Goal: Task Accomplishment & Management: Manage account settings

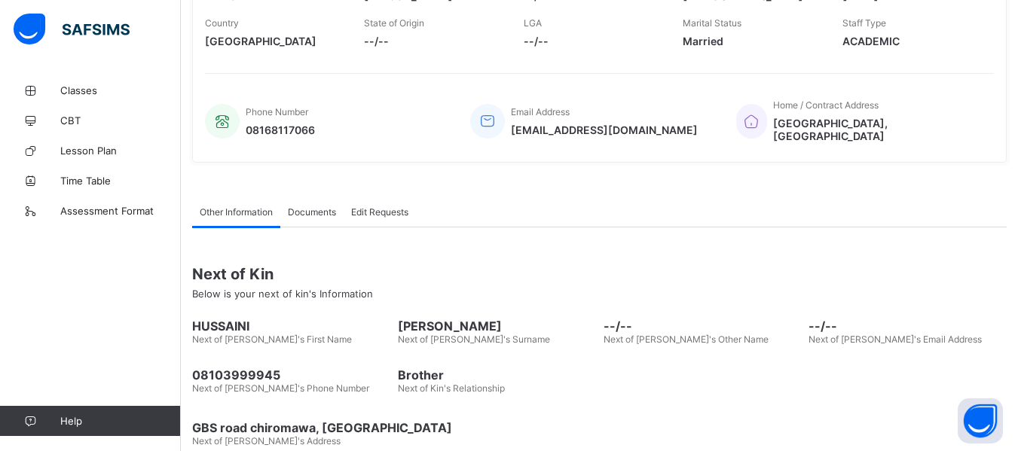
scroll to position [302, 0]
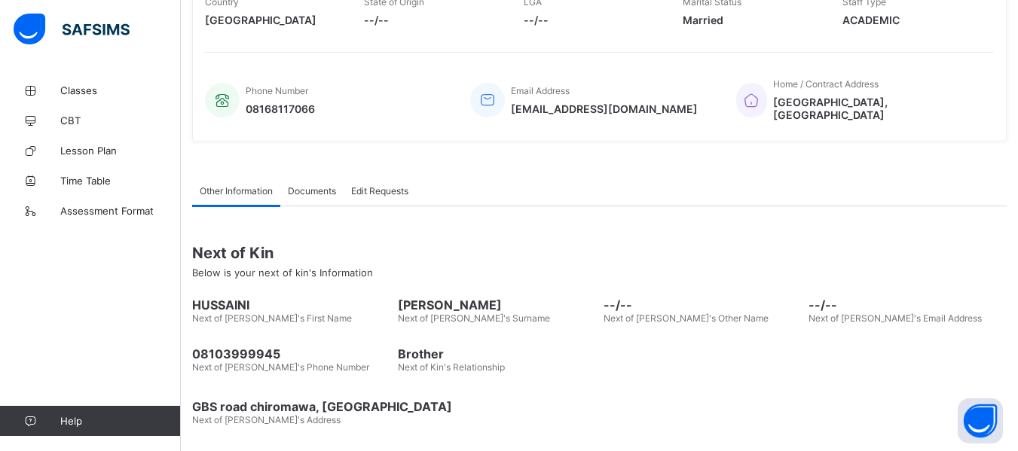
click at [319, 188] on span "Documents" at bounding box center [312, 190] width 48 height 11
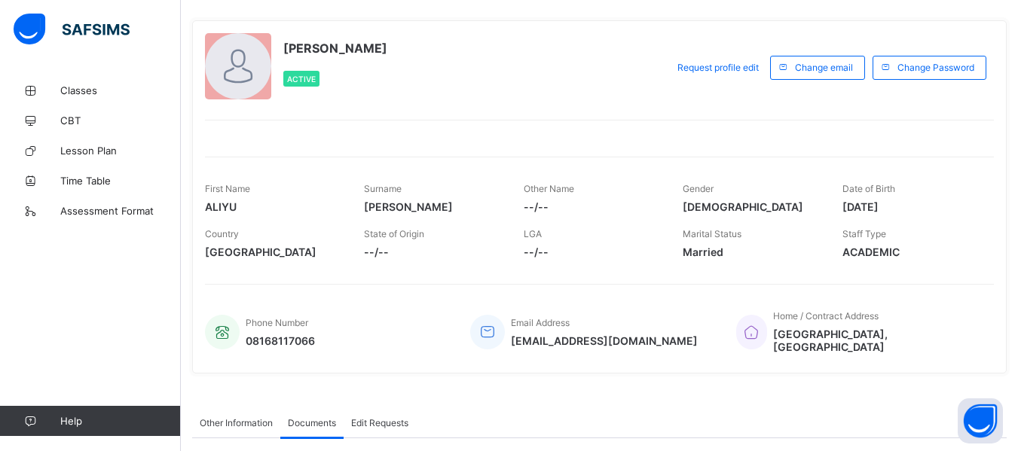
scroll to position [0, 0]
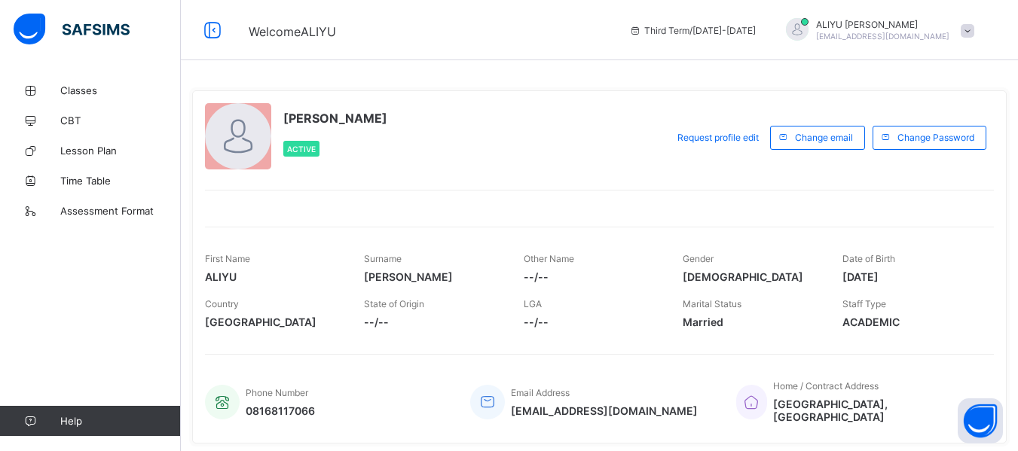
click at [974, 29] on span at bounding box center [968, 31] width 14 height 14
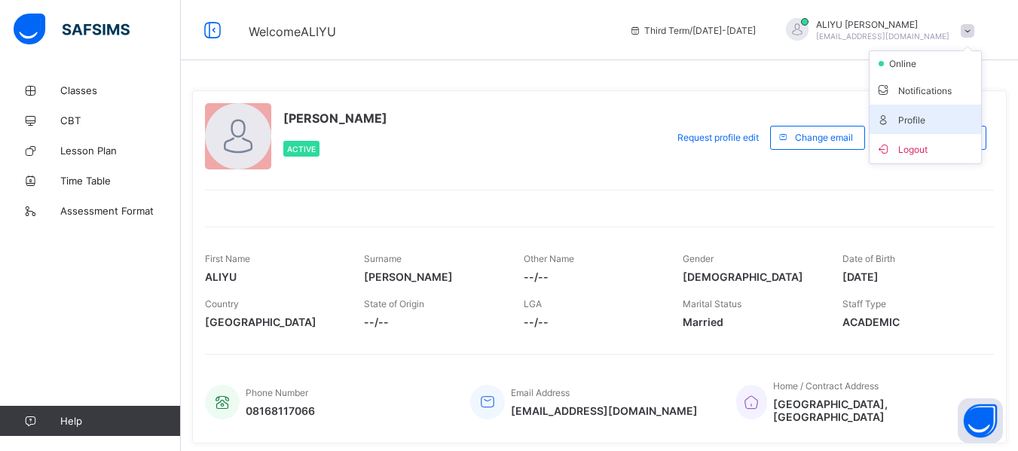
click at [924, 129] on li "Profile" at bounding box center [926, 119] width 112 height 29
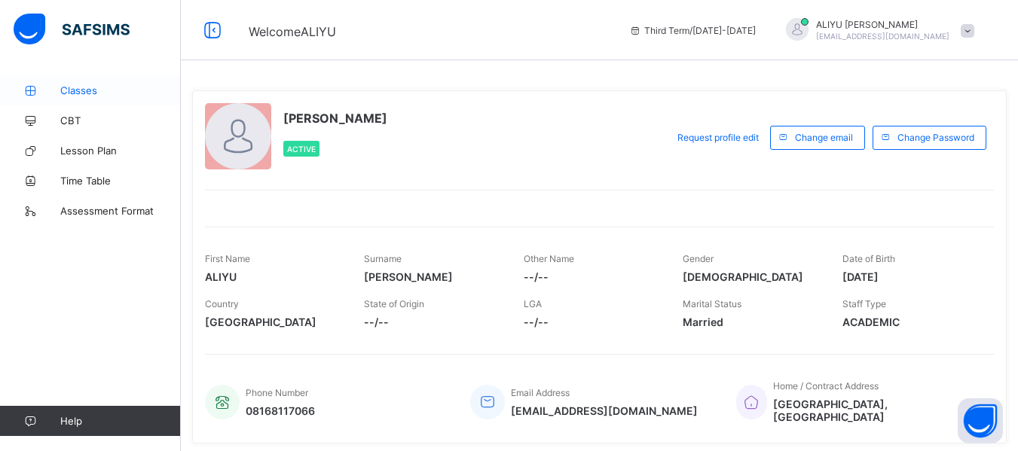
click at [103, 94] on span "Classes" at bounding box center [120, 90] width 121 height 12
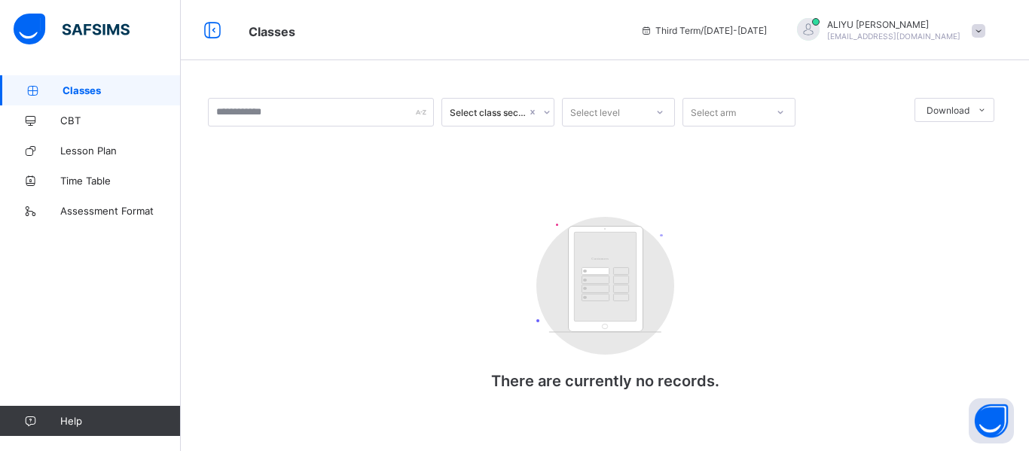
click at [103, 94] on span "Classes" at bounding box center [122, 90] width 118 height 12
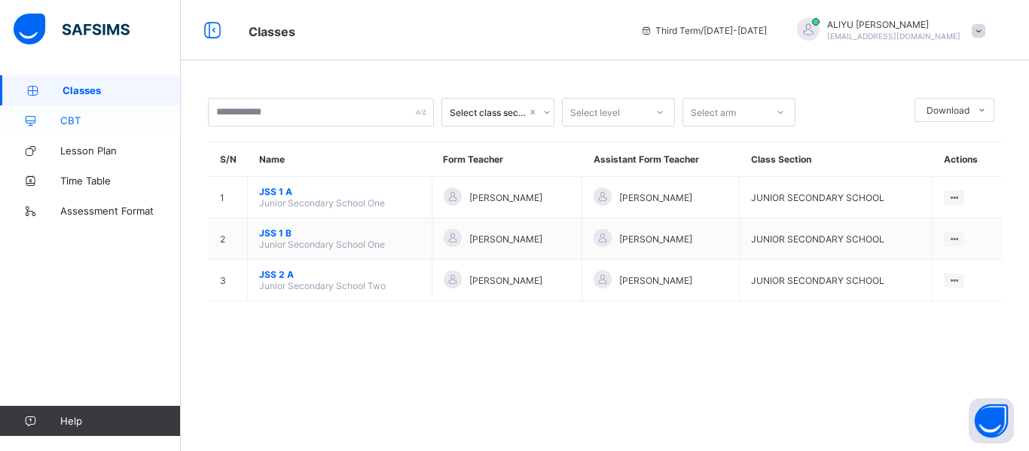
click at [87, 118] on span "CBT" at bounding box center [120, 121] width 121 height 12
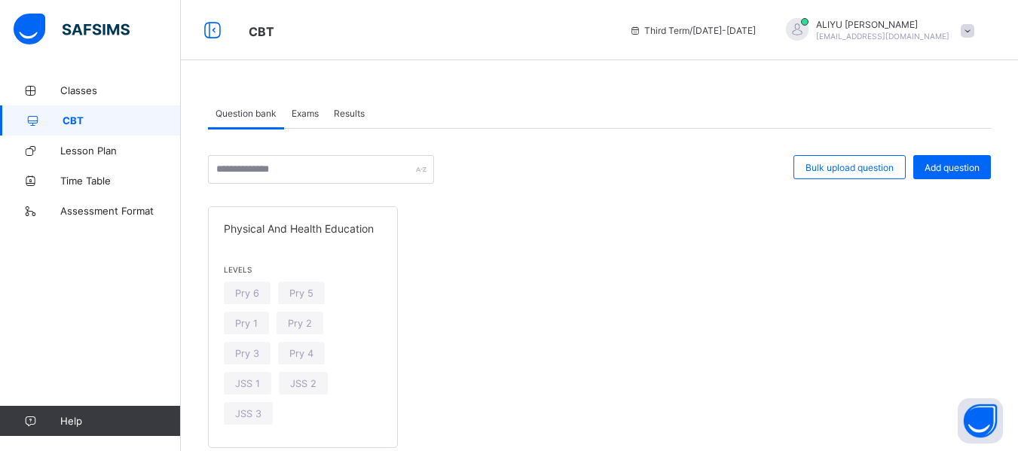
click at [87, 118] on span "CBT" at bounding box center [122, 121] width 118 height 12
click at [90, 148] on span "Lesson Plan" at bounding box center [120, 151] width 121 height 12
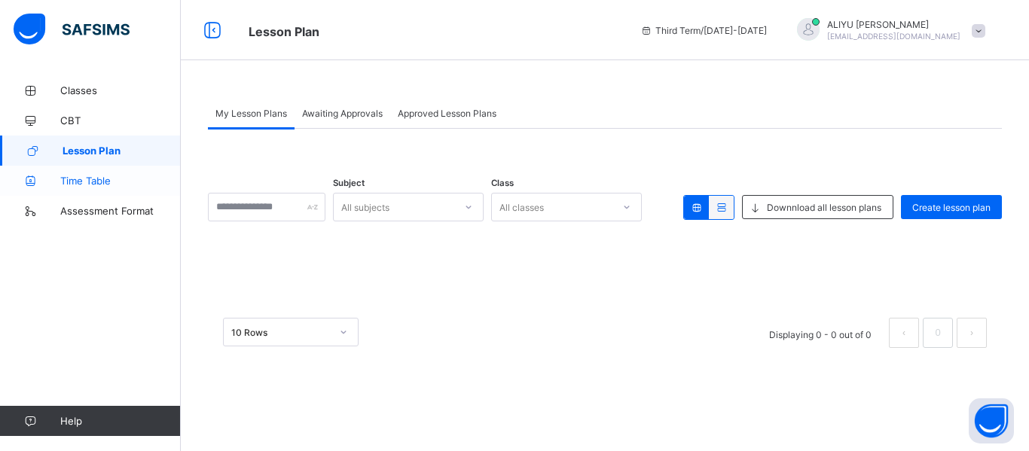
click at [108, 182] on span "Time Table" at bounding box center [120, 181] width 121 height 12
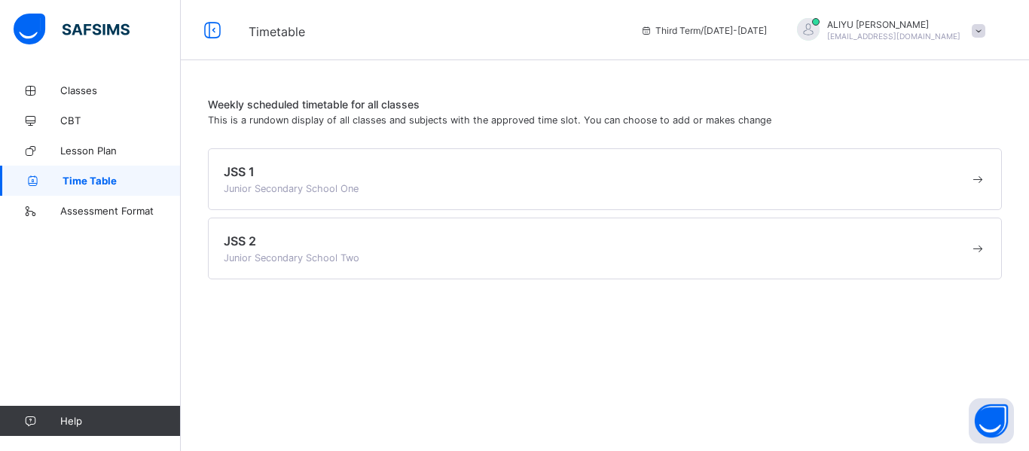
click at [447, 181] on span at bounding box center [597, 181] width 746 height 4
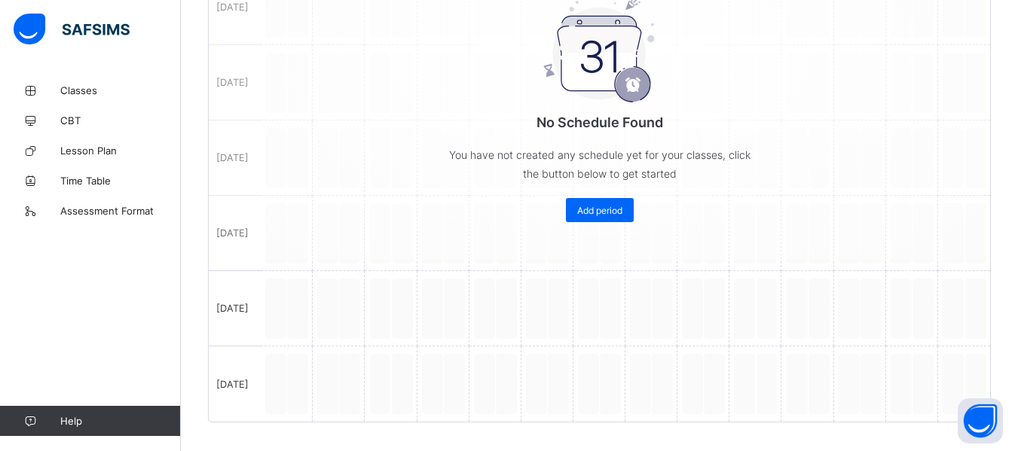
scroll to position [429, 0]
click at [73, 205] on span "Assessment Format" at bounding box center [120, 211] width 121 height 12
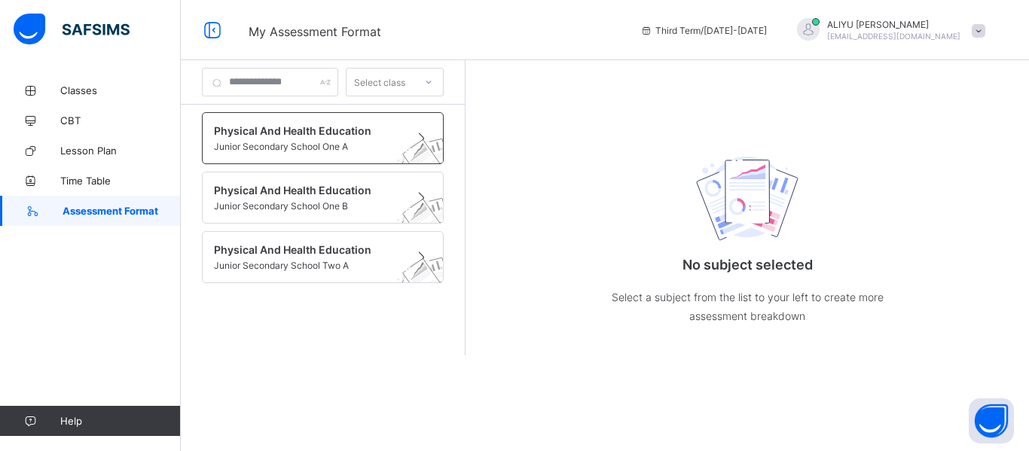
click at [268, 140] on span at bounding box center [308, 139] width 189 height 4
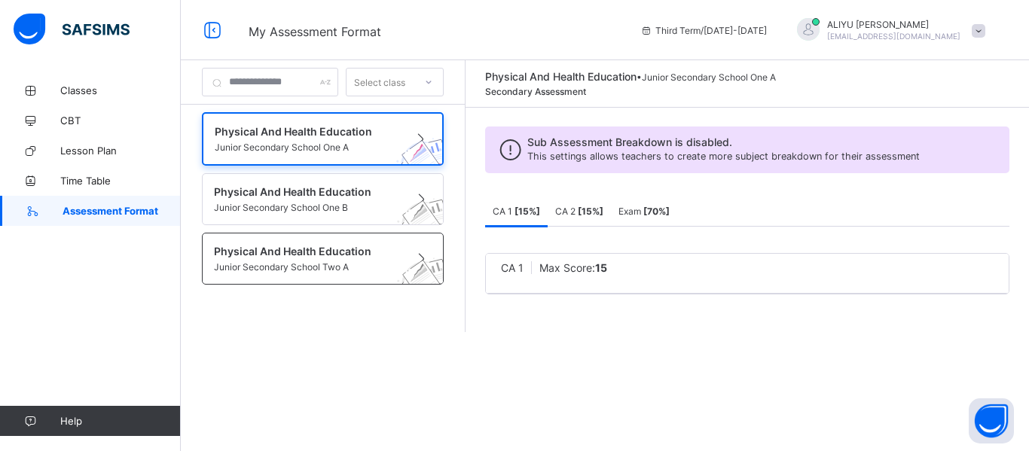
click at [432, 253] on span at bounding box center [421, 259] width 21 height 18
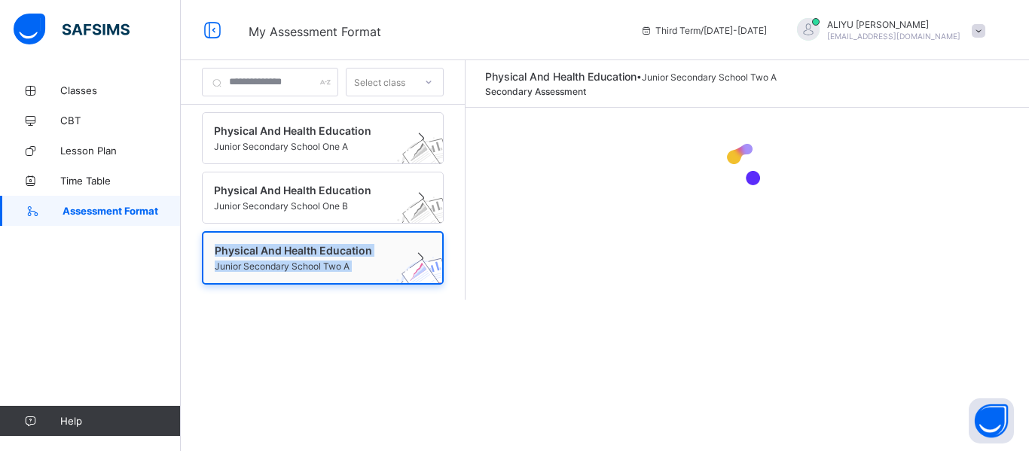
click at [431, 253] on span at bounding box center [420, 258] width 21 height 18
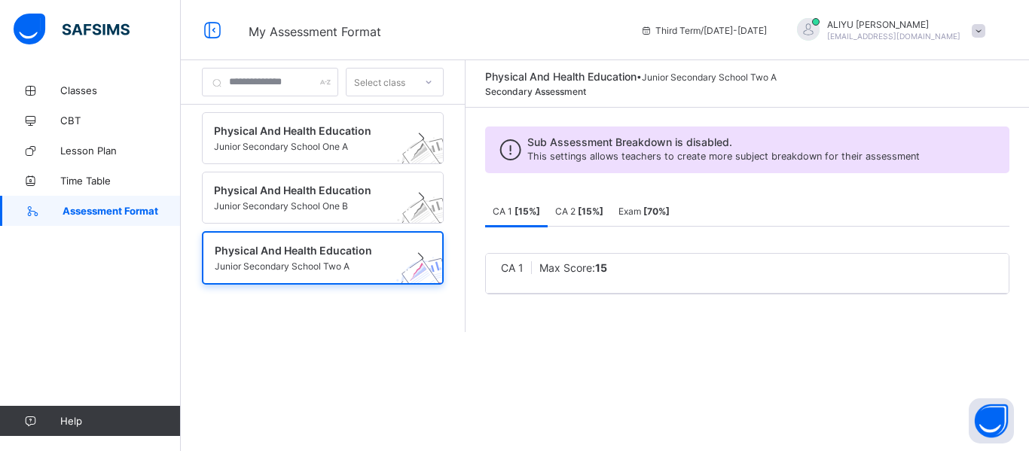
click at [650, 267] on div "CA 1 Max Score: 15" at bounding box center [747, 267] width 493 height 13
click at [607, 264] on b "15" at bounding box center [601, 267] width 12 height 13
click at [646, 272] on div "CA 1 Max Score: 15" at bounding box center [747, 267] width 493 height 13
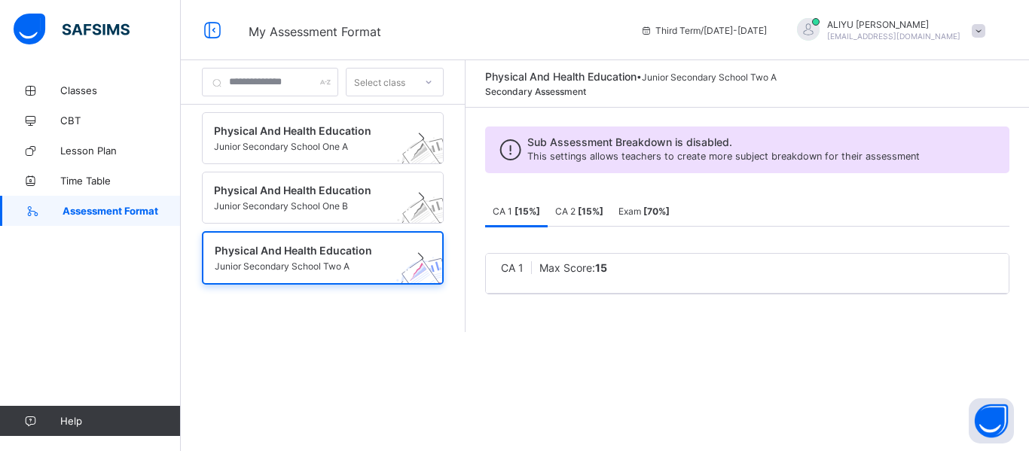
click at [75, 308] on div "Classes CBT Lesson Plan Time Table Assessment Format Help" at bounding box center [90, 255] width 181 height 391
click at [433, 84] on icon at bounding box center [428, 82] width 9 height 15
click at [605, 39] on span "My Assessment Format" at bounding box center [433, 30] width 369 height 20
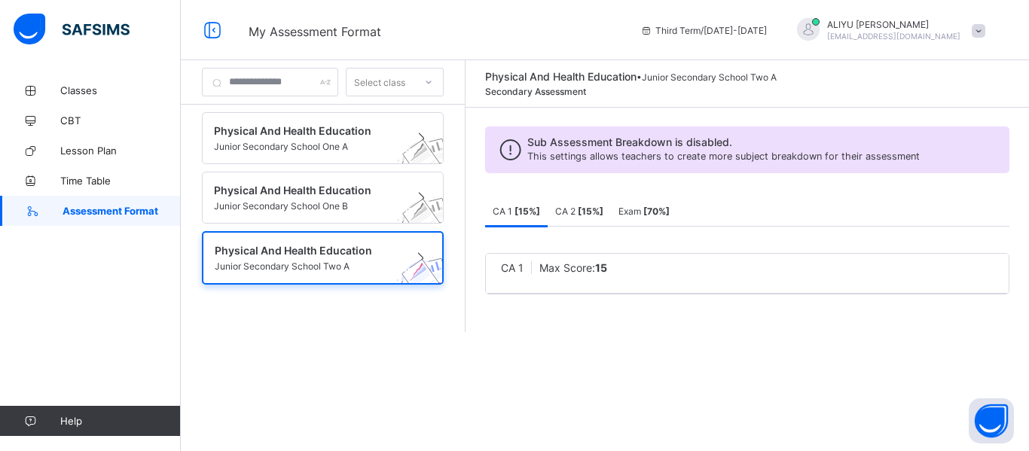
click at [653, 32] on icon at bounding box center [647, 30] width 13 height 11
click at [978, 34] on span at bounding box center [979, 31] width 14 height 14
click at [946, 58] on ul "online Notifications Profile Logout" at bounding box center [936, 107] width 113 height 114
click at [983, 32] on span at bounding box center [979, 31] width 14 height 14
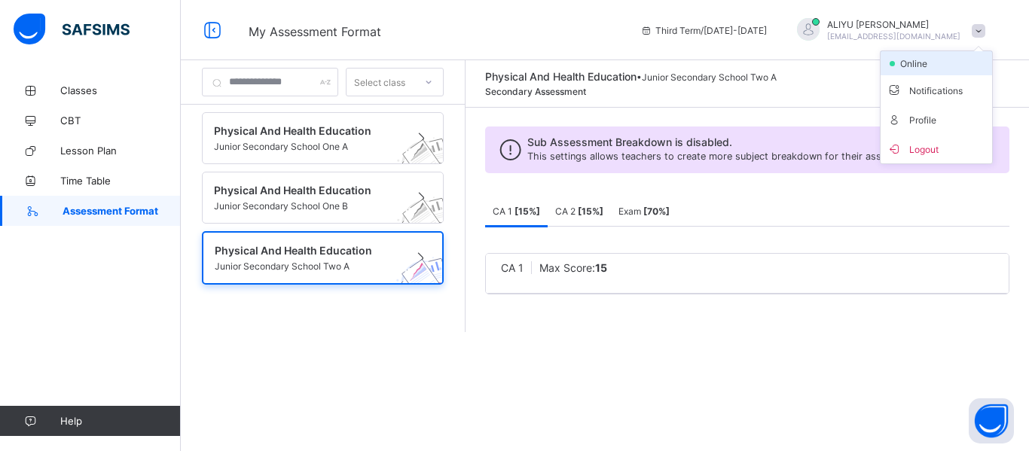
click at [942, 64] on li "online" at bounding box center [937, 63] width 112 height 24
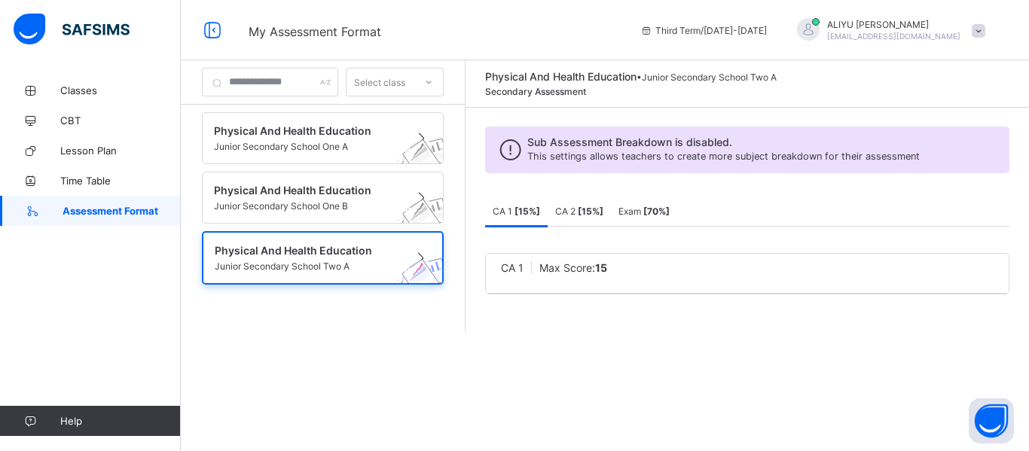
click at [981, 27] on span at bounding box center [979, 31] width 14 height 14
click at [894, 22] on span "ALIYU SALEH" at bounding box center [893, 24] width 133 height 11
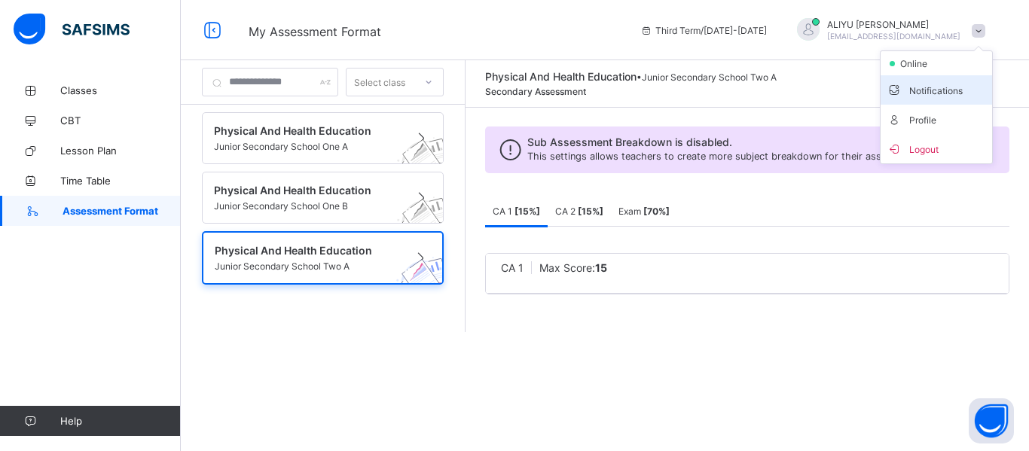
click at [936, 84] on span "Notifications" at bounding box center [936, 89] width 99 height 17
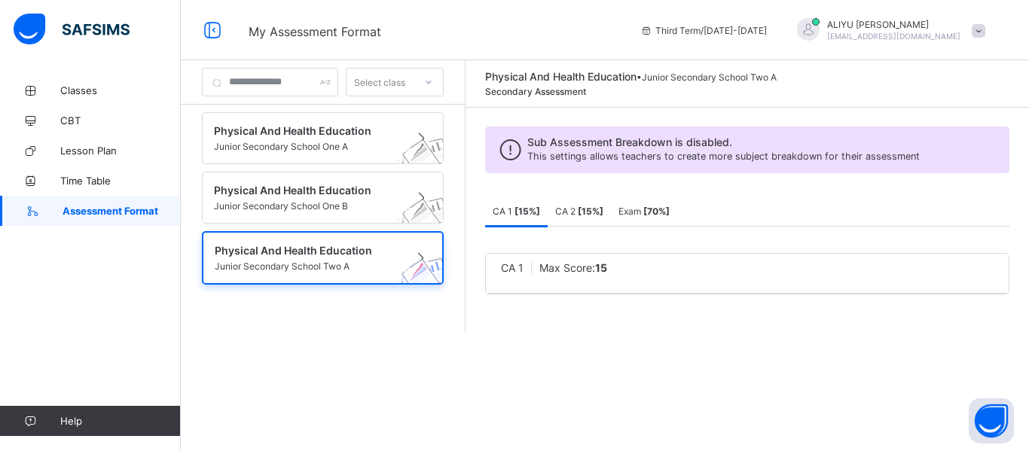
click at [936, 84] on div at bounding box center [896, 83] width 225 height 27
click at [38, 32] on img at bounding box center [72, 30] width 116 height 32
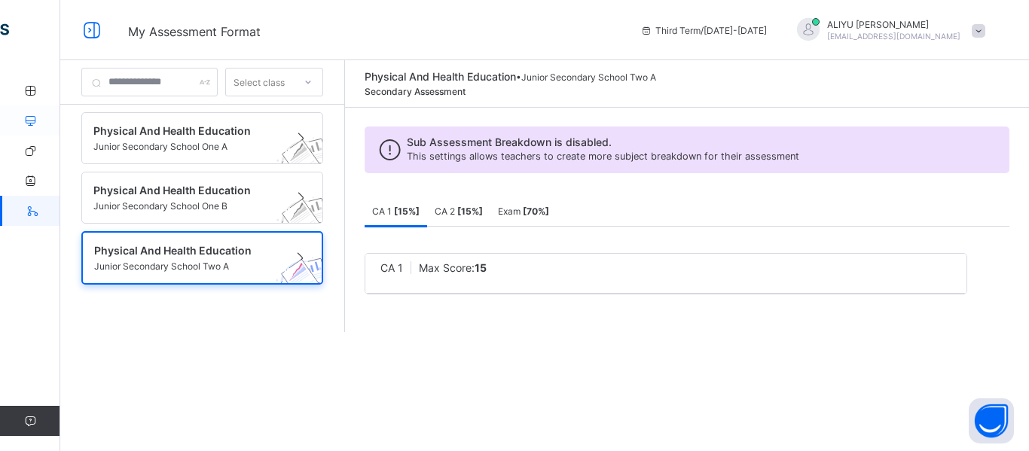
click at [34, 125] on icon at bounding box center [30, 120] width 60 height 11
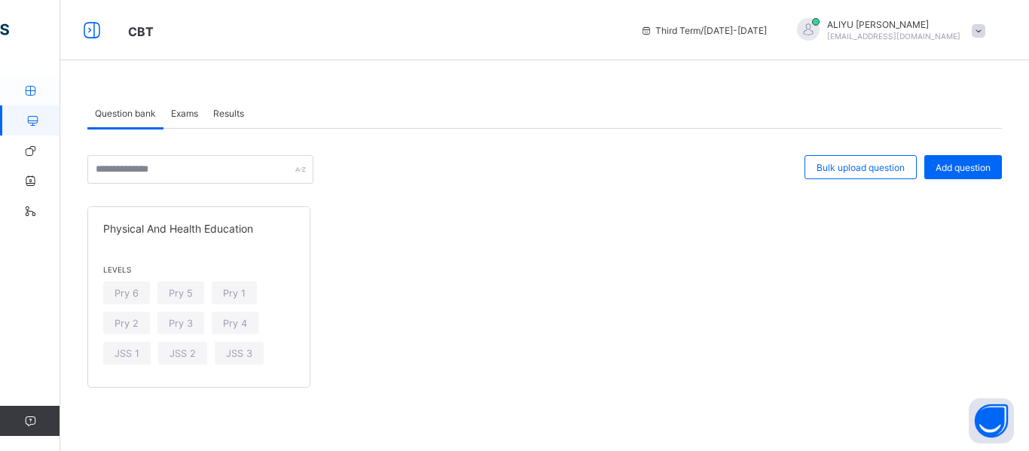
click at [31, 89] on icon at bounding box center [30, 90] width 60 height 11
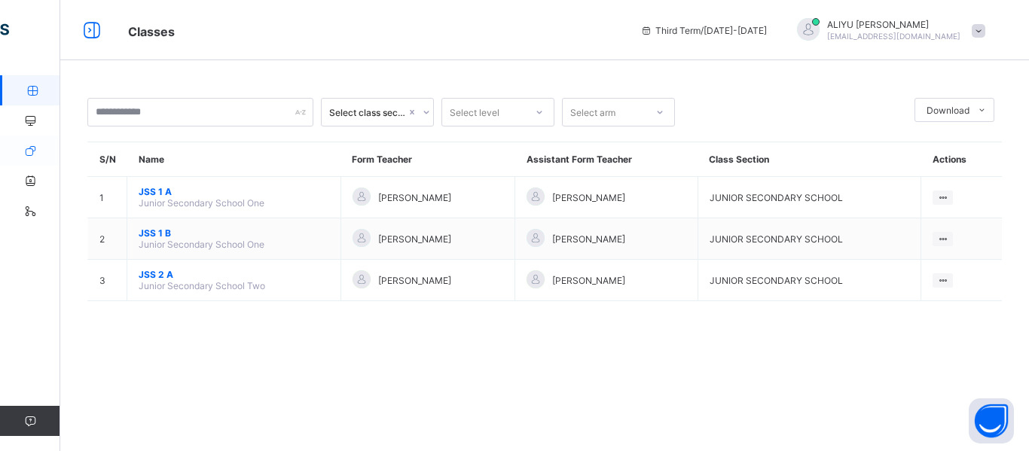
click at [35, 151] on icon at bounding box center [30, 150] width 60 height 11
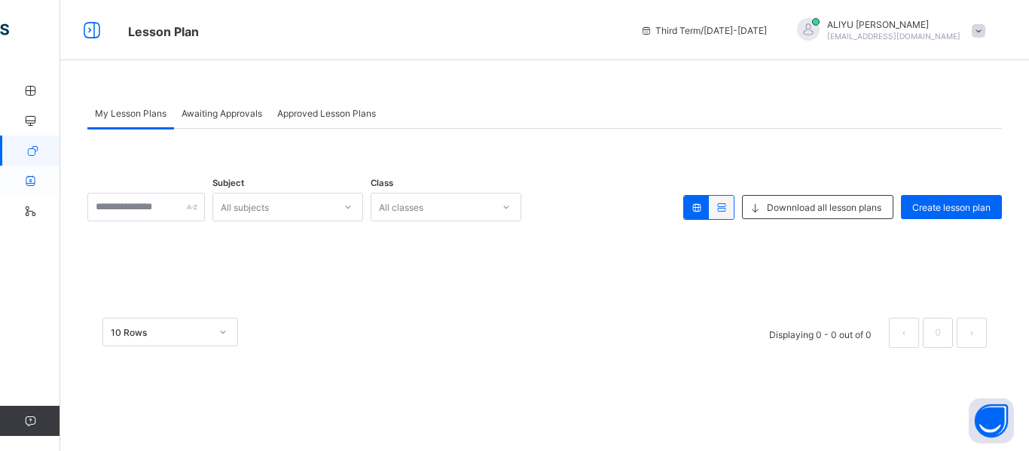
click at [32, 182] on icon at bounding box center [30, 181] width 60 height 11
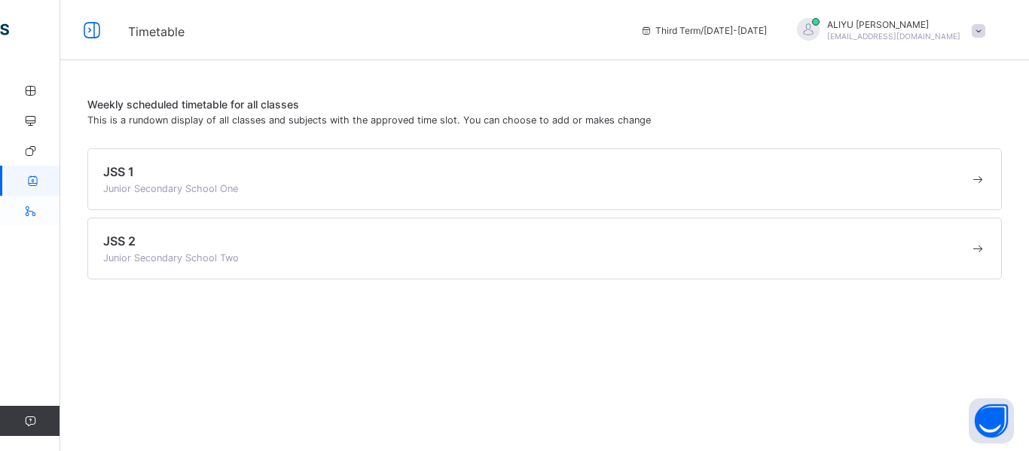
click at [32, 212] on icon at bounding box center [30, 211] width 60 height 11
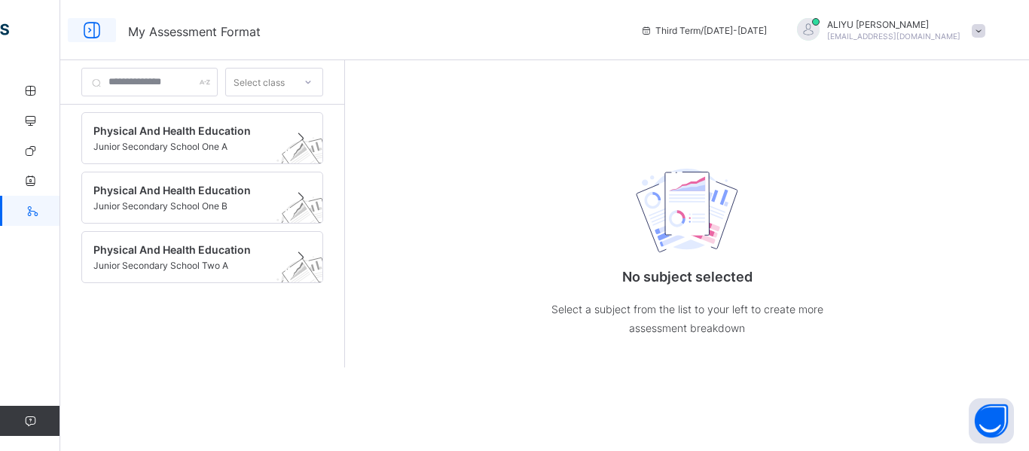
click at [89, 28] on icon at bounding box center [92, 31] width 26 height 22
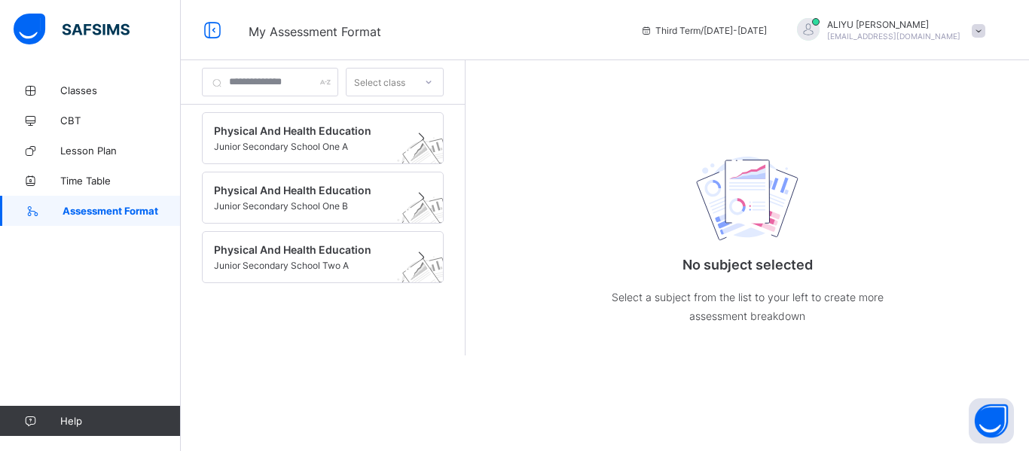
click at [980, 29] on span at bounding box center [979, 31] width 14 height 14
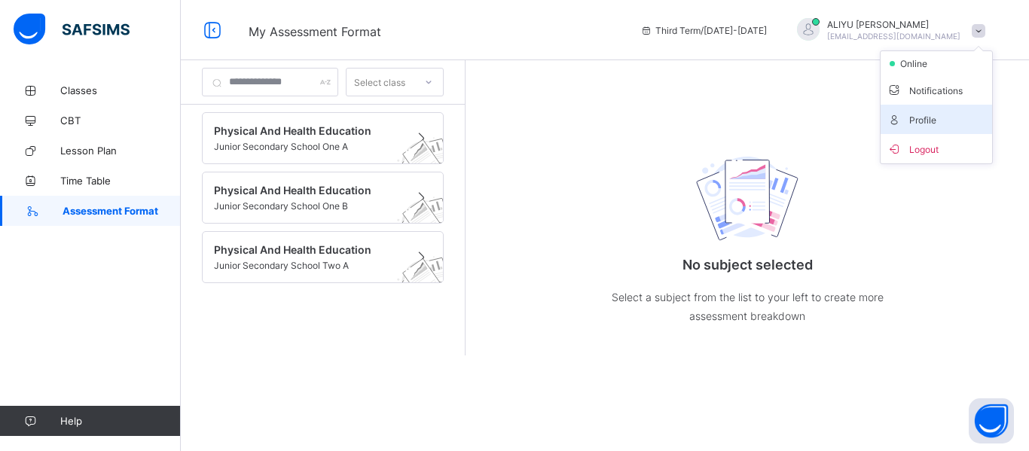
click at [916, 121] on span "Profile" at bounding box center [936, 119] width 99 height 17
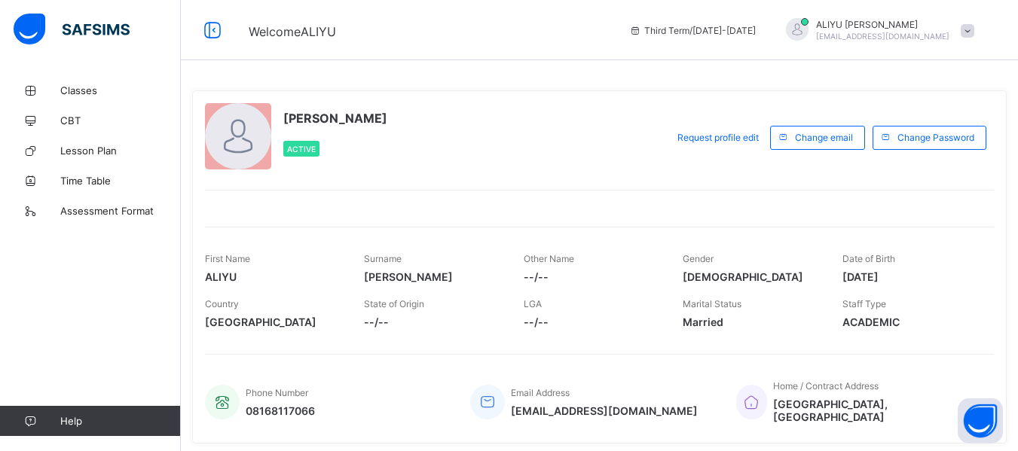
click at [305, 146] on span "Active" at bounding box center [301, 149] width 29 height 9
click at [447, 136] on div "[PERSON_NAME] Active" at bounding box center [432, 137] width 454 height 69
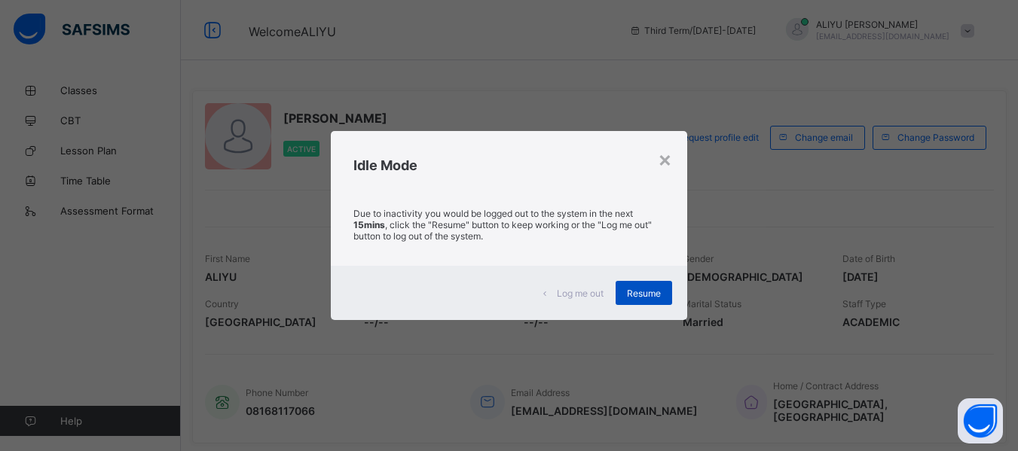
click at [647, 285] on div "Resume" at bounding box center [644, 293] width 57 height 24
click at [645, 293] on span "Resume" at bounding box center [644, 293] width 34 height 11
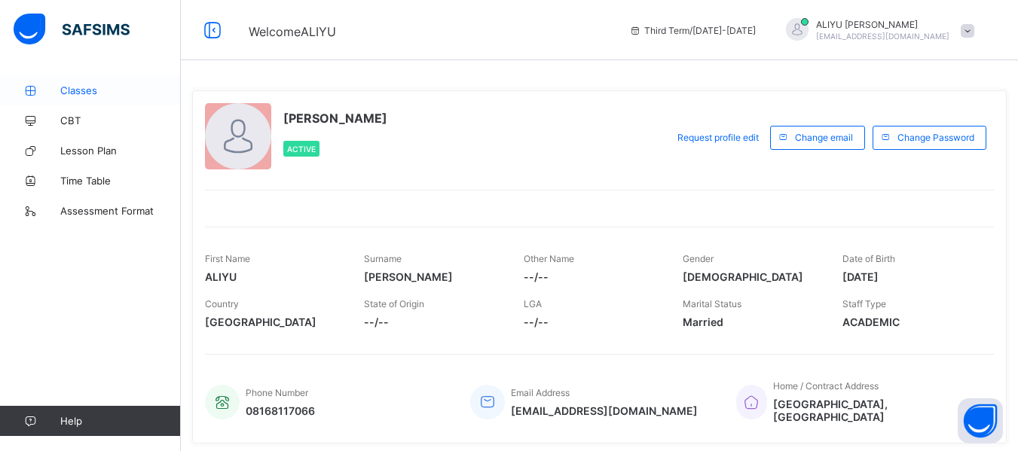
click at [88, 91] on span "Classes" at bounding box center [120, 90] width 121 height 12
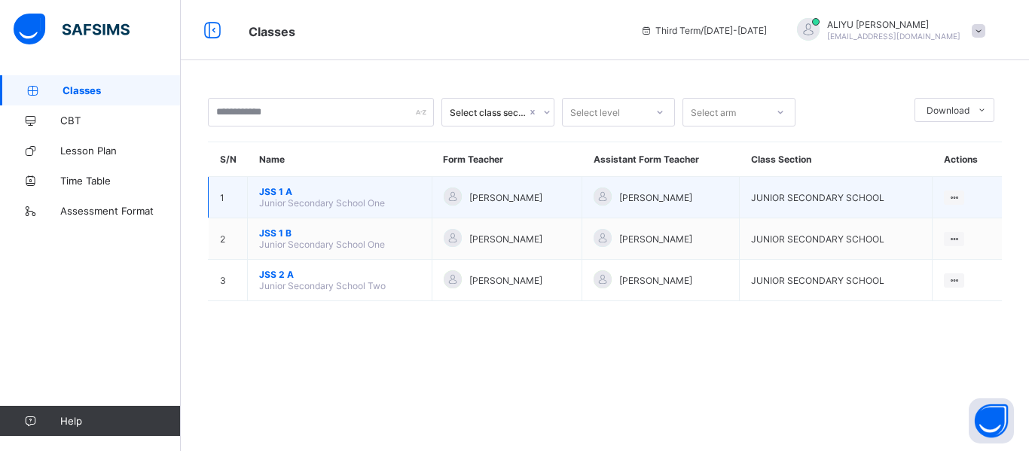
click at [293, 196] on span "JSS 1 A" at bounding box center [339, 191] width 161 height 11
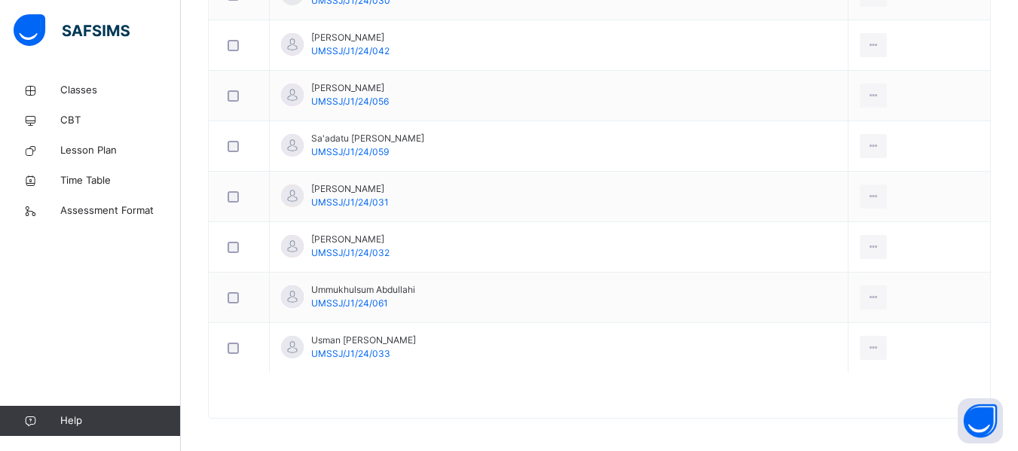
scroll to position [2094, 0]
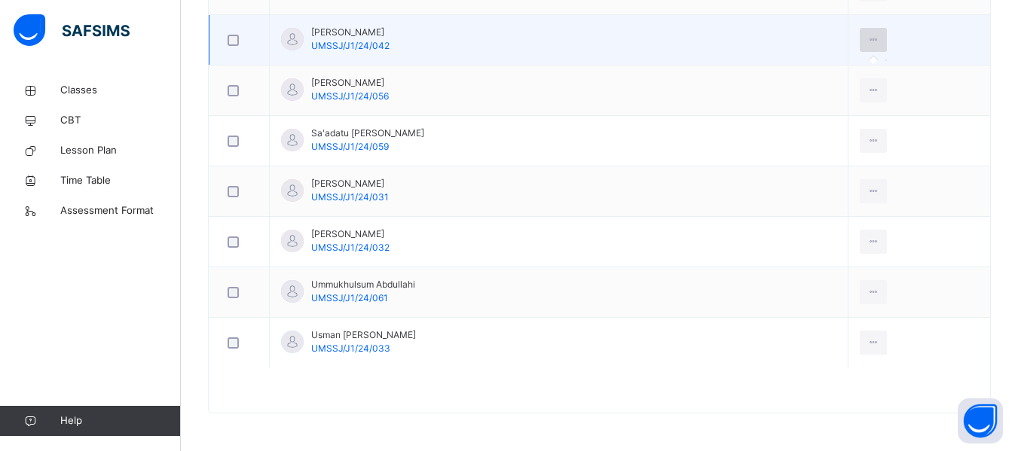
click at [867, 43] on icon at bounding box center [873, 40] width 13 height 14
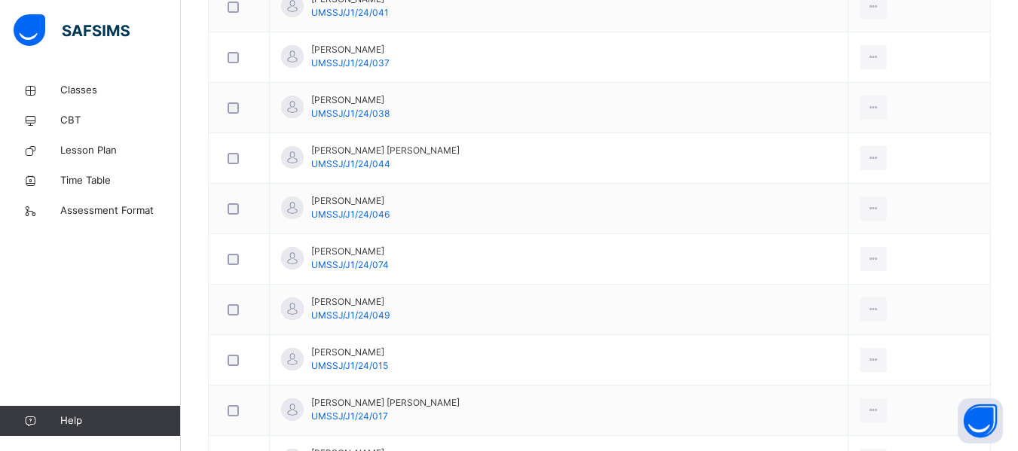
scroll to position [995, 0]
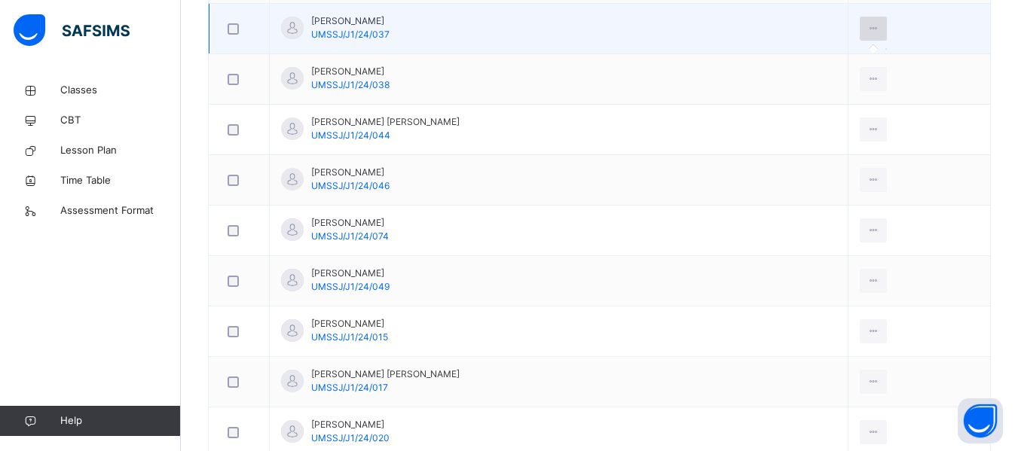
click at [867, 29] on icon at bounding box center [873, 29] width 13 height 14
click at [867, 28] on icon at bounding box center [873, 29] width 13 height 14
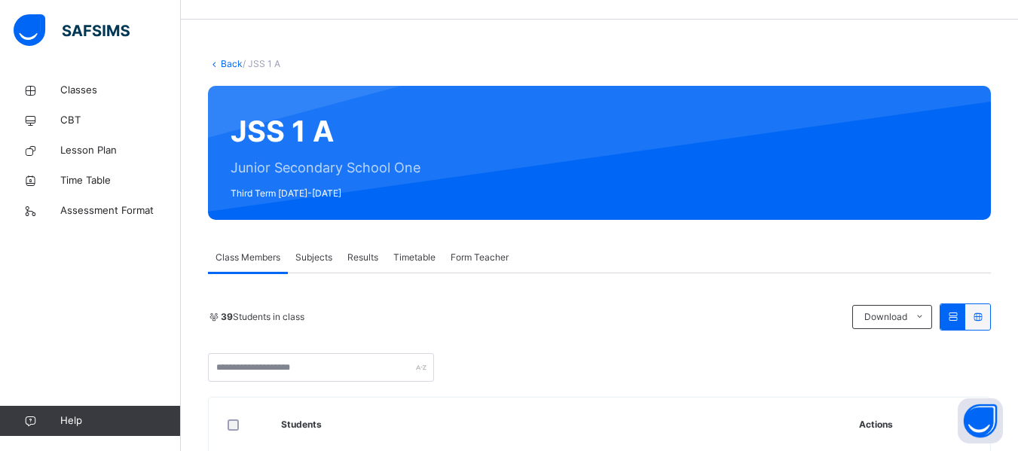
scroll to position [0, 0]
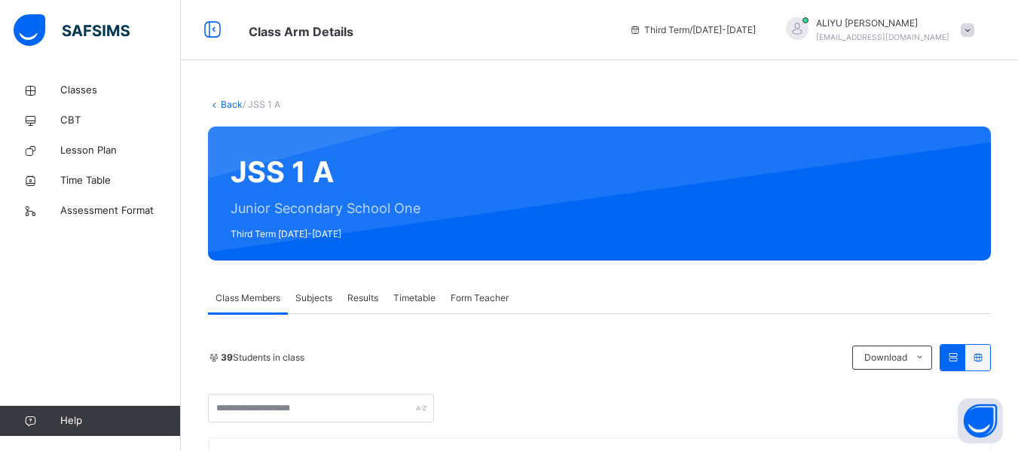
click at [215, 104] on icon at bounding box center [214, 104] width 13 height 11
click at [213, 106] on icon at bounding box center [214, 104] width 13 height 11
click at [214, 104] on icon at bounding box center [214, 104] width 13 height 11
click at [214, 105] on icon at bounding box center [214, 104] width 13 height 11
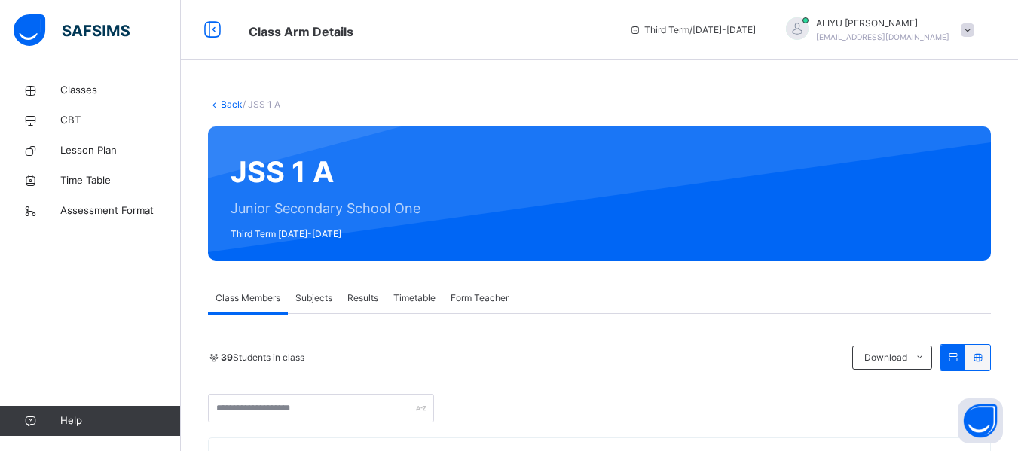
click at [323, 298] on span "Subjects" at bounding box center [313, 299] width 37 height 14
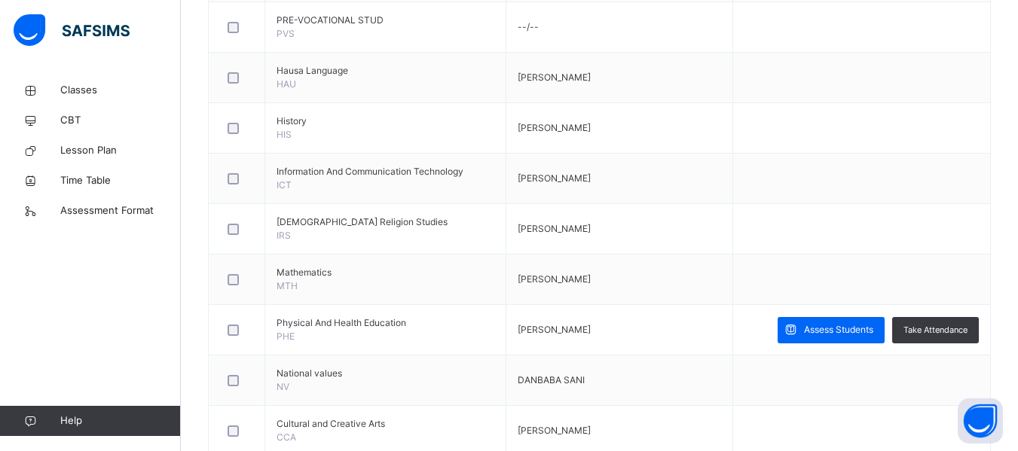
scroll to position [733, 0]
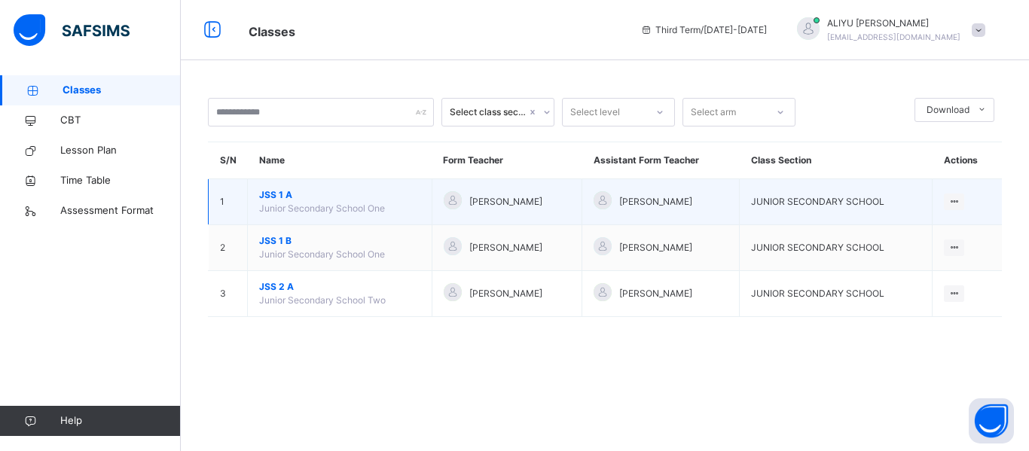
click at [296, 194] on span "JSS 1 A" at bounding box center [339, 195] width 161 height 14
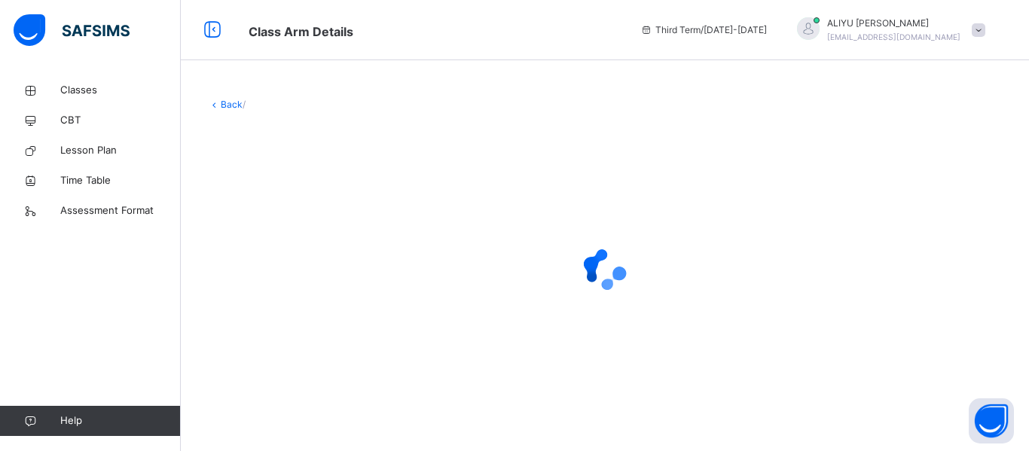
click at [296, 194] on div at bounding box center [605, 270] width 794 height 286
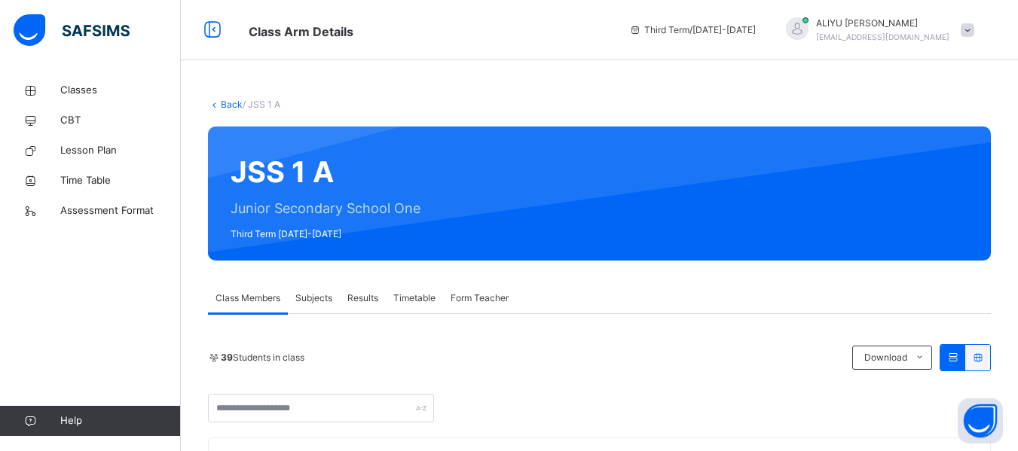
click at [362, 295] on span "Results" at bounding box center [362, 299] width 31 height 14
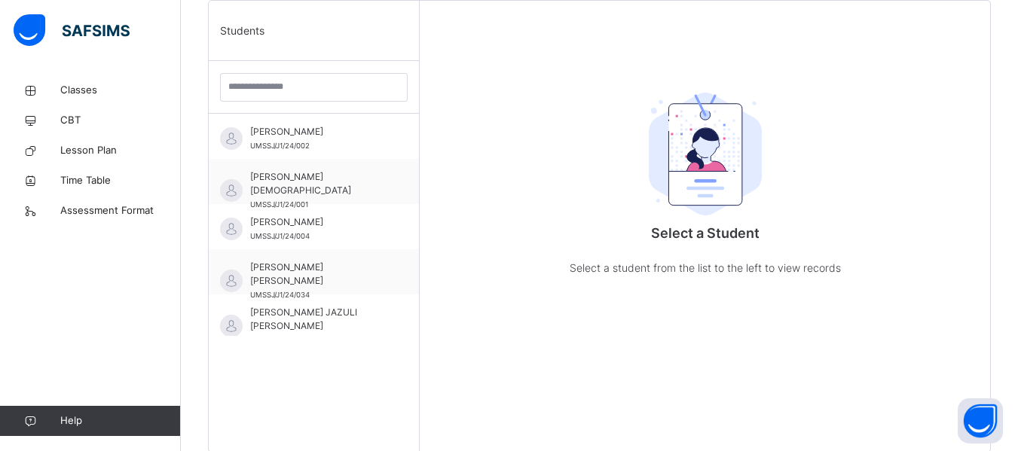
scroll to position [392, 0]
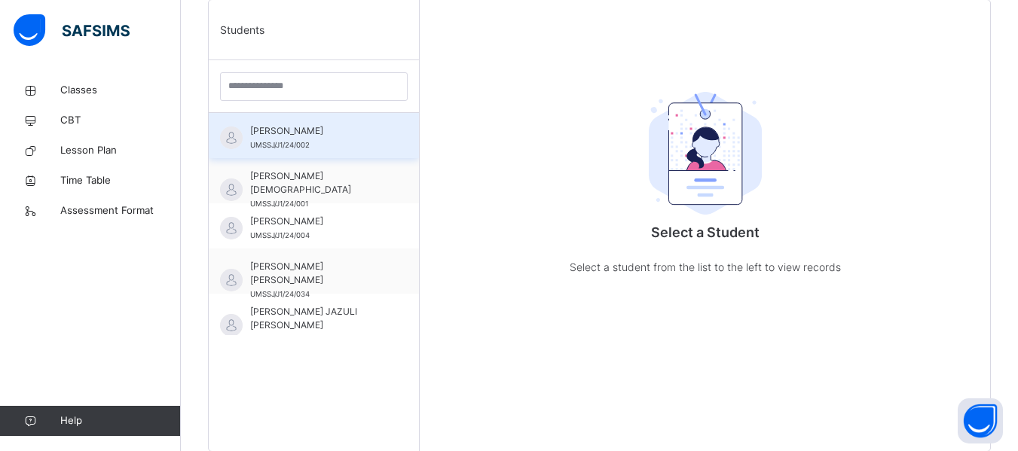
click at [280, 130] on span "[PERSON_NAME]" at bounding box center [317, 131] width 135 height 14
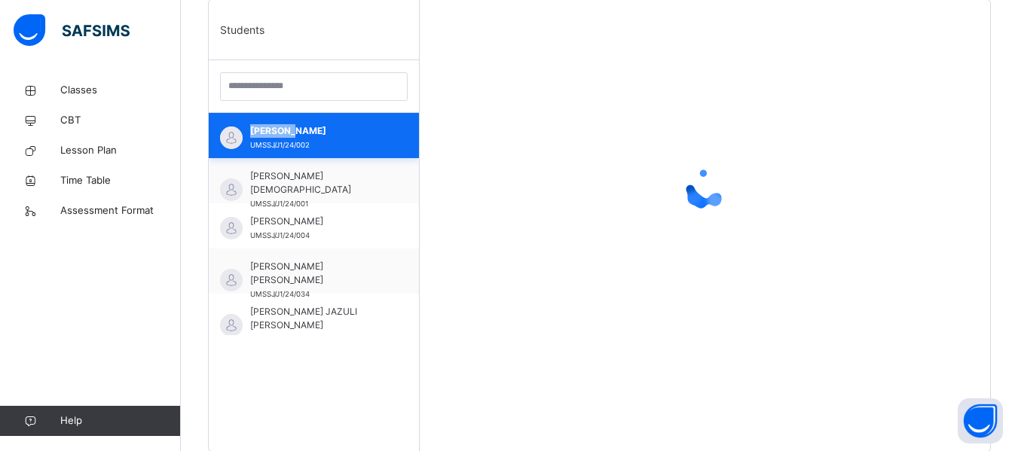
click at [280, 130] on span "[PERSON_NAME]" at bounding box center [317, 131] width 135 height 14
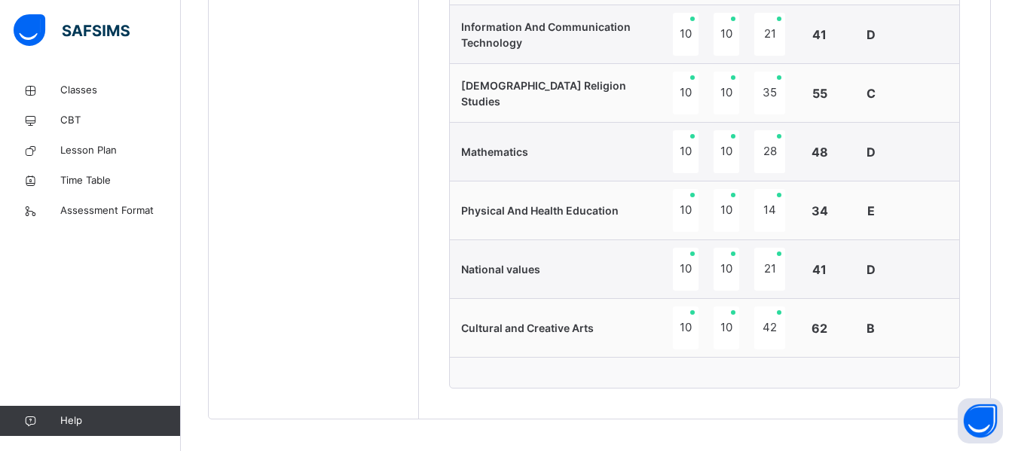
scroll to position [1025, 0]
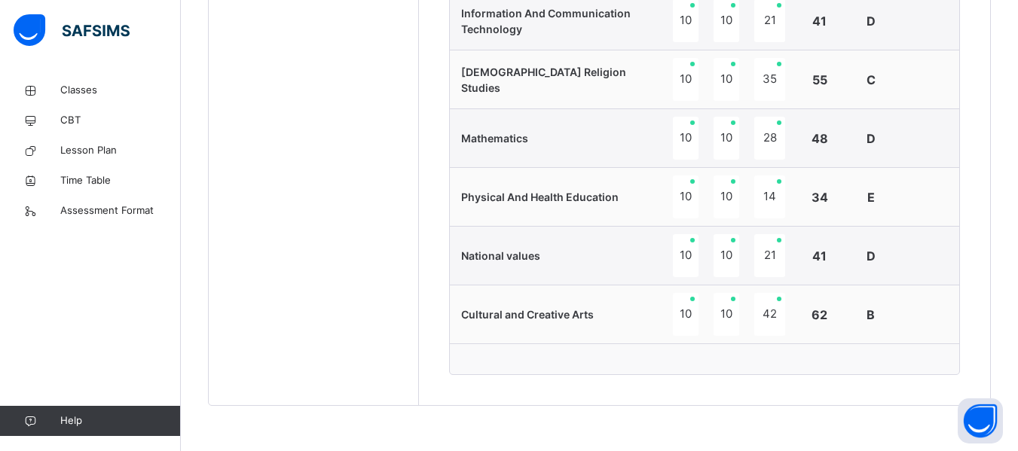
drag, startPoint x: 1026, startPoint y: 439, endPoint x: 319, endPoint y: 347, distance: 712.8
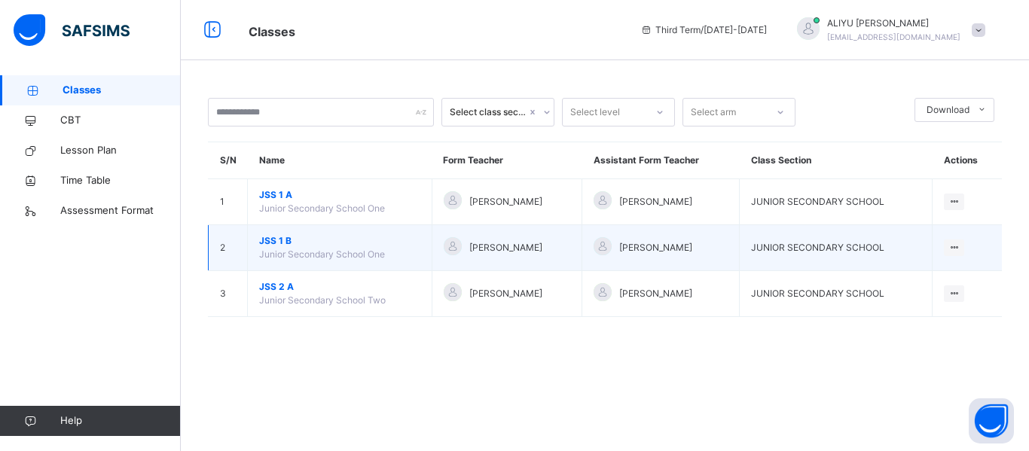
click at [275, 242] on span "JSS 1 B" at bounding box center [339, 241] width 161 height 14
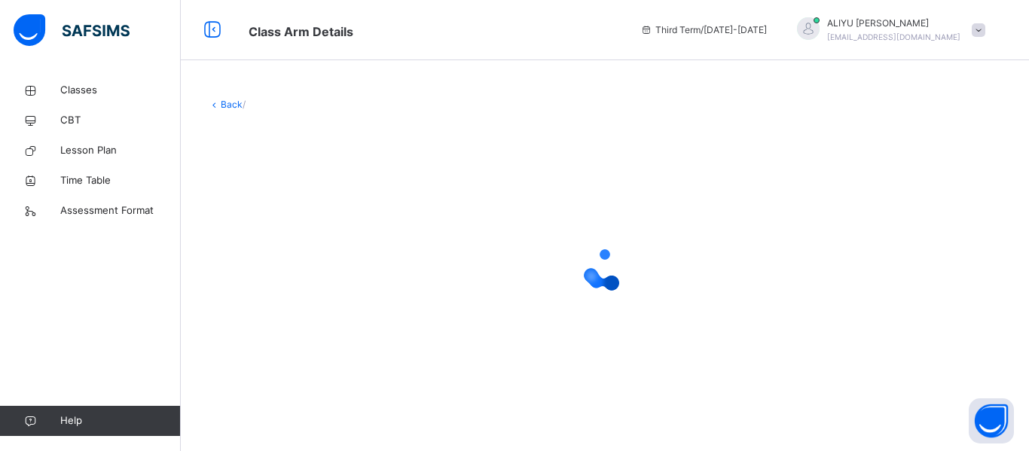
click at [275, 242] on div at bounding box center [605, 270] width 794 height 60
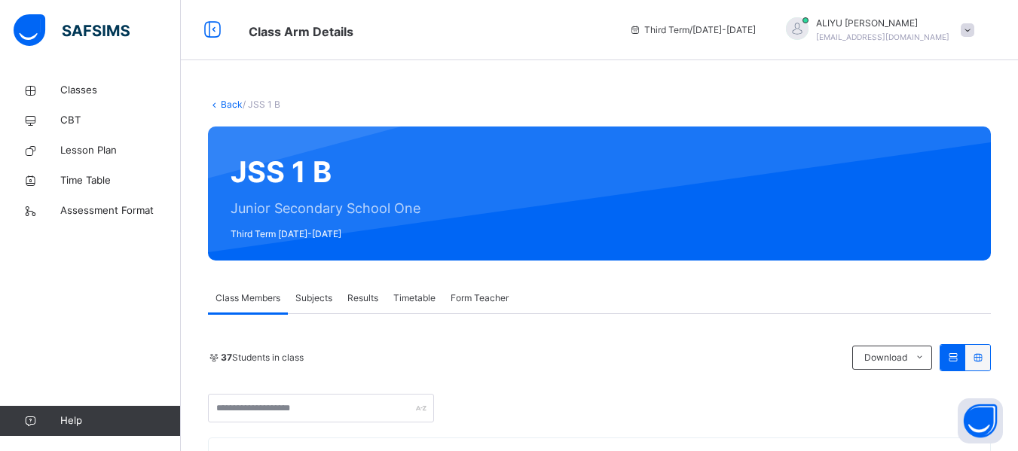
click at [423, 297] on span "Timetable" at bounding box center [414, 299] width 42 height 14
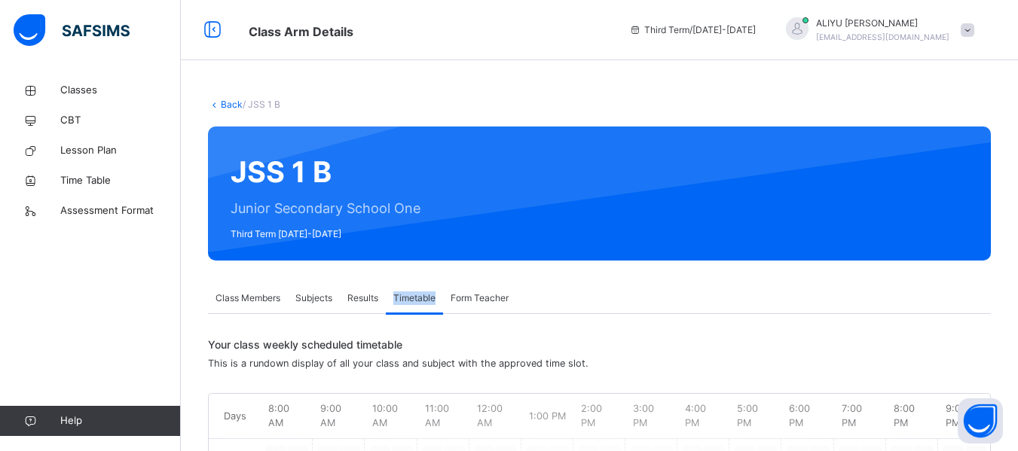
click at [423, 297] on span "Timetable" at bounding box center [414, 299] width 42 height 14
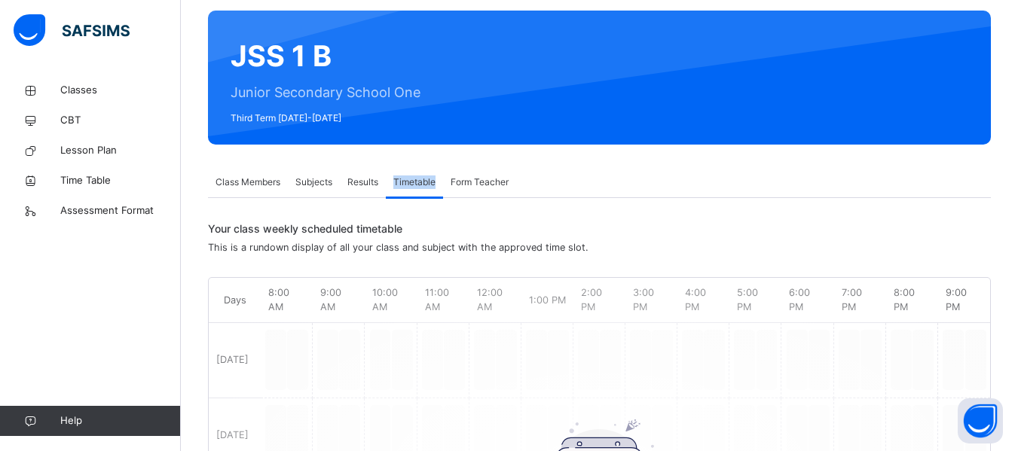
scroll to position [100, 0]
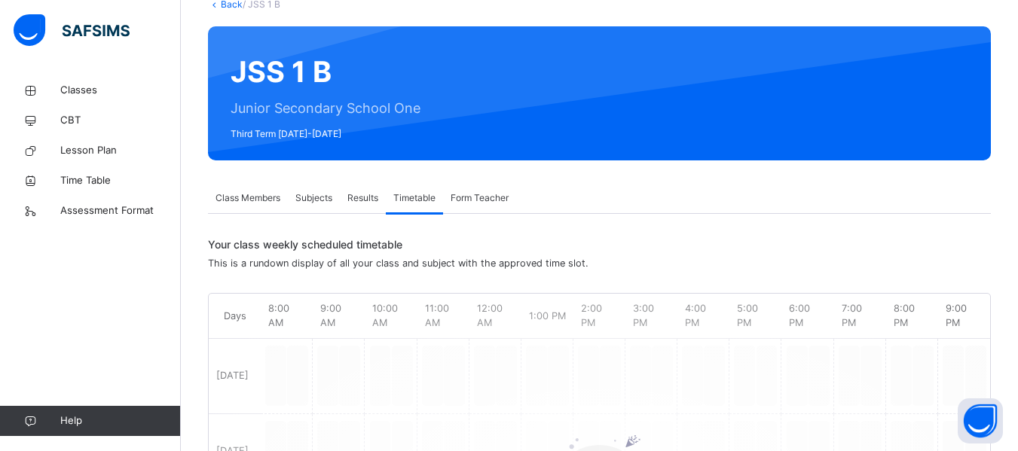
click at [471, 198] on span "Form Teacher" at bounding box center [480, 198] width 58 height 14
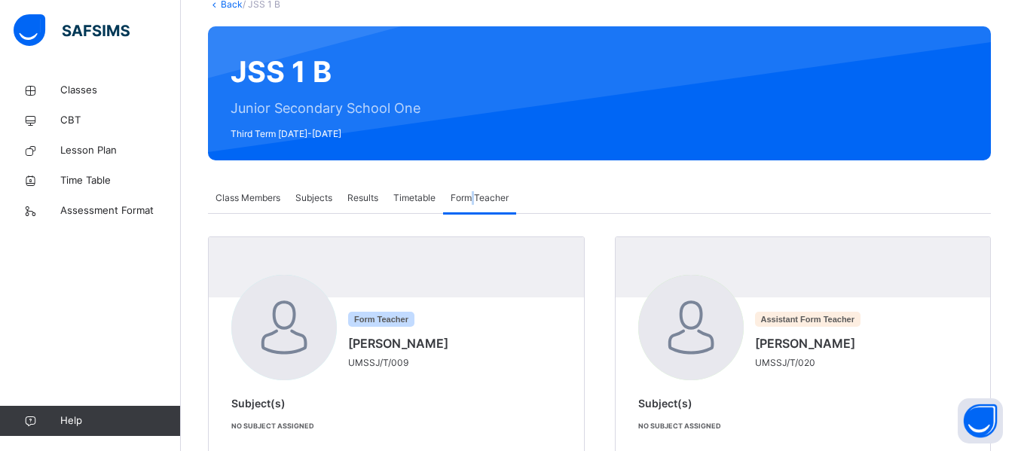
click at [471, 198] on span "Form Teacher" at bounding box center [480, 198] width 58 height 14
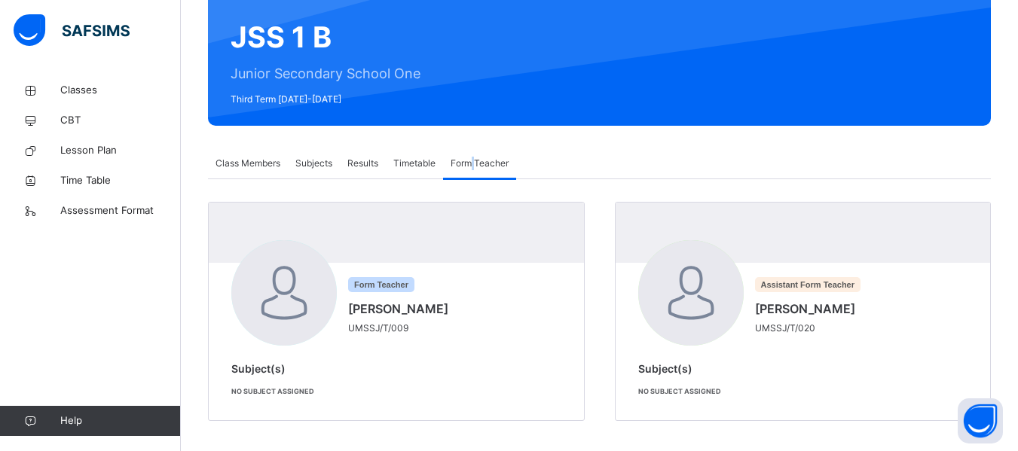
scroll to position [142, 0]
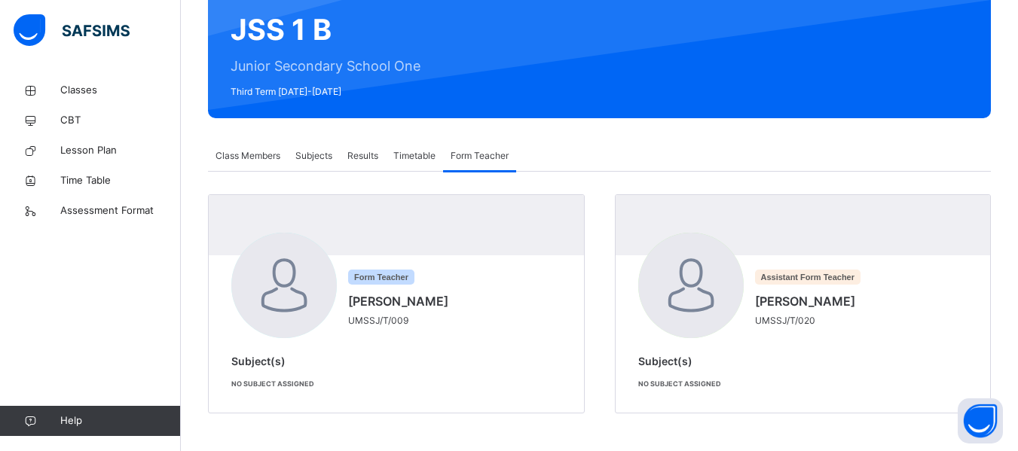
click at [248, 156] on span "Class Members" at bounding box center [248, 156] width 65 height 14
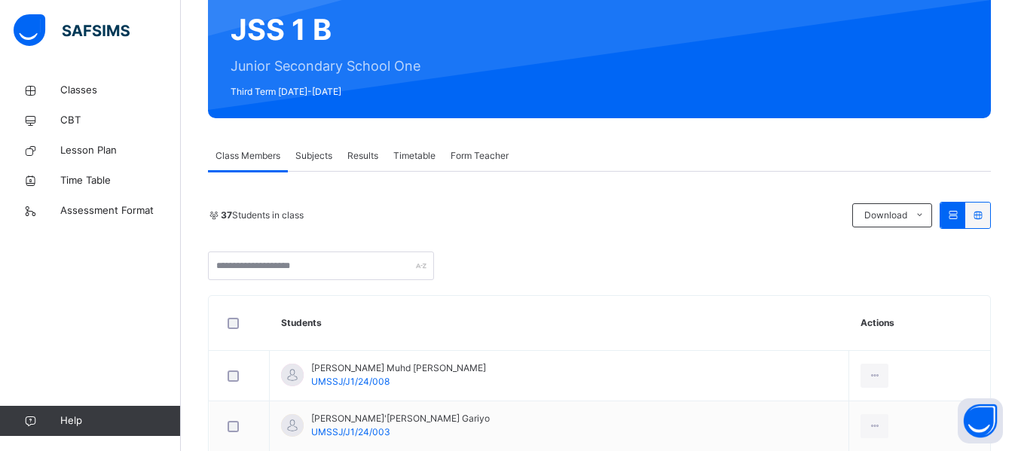
click at [364, 156] on span "Results" at bounding box center [362, 156] width 31 height 14
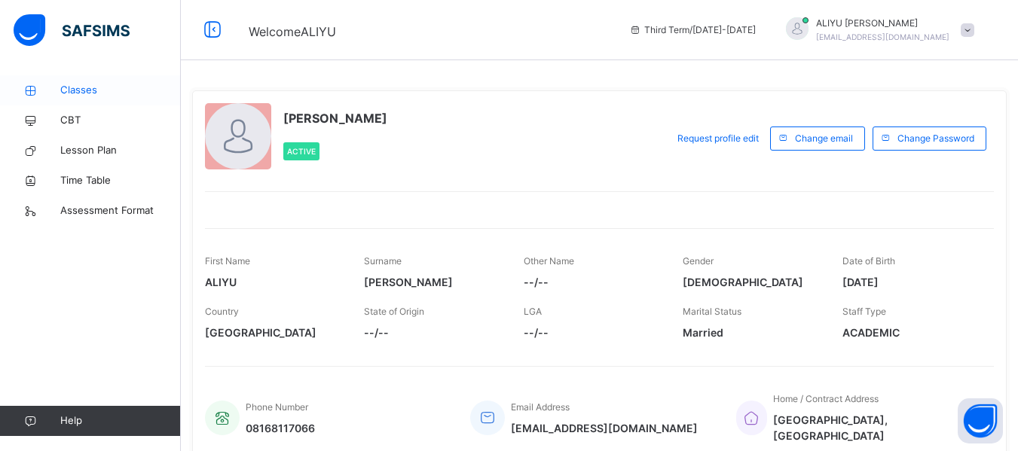
click at [82, 94] on span "Classes" at bounding box center [120, 90] width 121 height 15
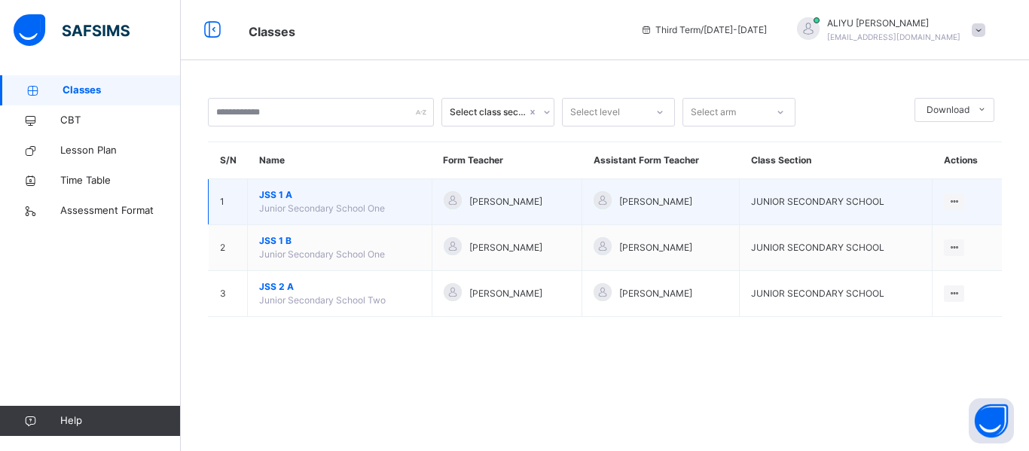
click at [284, 201] on span "JSS 1 A" at bounding box center [339, 195] width 161 height 14
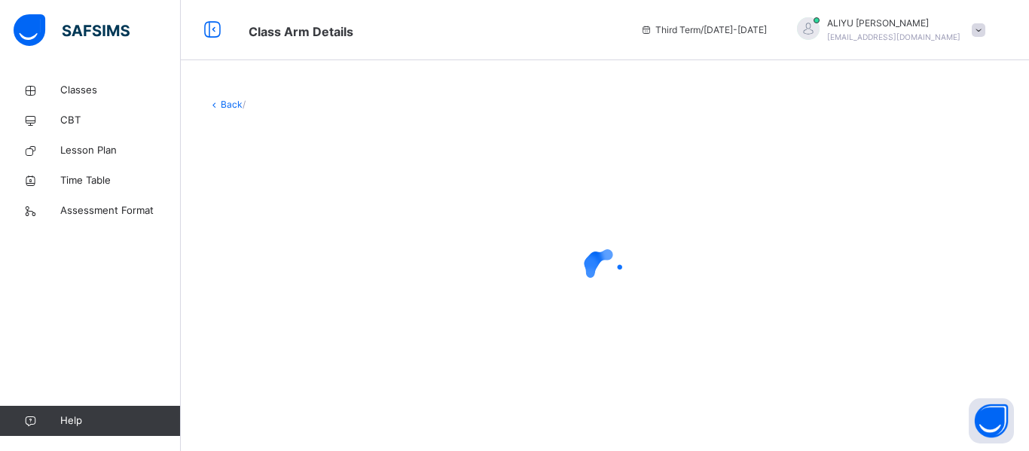
click at [284, 201] on div at bounding box center [605, 270] width 794 height 286
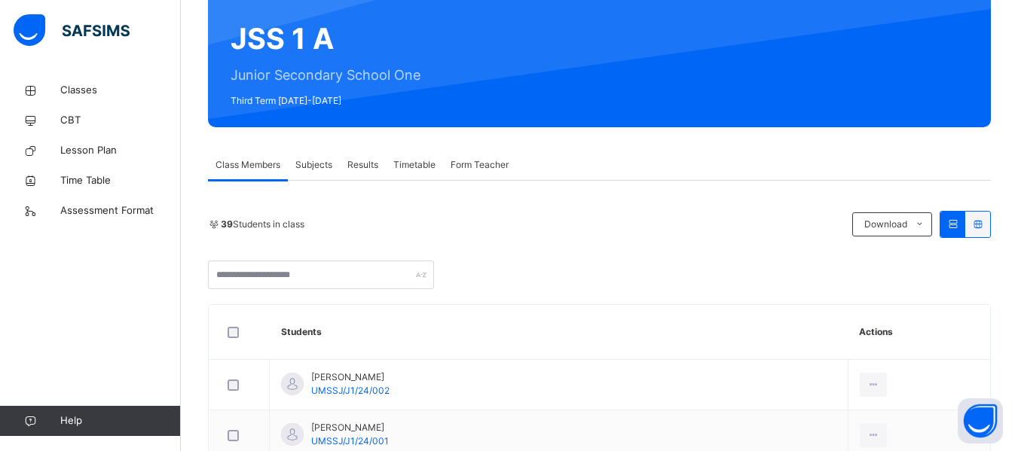
scroll to position [121, 0]
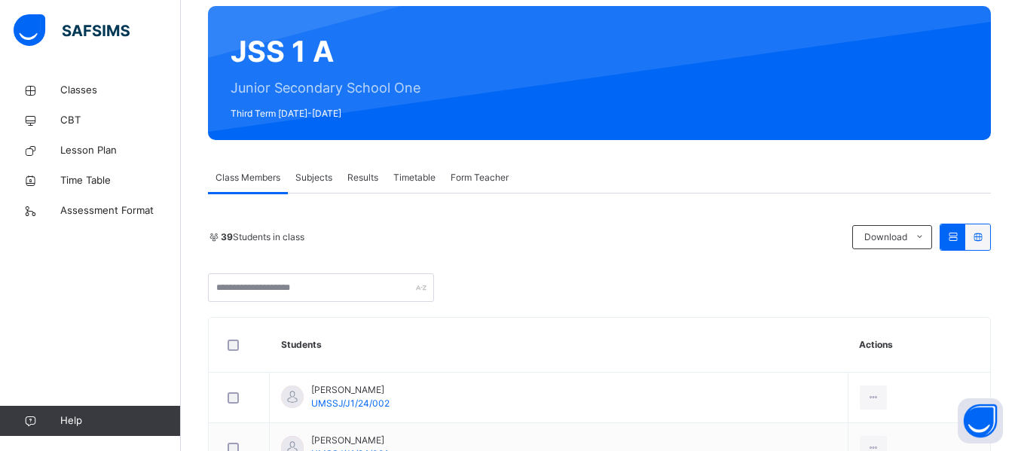
click at [496, 174] on span "Form Teacher" at bounding box center [480, 178] width 58 height 14
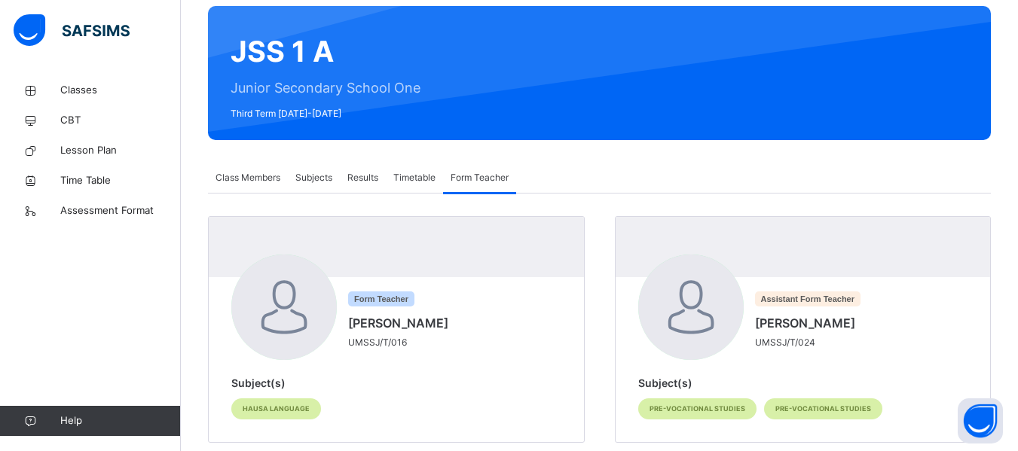
click at [257, 176] on span "Class Members" at bounding box center [248, 178] width 65 height 14
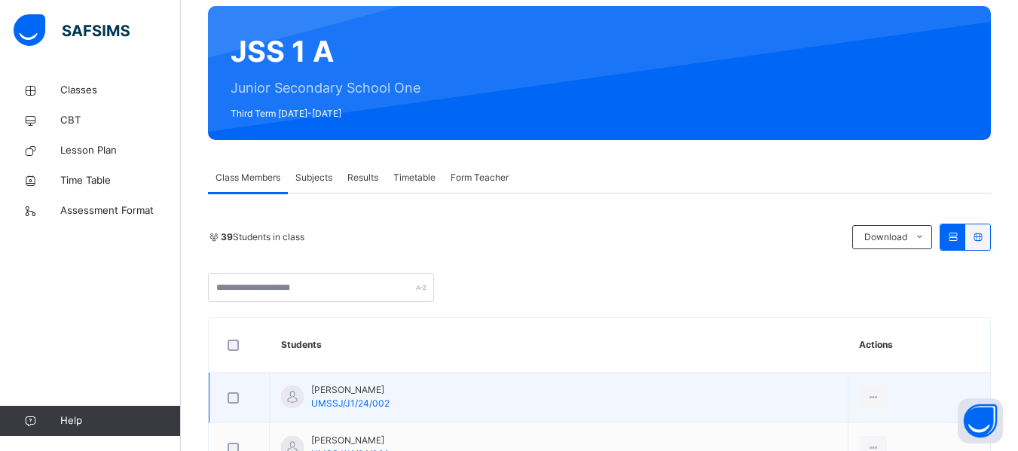
click at [359, 391] on span "[PERSON_NAME]" at bounding box center [350, 391] width 78 height 14
click at [353, 396] on span "[PERSON_NAME]" at bounding box center [350, 391] width 78 height 14
click at [440, 401] on td "[PERSON_NAME] Ubali UMSSJ/J1/24/002" at bounding box center [559, 398] width 579 height 50
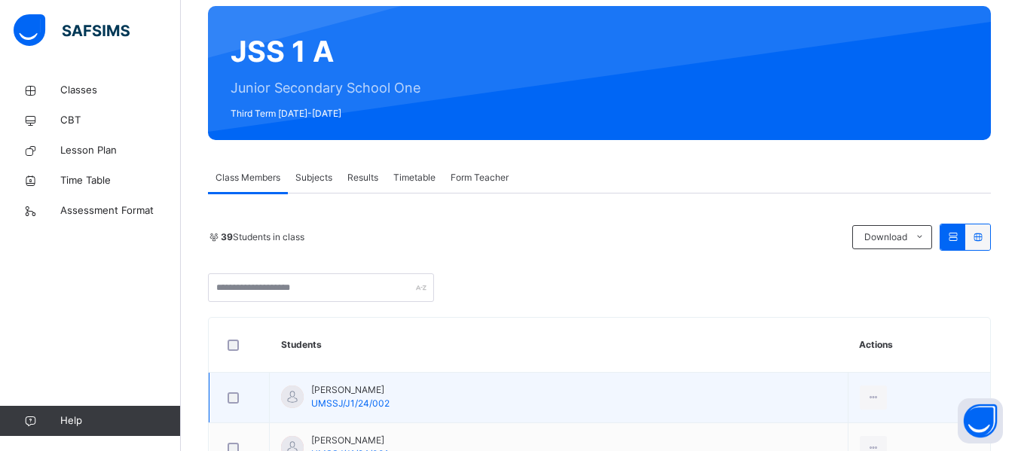
click at [440, 401] on td "[PERSON_NAME] Ubali UMSSJ/J1/24/002" at bounding box center [559, 398] width 579 height 50
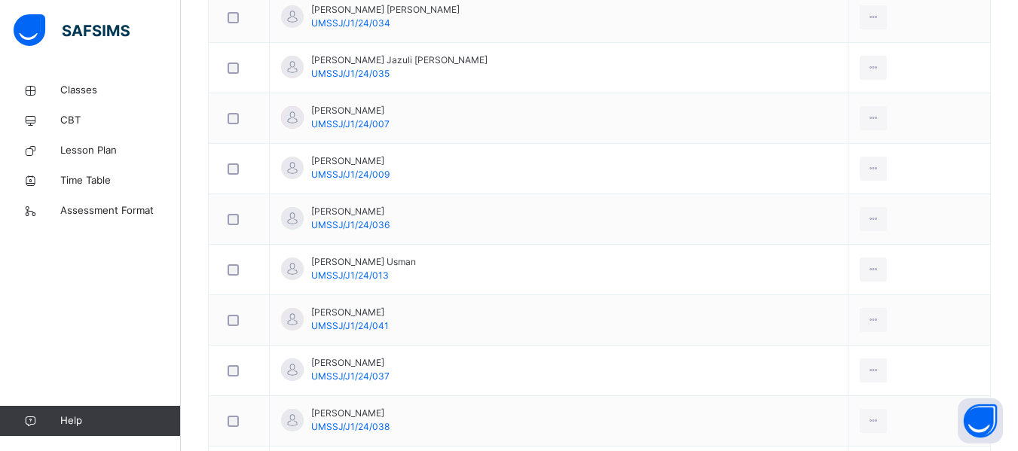
scroll to position [693, 0]
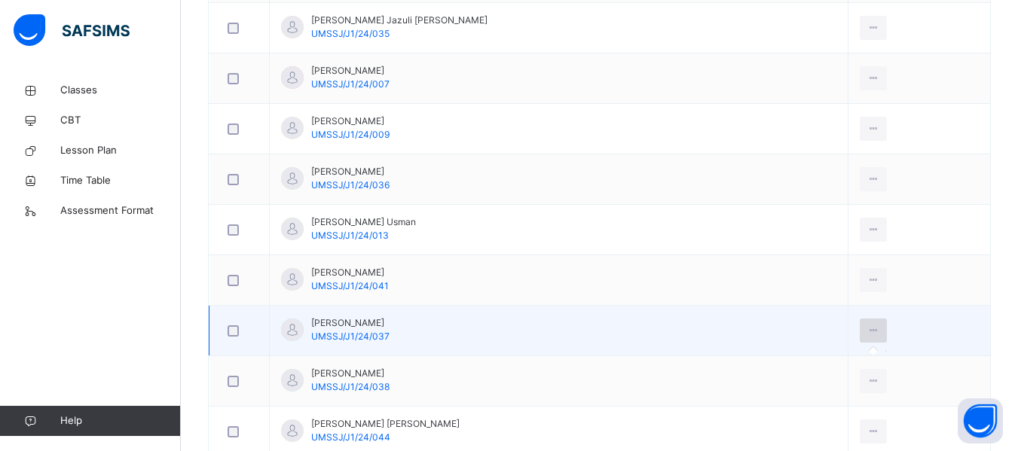
click at [867, 326] on icon at bounding box center [873, 331] width 13 height 14
click at [867, 329] on icon at bounding box center [873, 331] width 13 height 14
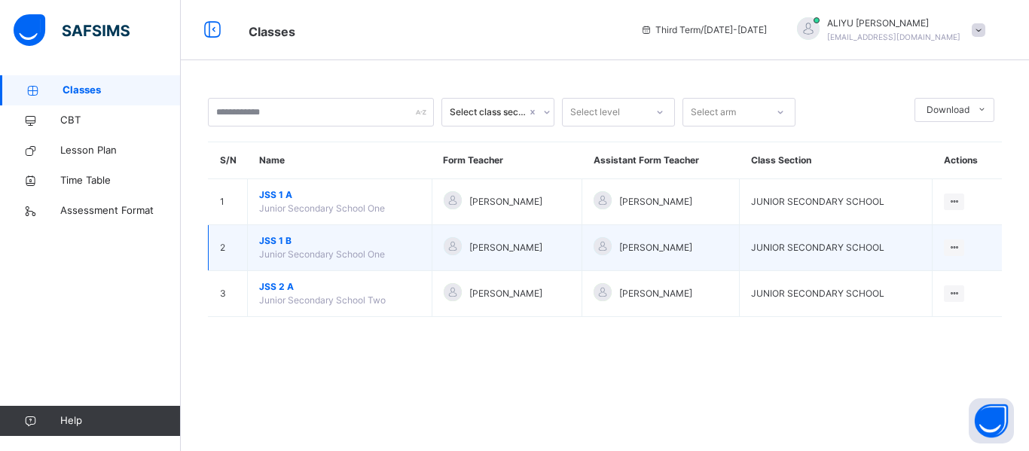
click at [342, 247] on span "JSS 1 B" at bounding box center [339, 241] width 161 height 14
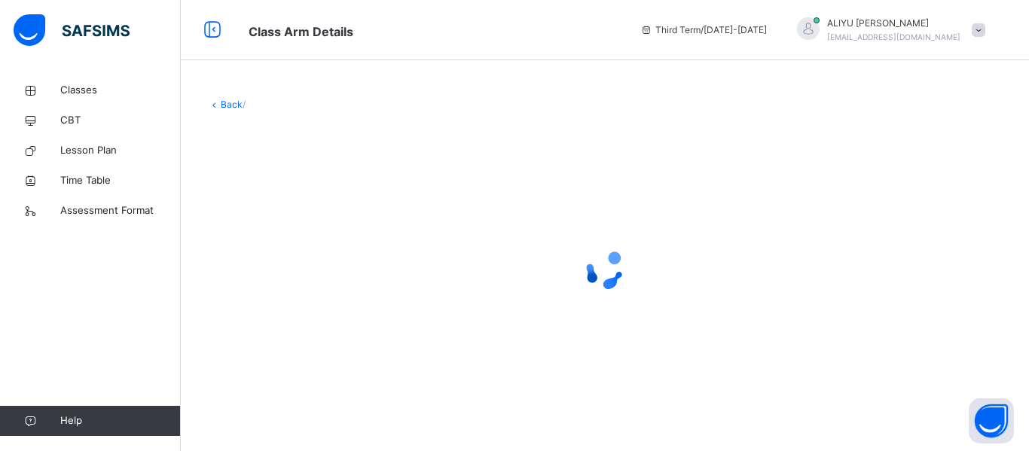
click at [342, 247] on div at bounding box center [605, 270] width 794 height 60
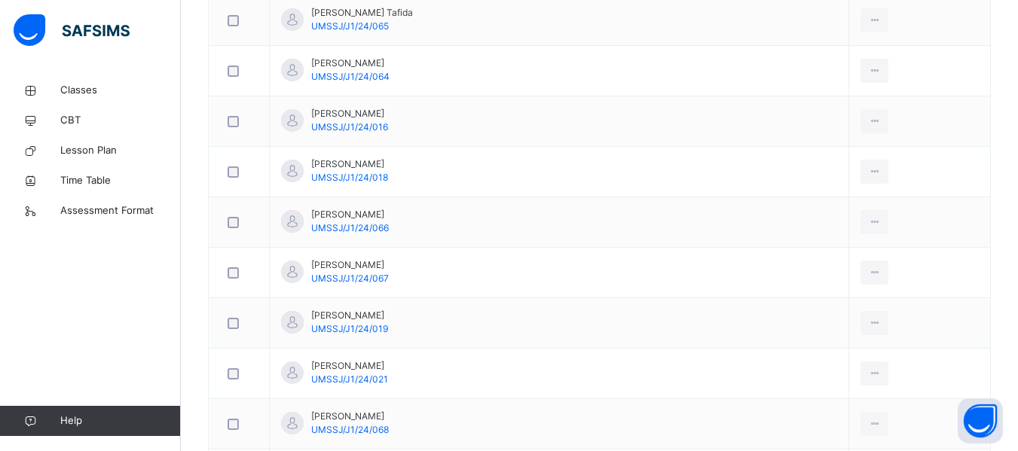
scroll to position [1165, 0]
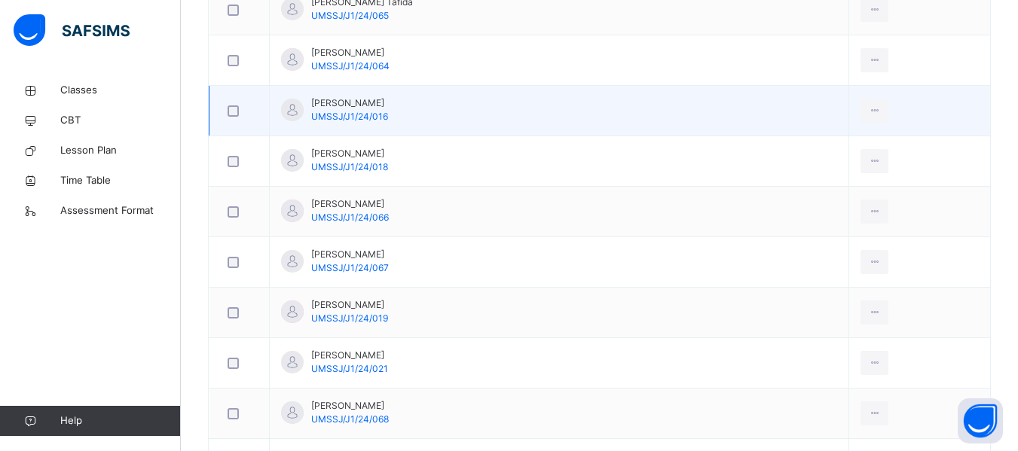
click at [301, 106] on div at bounding box center [292, 110] width 23 height 23
click at [431, 115] on td "[PERSON_NAME] UMSSJ/J1/24/016" at bounding box center [559, 111] width 579 height 50
click at [868, 112] on icon at bounding box center [874, 111] width 13 height 14
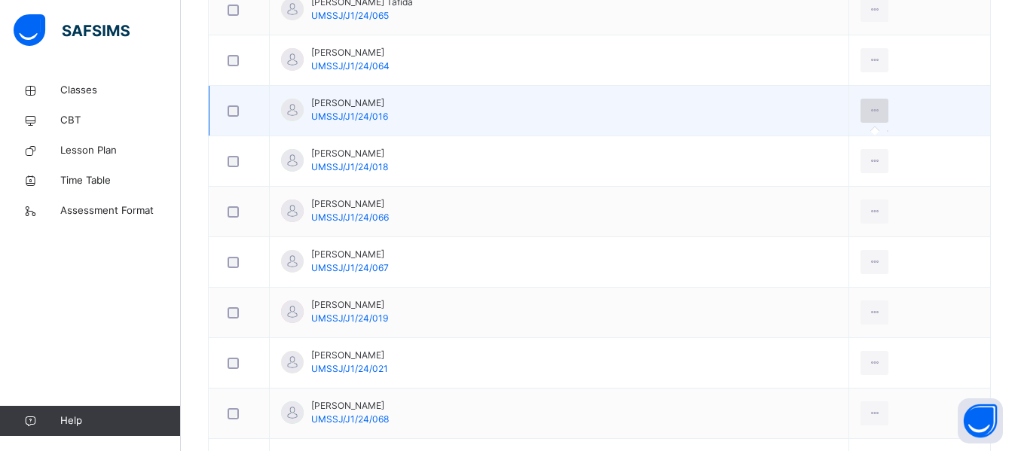
click at [868, 112] on icon at bounding box center [874, 111] width 13 height 14
click at [868, 109] on icon at bounding box center [874, 111] width 13 height 14
click at [968, 108] on td at bounding box center [919, 111] width 141 height 50
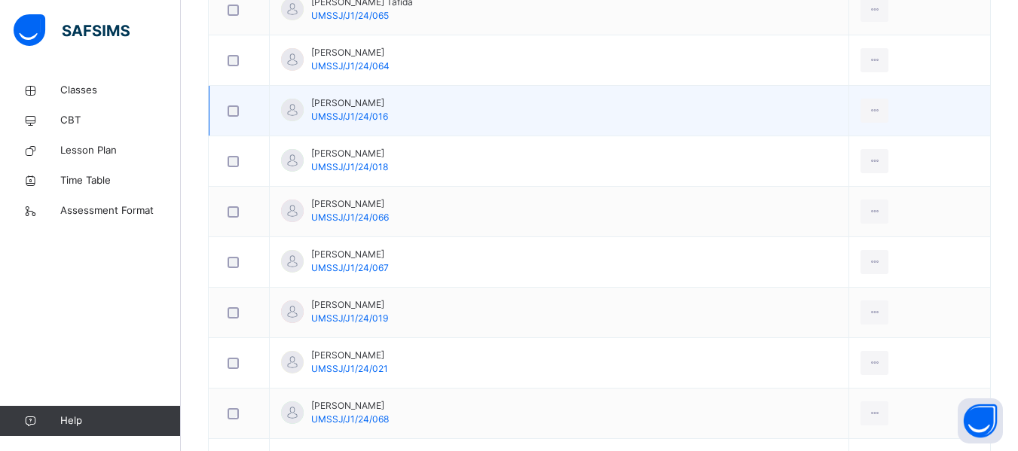
click at [975, 113] on td at bounding box center [919, 111] width 141 height 50
click at [549, 105] on td "[PERSON_NAME] UMSSJ/J1/24/016" at bounding box center [559, 111] width 579 height 50
click at [868, 109] on icon at bounding box center [874, 111] width 13 height 14
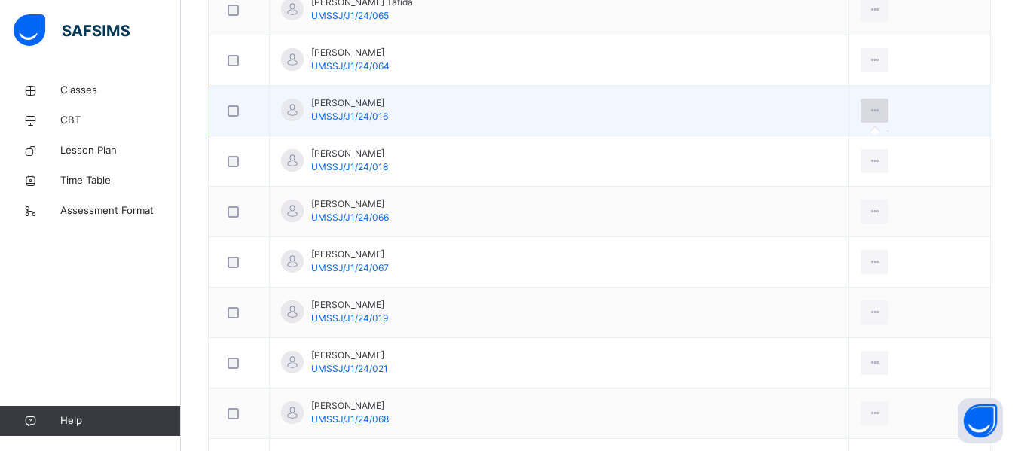
click at [868, 109] on icon at bounding box center [874, 111] width 13 height 14
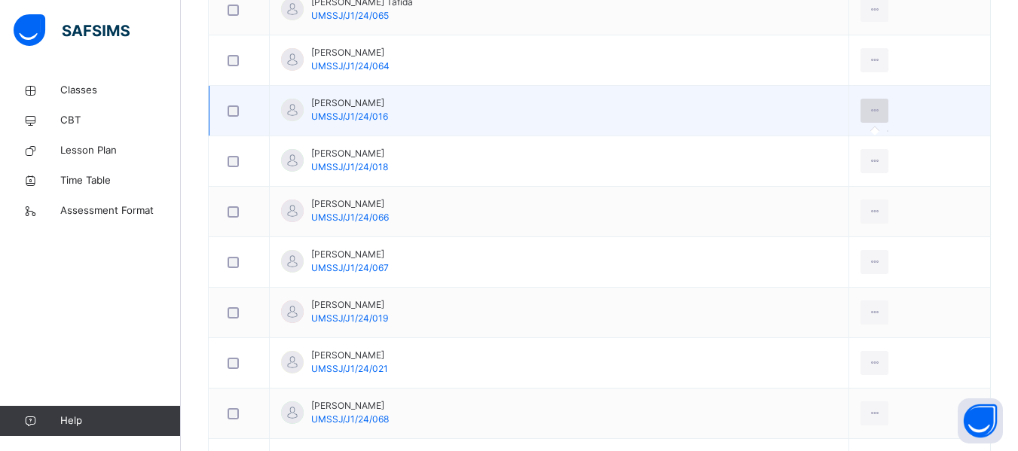
click at [868, 109] on icon at bounding box center [874, 111] width 13 height 14
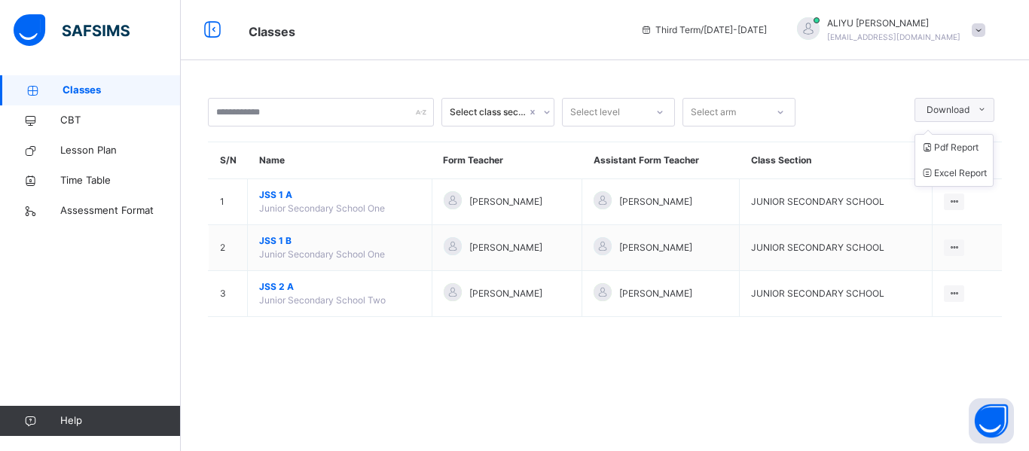
click at [982, 107] on icon at bounding box center [982, 110] width 11 height 12
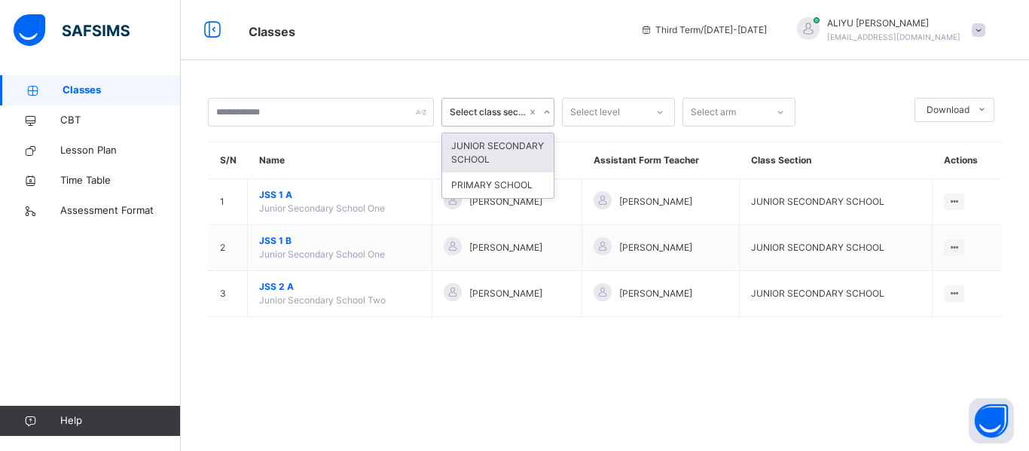
click at [550, 115] on icon at bounding box center [547, 112] width 9 height 15
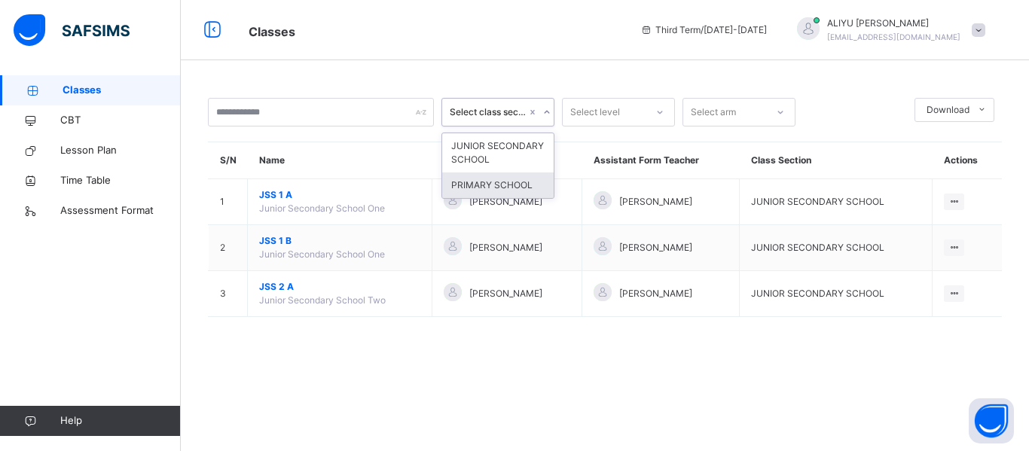
click at [512, 188] on div "PRIMARY SCHOOL" at bounding box center [498, 186] width 112 height 26
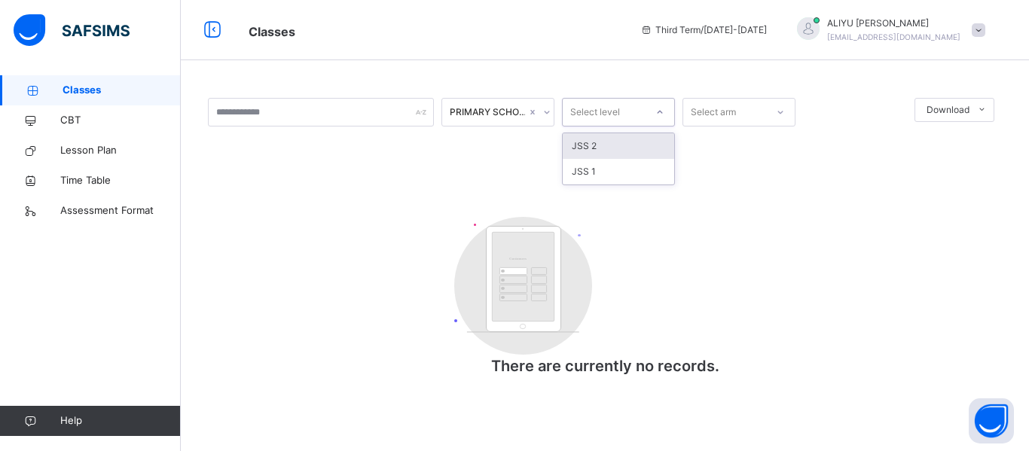
click at [660, 112] on icon at bounding box center [660, 112] width 9 height 15
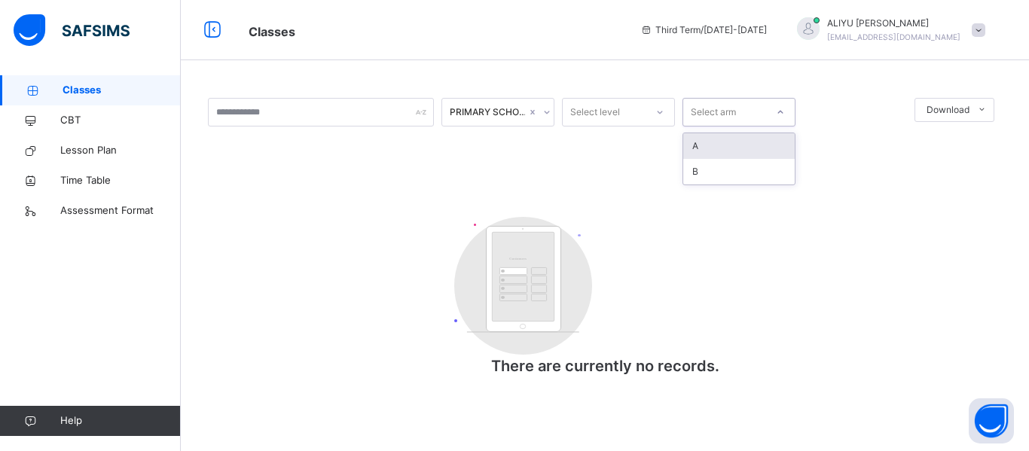
click at [780, 111] on icon at bounding box center [780, 112] width 9 height 15
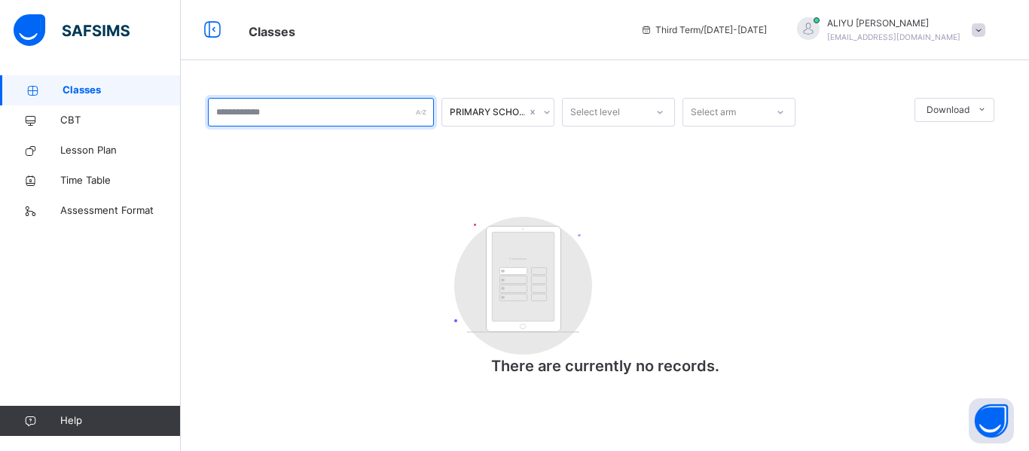
click at [356, 119] on input "text" at bounding box center [321, 112] width 226 height 29
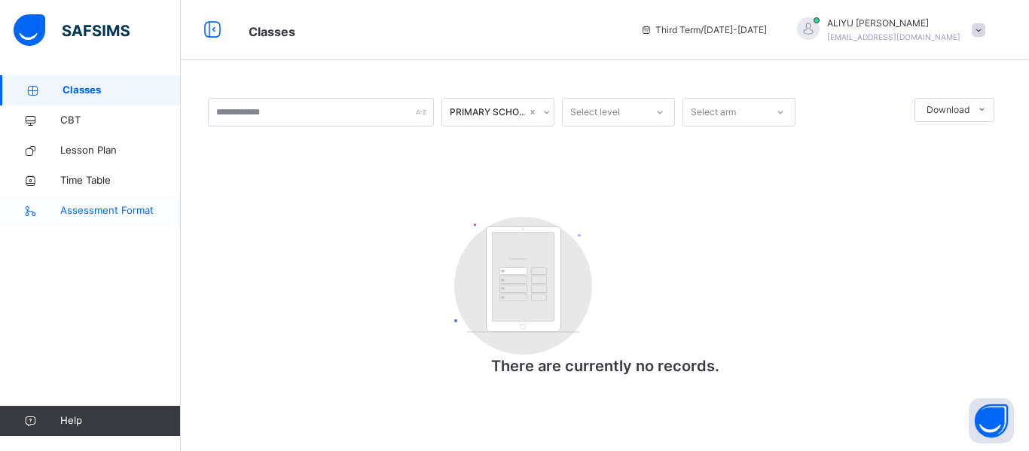
click at [90, 212] on span "Assessment Format" at bounding box center [120, 210] width 121 height 15
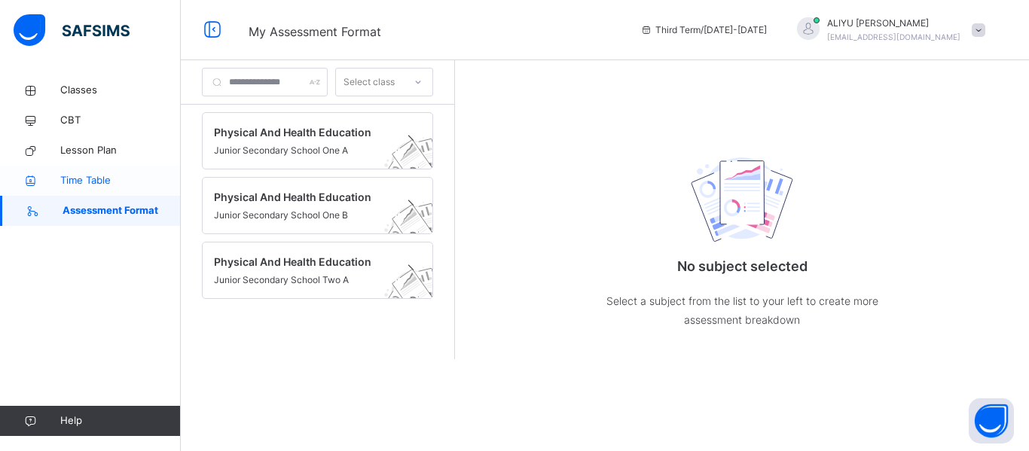
click at [95, 183] on span "Time Table" at bounding box center [120, 180] width 121 height 15
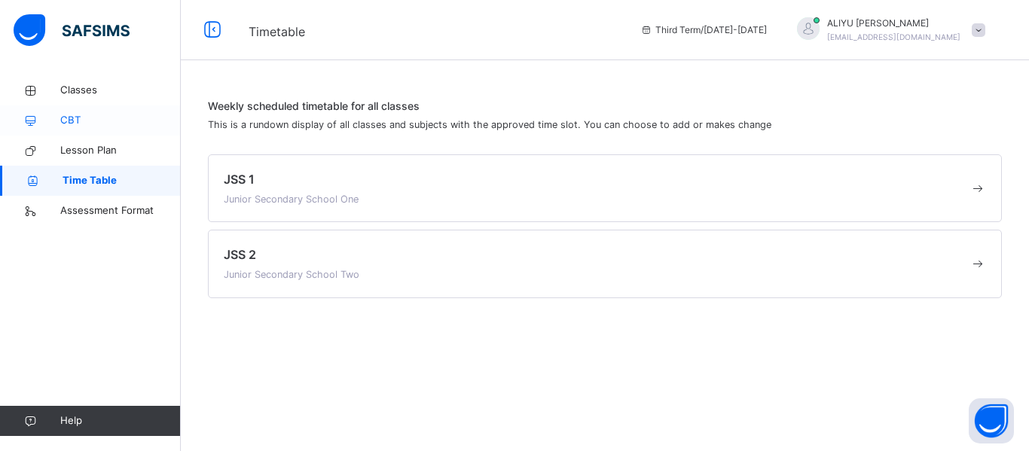
click at [76, 125] on span "CBT" at bounding box center [120, 120] width 121 height 15
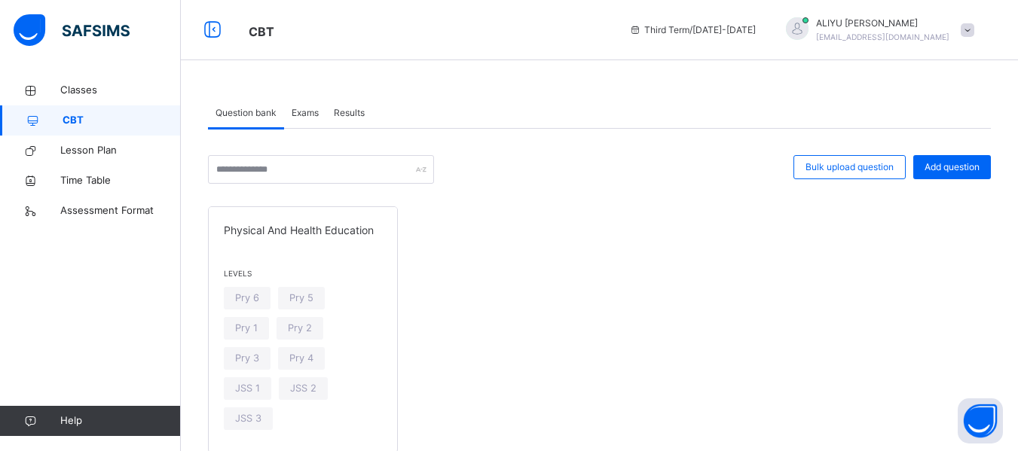
click at [76, 125] on span "CBT" at bounding box center [122, 120] width 118 height 15
click at [264, 298] on div "Pry 6" at bounding box center [247, 298] width 47 height 23
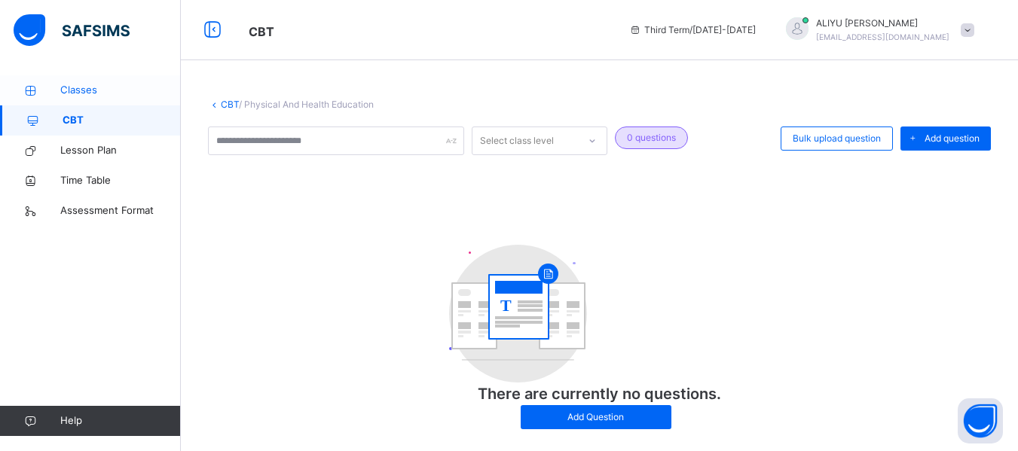
click at [95, 93] on span "Classes" at bounding box center [120, 90] width 121 height 15
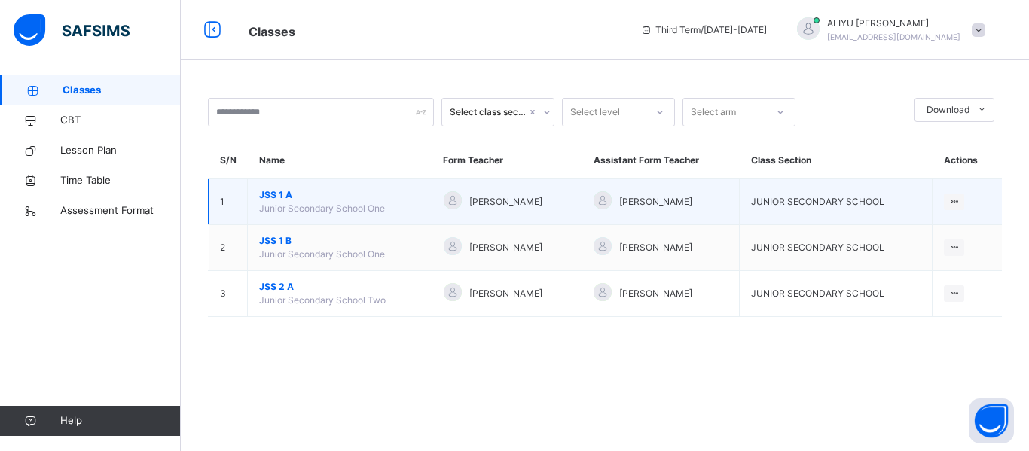
click at [329, 208] on span "Junior Secondary School One" at bounding box center [322, 208] width 126 height 11
click at [399, 204] on td "JSS 1 A Junior Secondary School One" at bounding box center [340, 202] width 185 height 46
click at [486, 203] on span "[PERSON_NAME]" at bounding box center [505, 202] width 73 height 14
click at [539, 199] on span "[PERSON_NAME]" at bounding box center [505, 202] width 73 height 14
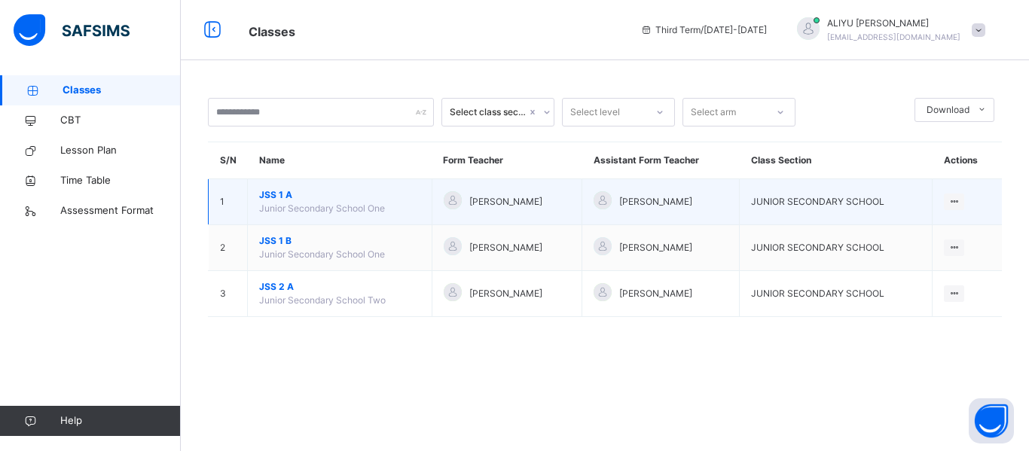
click at [539, 199] on span "[PERSON_NAME]" at bounding box center [505, 202] width 73 height 14
click at [579, 199] on td "[PERSON_NAME]" at bounding box center [507, 202] width 150 height 46
click at [453, 201] on div at bounding box center [453, 200] width 18 height 18
click at [450, 200] on div at bounding box center [453, 200] width 18 height 18
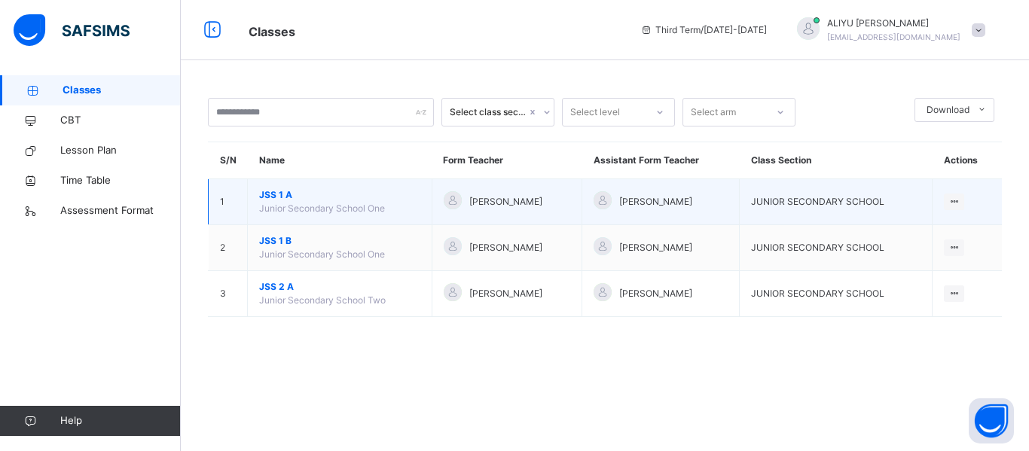
click at [450, 200] on div at bounding box center [453, 200] width 18 height 18
click at [291, 195] on span "JSS 1 A" at bounding box center [339, 195] width 161 height 14
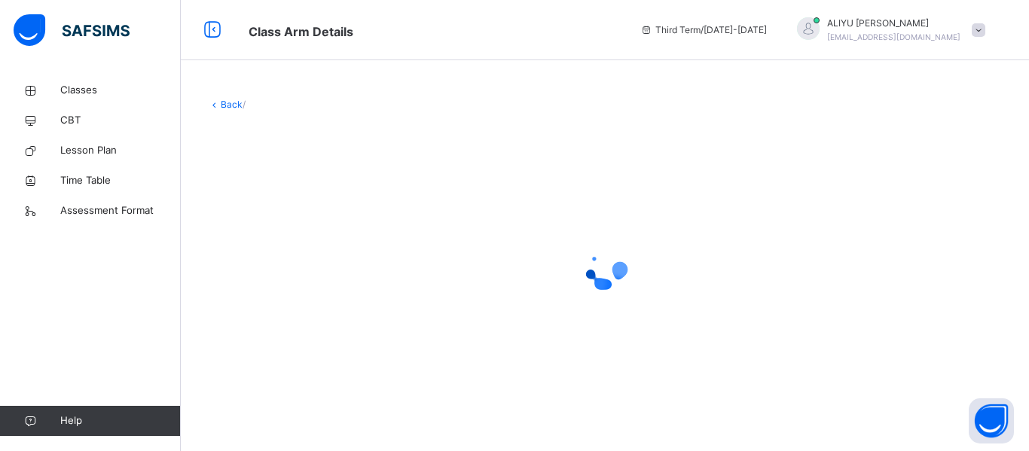
click at [291, 195] on div at bounding box center [605, 270] width 794 height 286
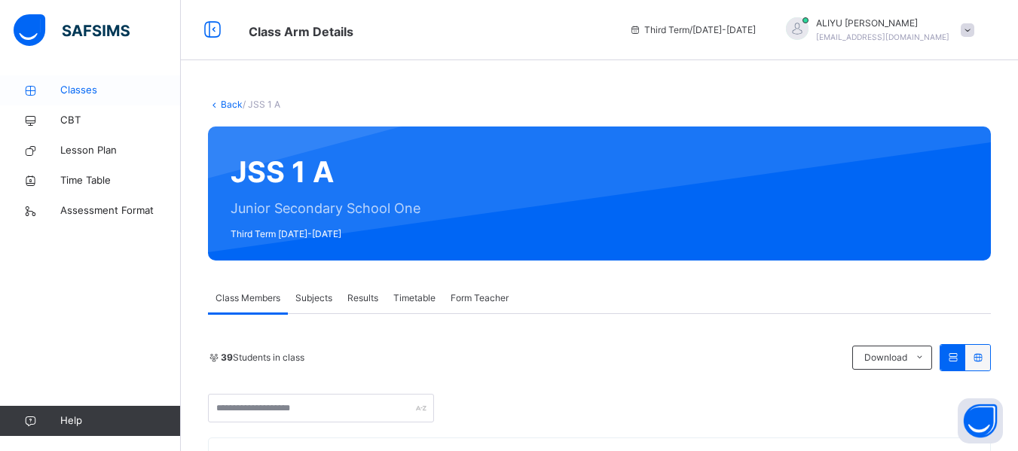
click at [82, 87] on span "Classes" at bounding box center [120, 90] width 121 height 15
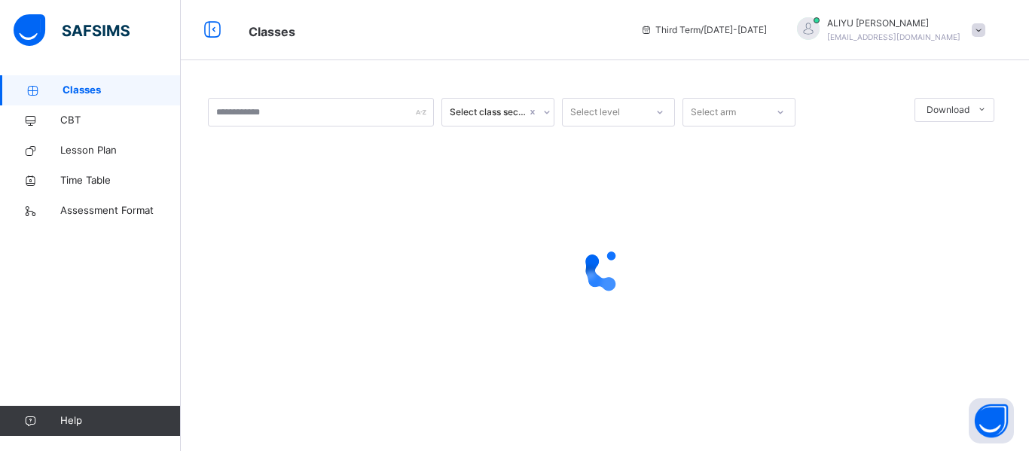
click at [82, 87] on span "Classes" at bounding box center [122, 90] width 118 height 15
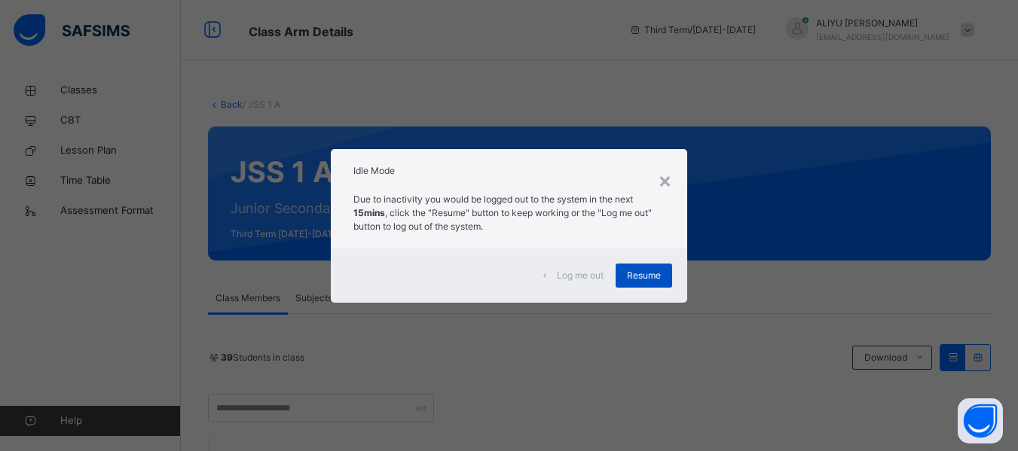
click at [638, 271] on span "Resume" at bounding box center [644, 276] width 34 height 14
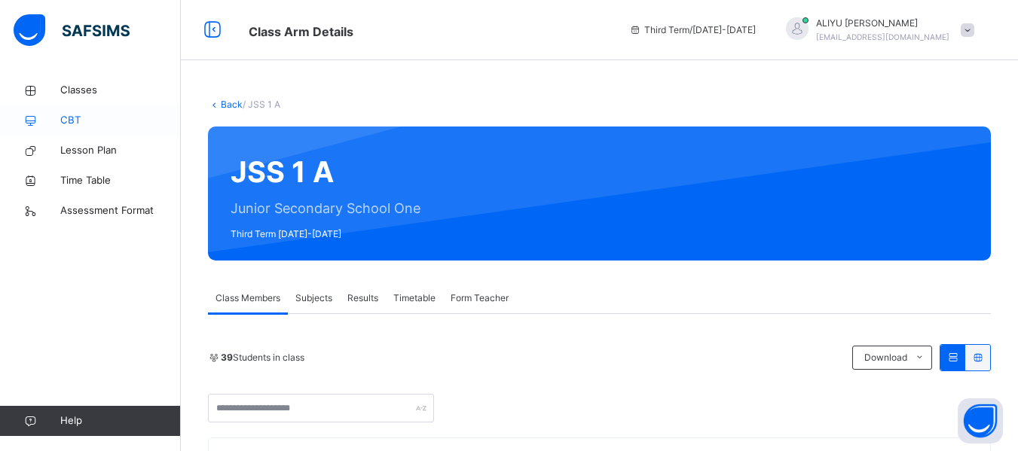
click at [109, 105] on link "CBT" at bounding box center [90, 120] width 181 height 30
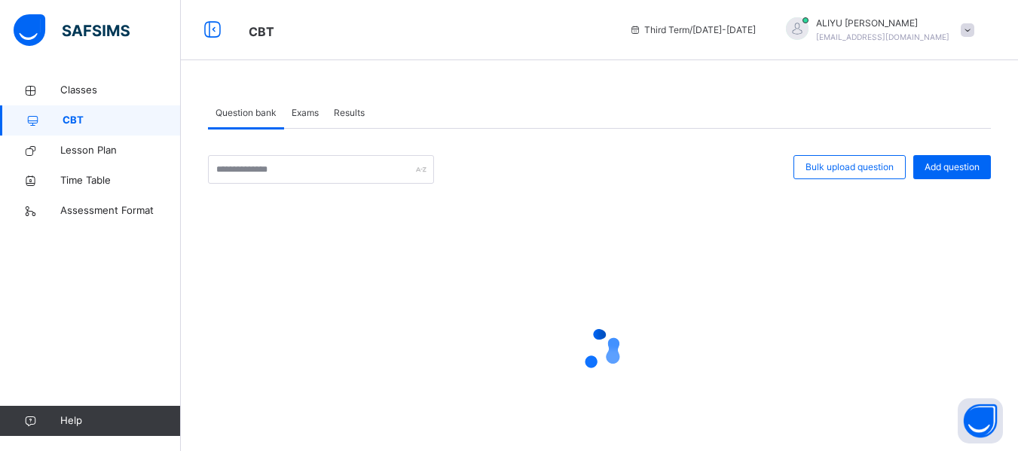
click at [78, 120] on span "CBT" at bounding box center [122, 120] width 118 height 15
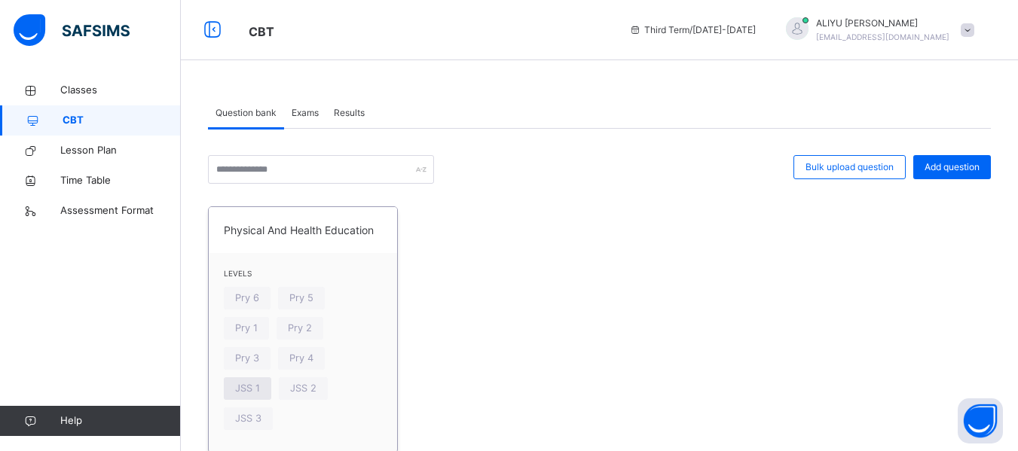
click at [260, 381] on span "JSS 1" at bounding box center [247, 388] width 25 height 14
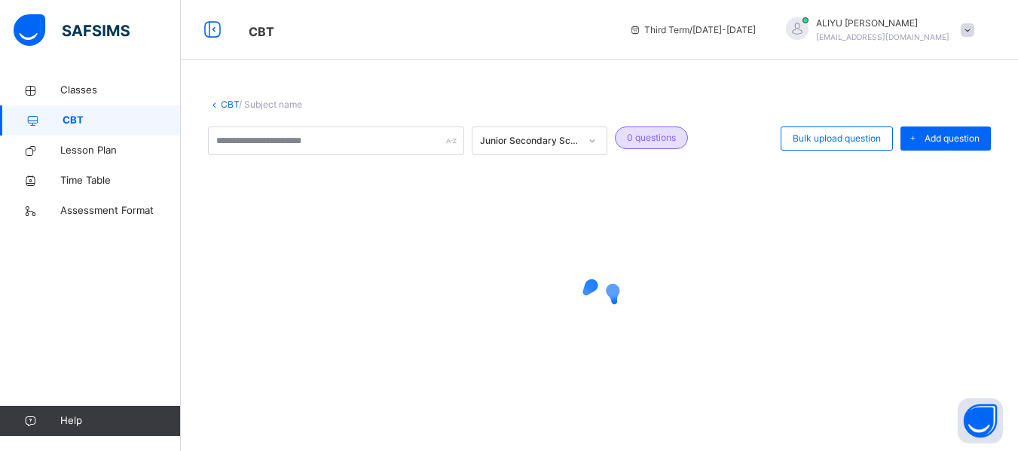
click at [312, 360] on div at bounding box center [599, 298] width 783 height 286
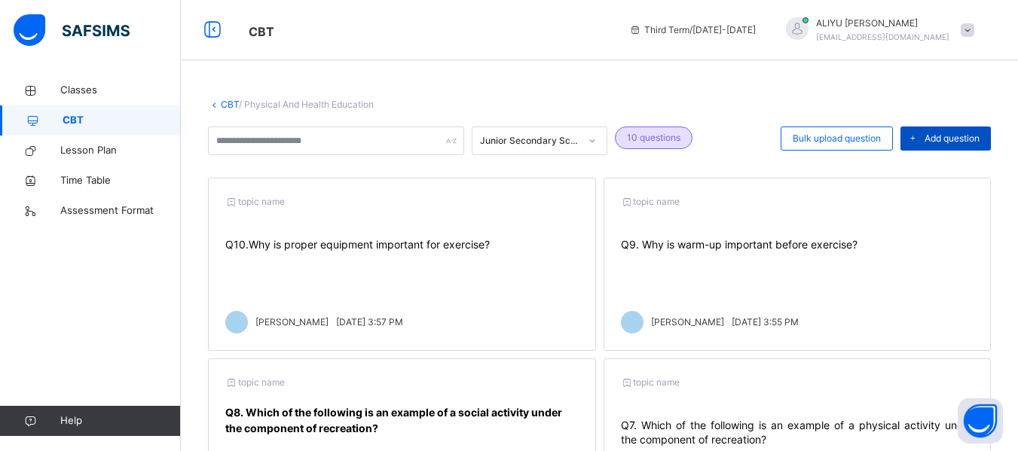
click at [962, 137] on span "Add question" at bounding box center [952, 139] width 55 height 14
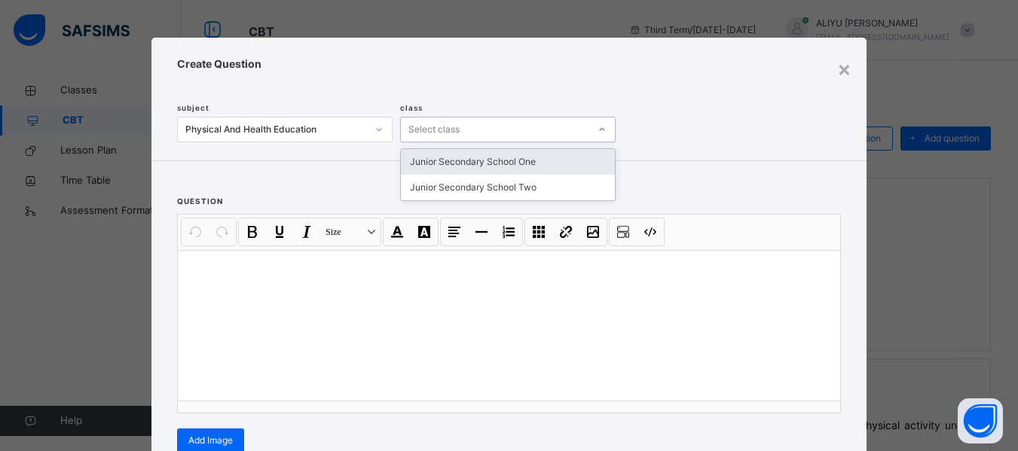
click at [600, 130] on icon at bounding box center [602, 129] width 5 height 3
click at [565, 167] on div "Junior Secondary School One" at bounding box center [508, 162] width 214 height 26
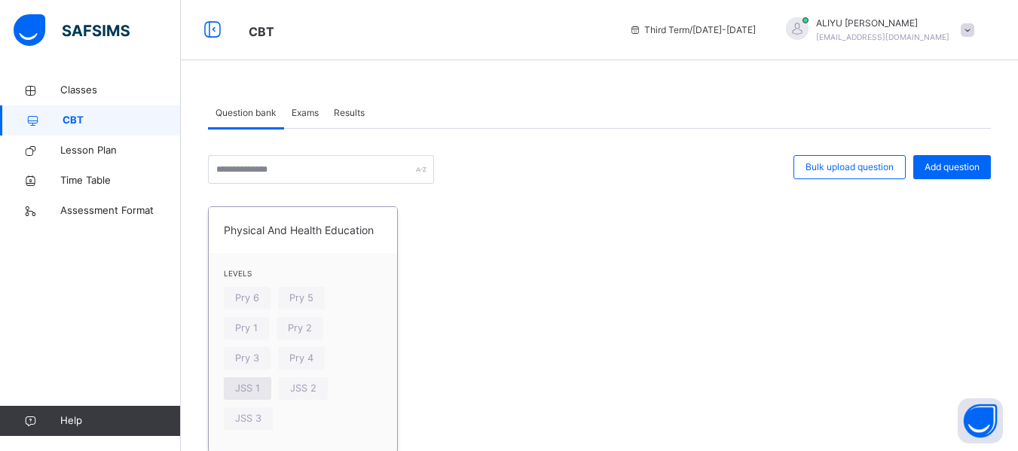
click at [260, 381] on span "JSS 1" at bounding box center [247, 388] width 25 height 14
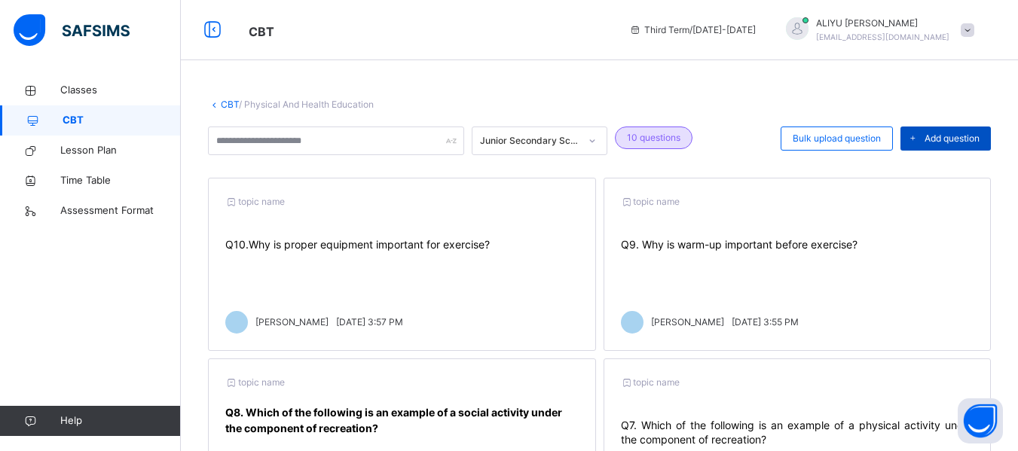
click at [967, 134] on span "Add question" at bounding box center [952, 139] width 55 height 14
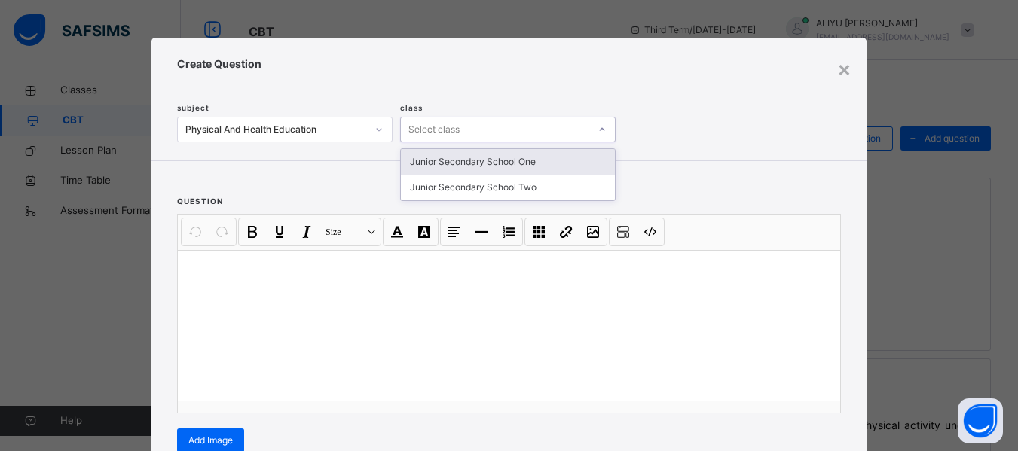
click at [598, 127] on icon at bounding box center [602, 129] width 9 height 15
click at [561, 162] on div "Junior Secondary School One" at bounding box center [508, 162] width 214 height 26
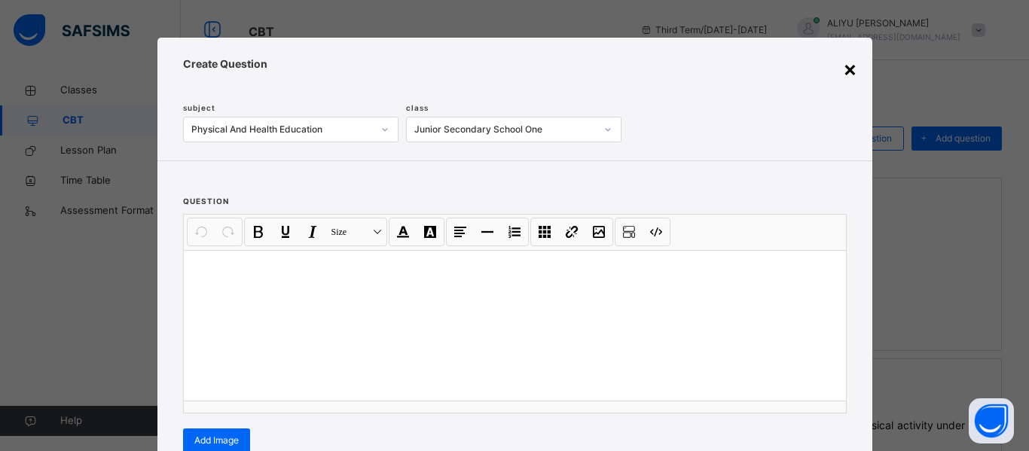
click at [845, 71] on div "×" at bounding box center [850, 69] width 14 height 32
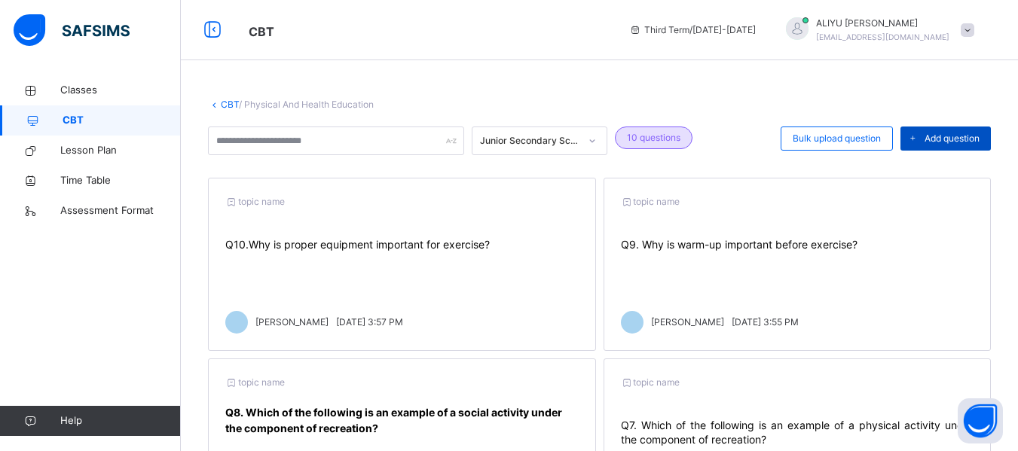
click at [954, 133] on span "Add question" at bounding box center [952, 139] width 55 height 14
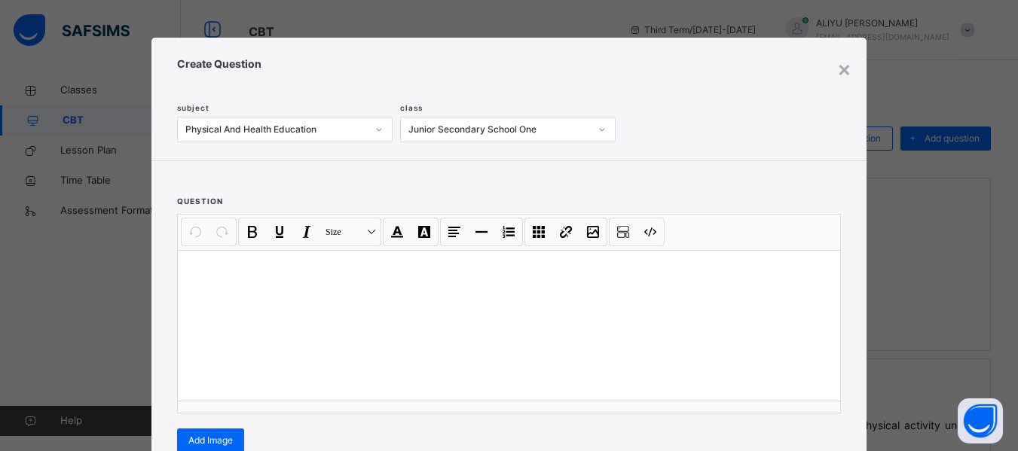
click at [206, 264] on p at bounding box center [509, 269] width 638 height 15
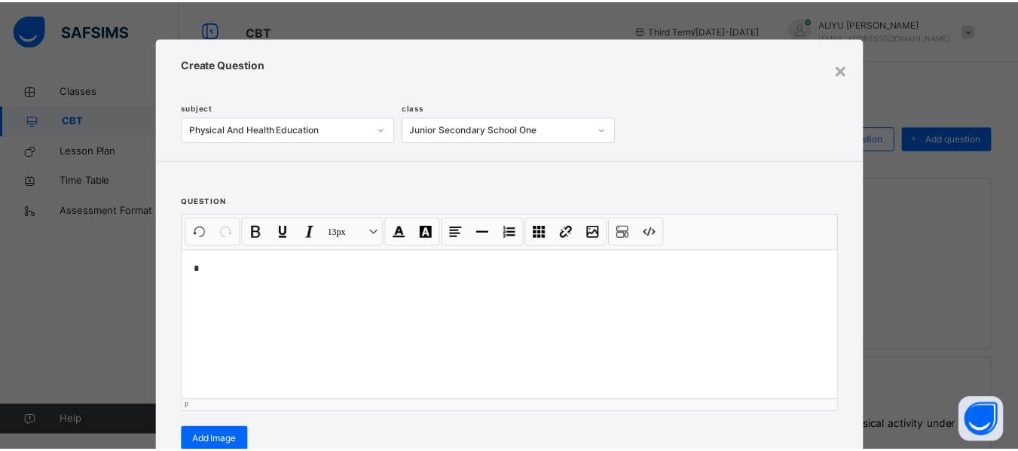
scroll to position [272, 0]
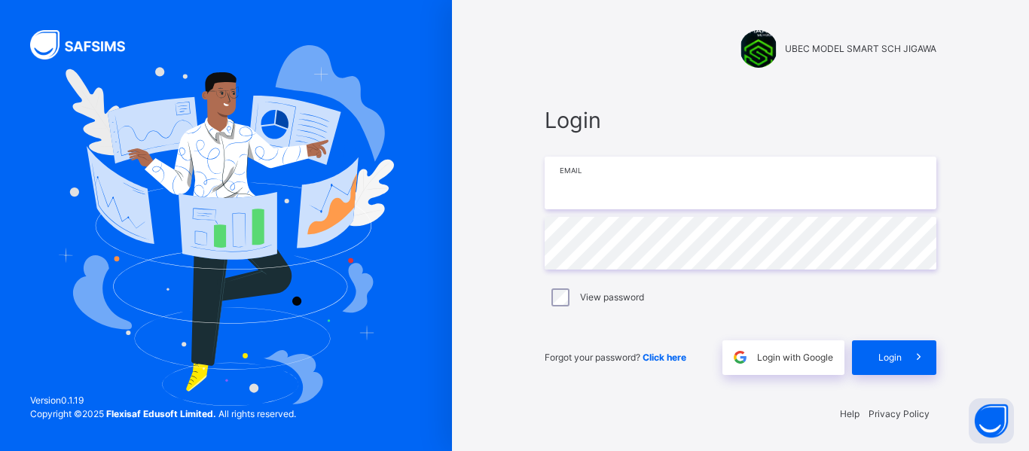
type input "**********"
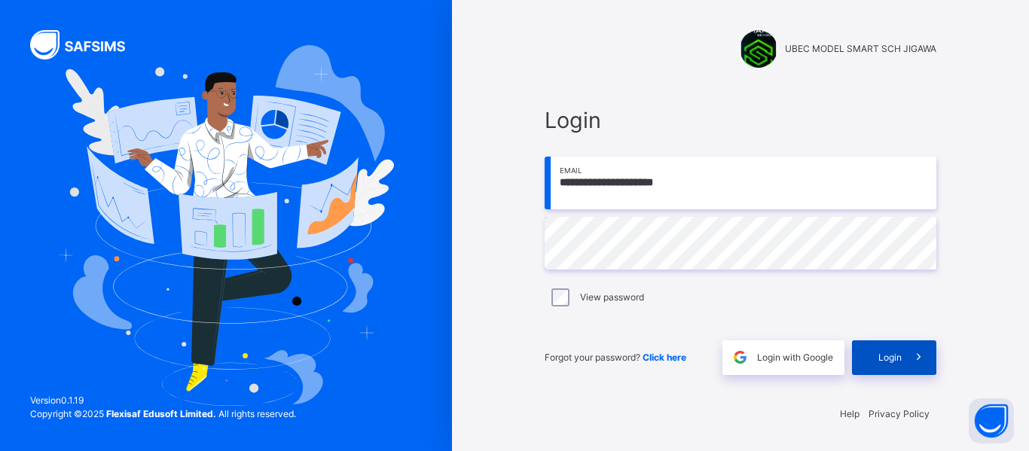
click at [888, 356] on span "Login" at bounding box center [890, 358] width 23 height 14
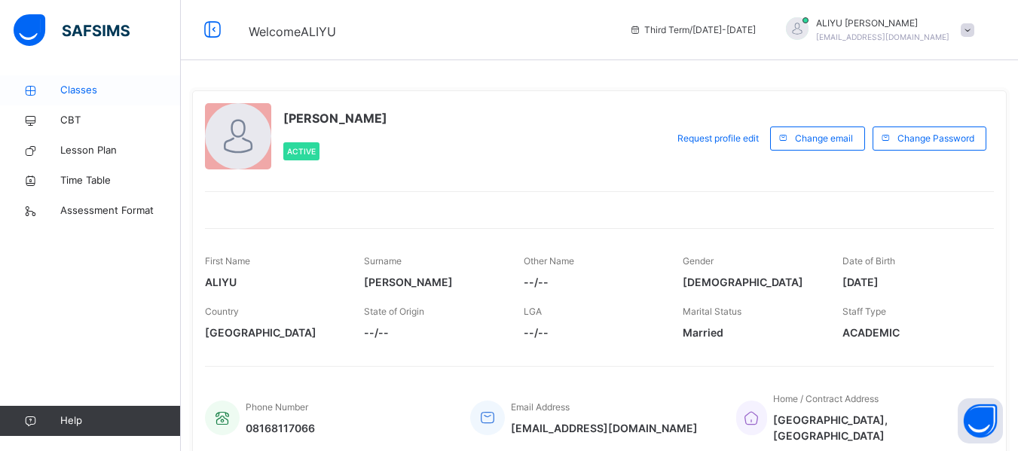
click at [87, 88] on span "Classes" at bounding box center [120, 90] width 121 height 15
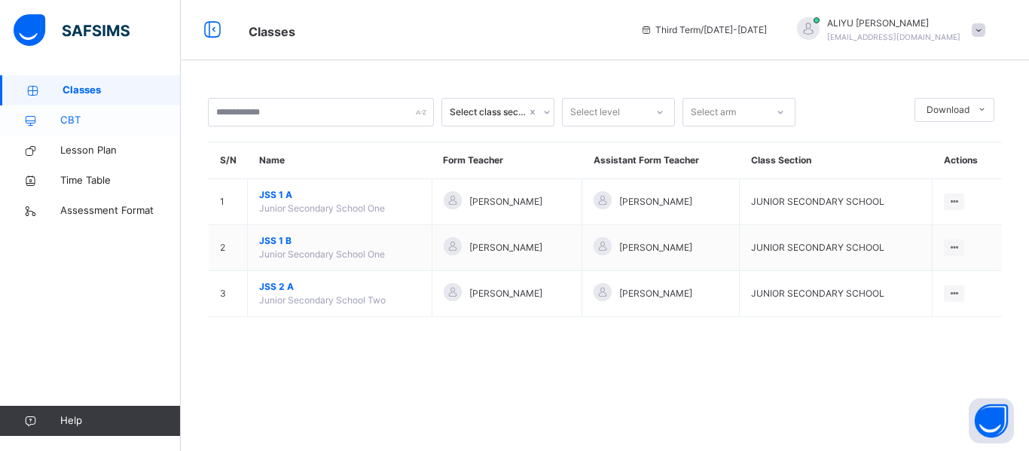
click at [71, 117] on span "CBT" at bounding box center [120, 120] width 121 height 15
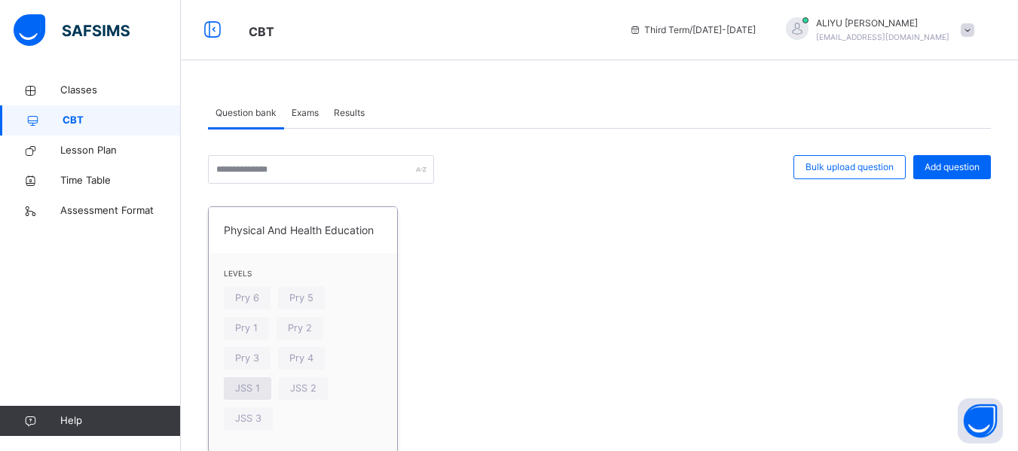
click at [260, 381] on span "JSS 1" at bounding box center [247, 388] width 25 height 14
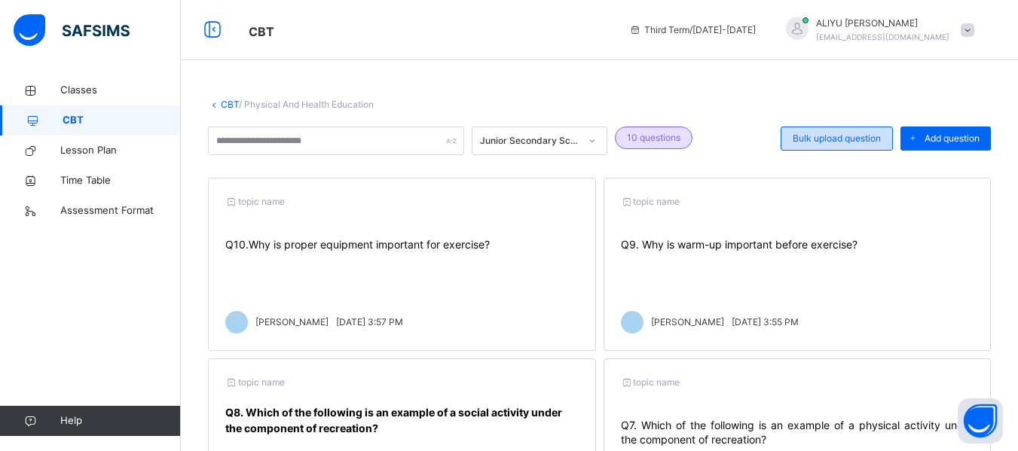
click at [880, 133] on span "Bulk upload question" at bounding box center [837, 139] width 88 height 14
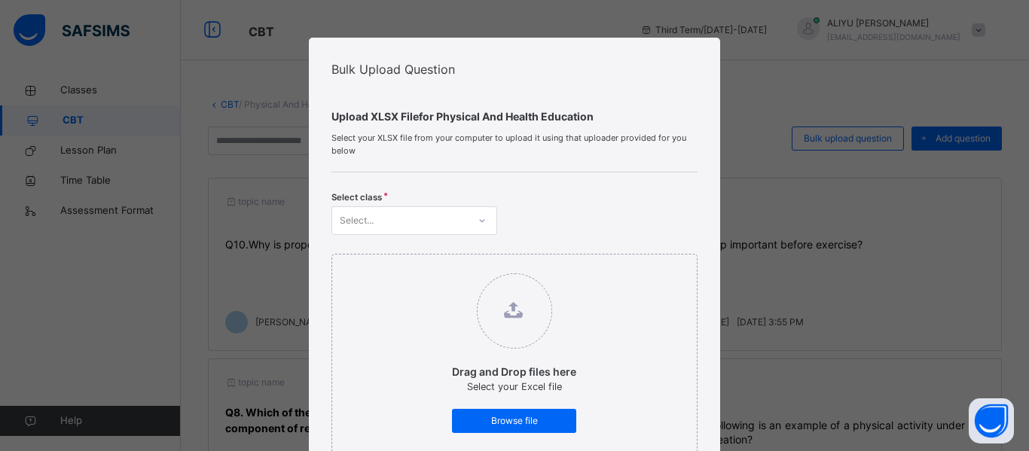
click at [228, 86] on div "Bulk Upload Question Upload XLSX File for Physical And Health Education Select …" at bounding box center [514, 225] width 1029 height 451
click at [922, 86] on div "Bulk Upload Question Upload XLSX File for Physical And Health Education Select …" at bounding box center [514, 225] width 1029 height 451
click at [932, 104] on div "Bulk Upload Question Upload XLSX File for Physical And Health Education Select …" at bounding box center [514, 225] width 1029 height 451
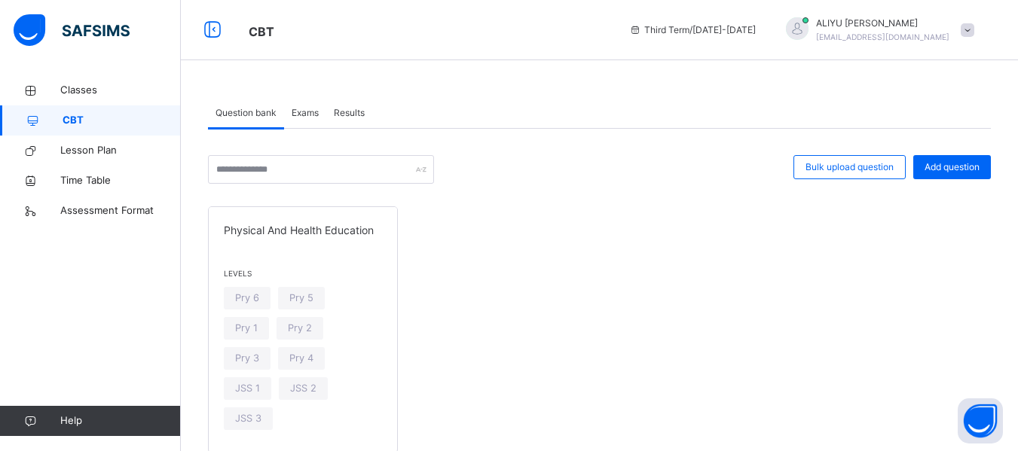
click at [311, 112] on span "Exams" at bounding box center [305, 113] width 27 height 14
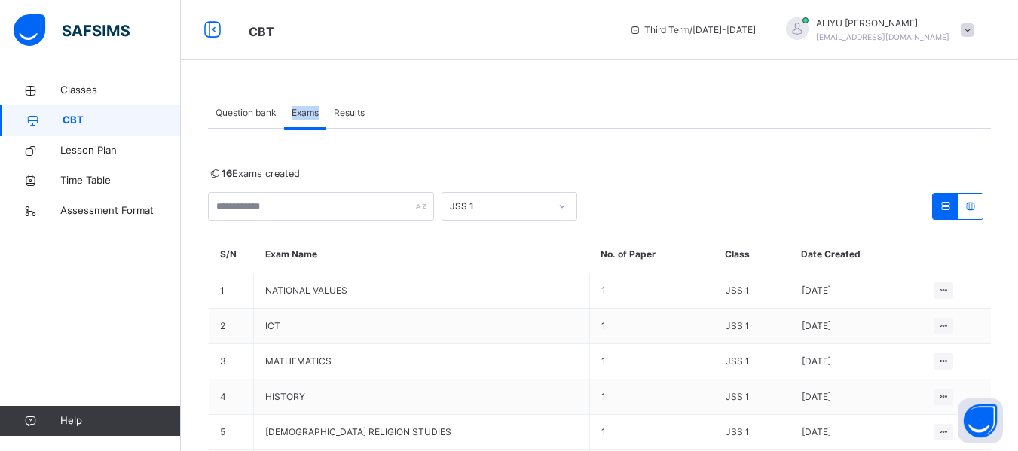
click at [311, 112] on span "Exams" at bounding box center [305, 113] width 27 height 14
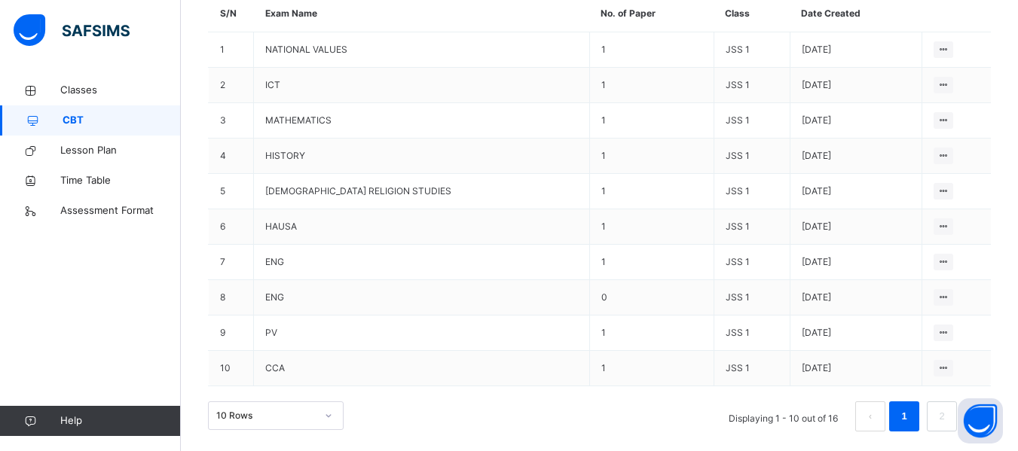
scroll to position [255, 0]
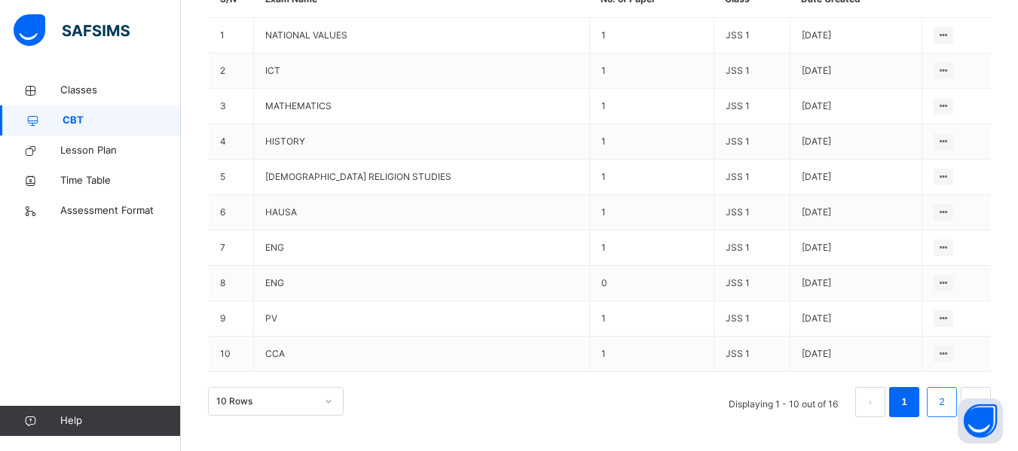
click at [949, 399] on link "2" at bounding box center [941, 403] width 14 height 20
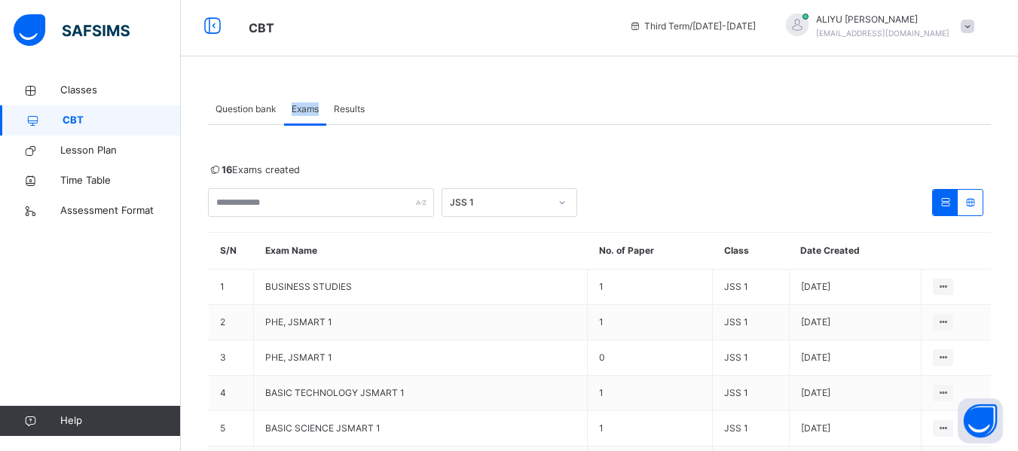
scroll to position [0, 0]
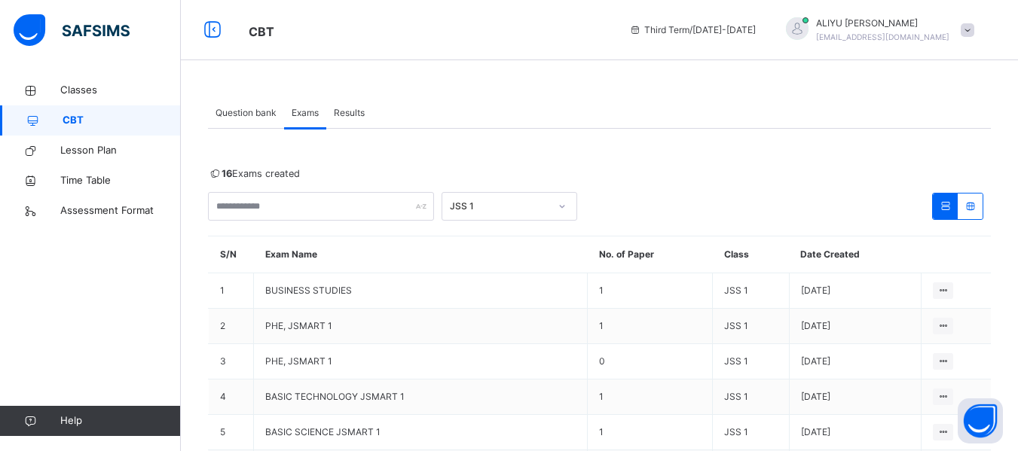
click at [354, 113] on span "Results" at bounding box center [349, 113] width 31 height 14
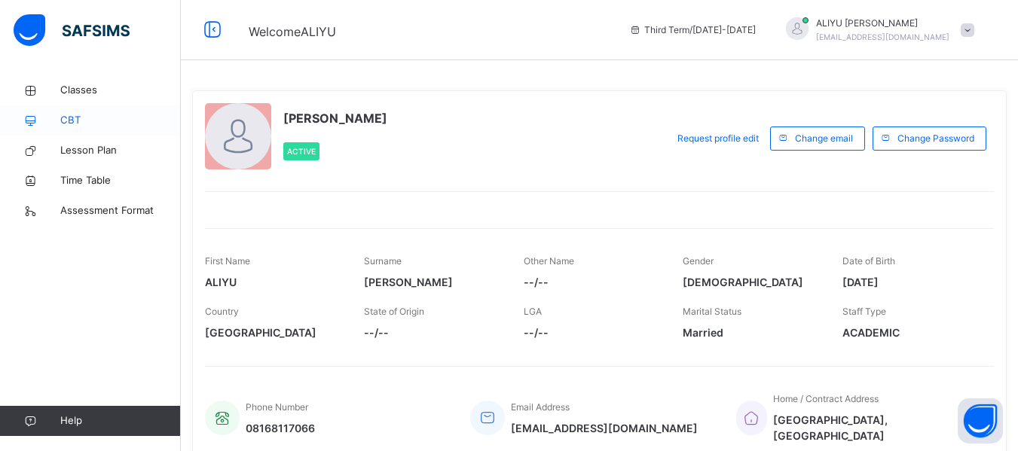
click at [86, 113] on span "CBT" at bounding box center [120, 120] width 121 height 15
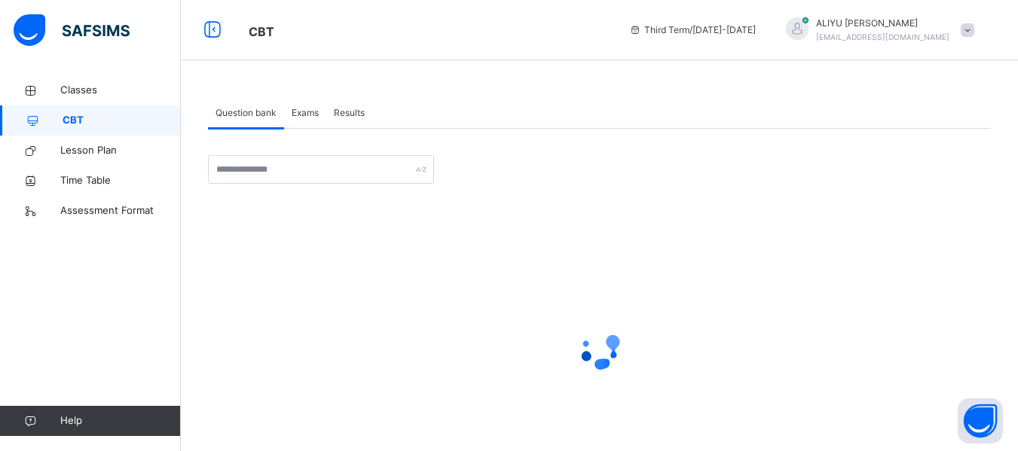
click at [86, 113] on span "CBT" at bounding box center [122, 120] width 118 height 15
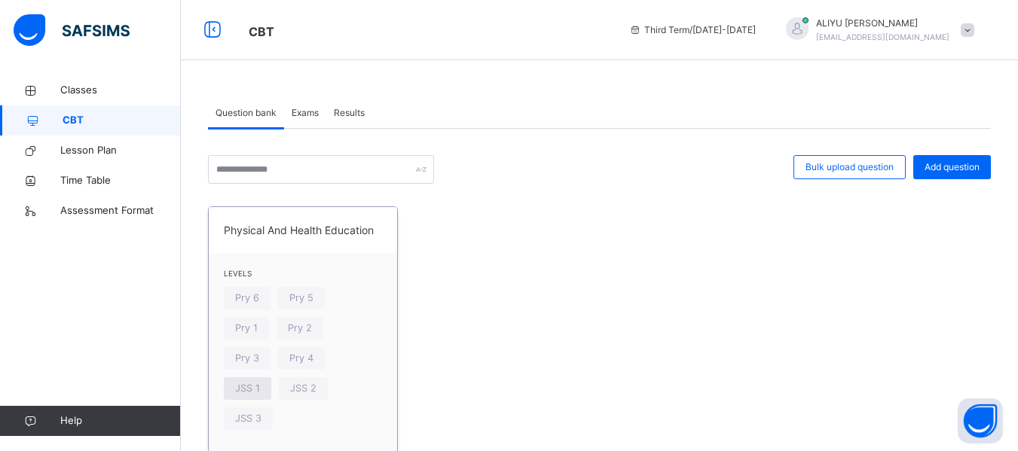
click at [260, 381] on span "JSS 1" at bounding box center [247, 388] width 25 height 14
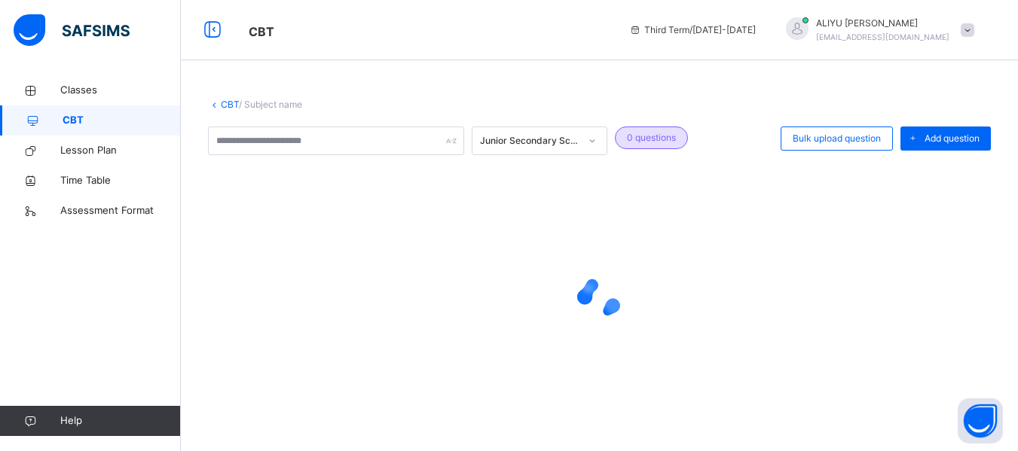
click at [306, 358] on div at bounding box center [599, 298] width 783 height 286
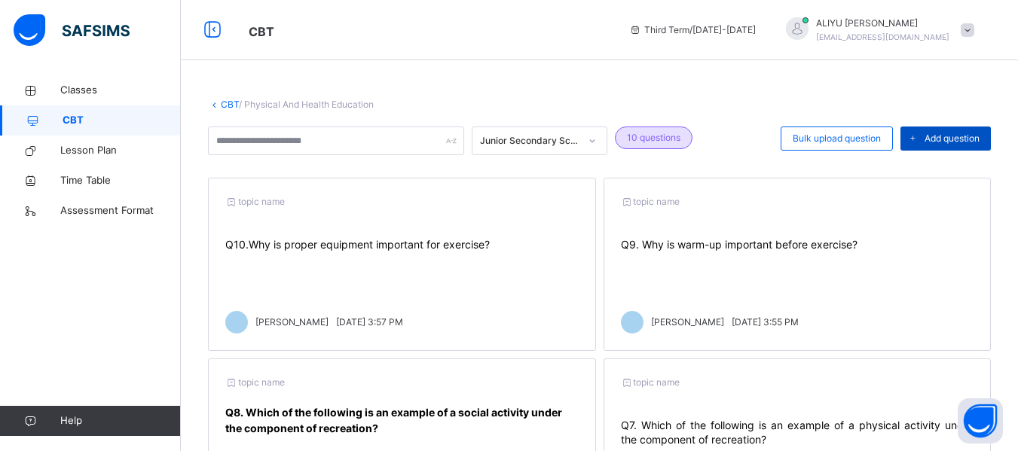
click at [957, 133] on span "Add question" at bounding box center [952, 139] width 55 height 14
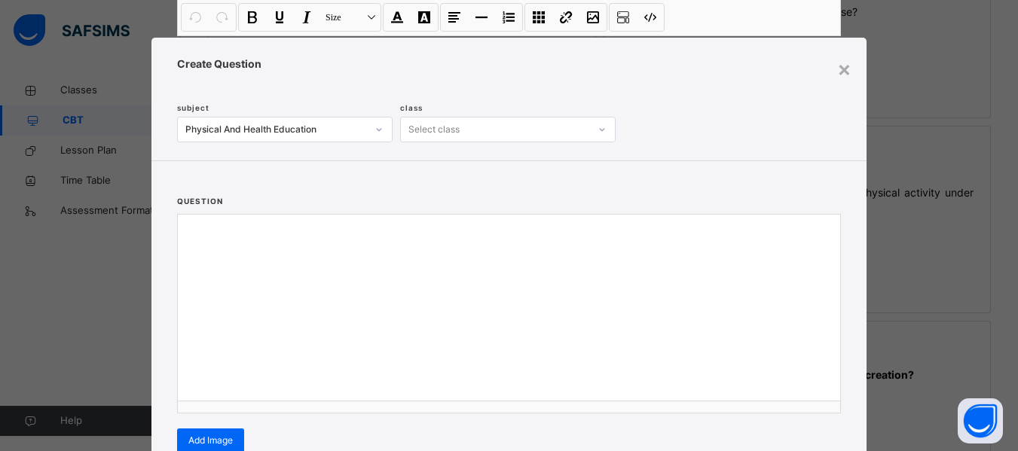
scroll to position [252, 0]
click at [840, 432] on div "question Undo CTRL+ Z Redo CTRL+ Y / CTRL+SHIFT+ Z Bold CTRL+ B Underline CTRL+…" at bounding box center [508, 316] width 715 height 310
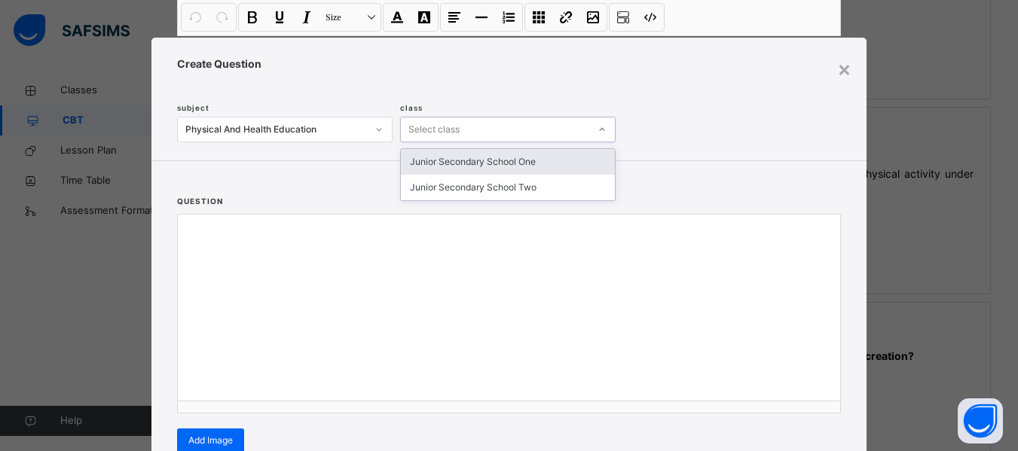
click at [599, 130] on icon at bounding box center [602, 129] width 9 height 15
click at [554, 165] on div "Junior Secondary School One" at bounding box center [508, 162] width 214 height 26
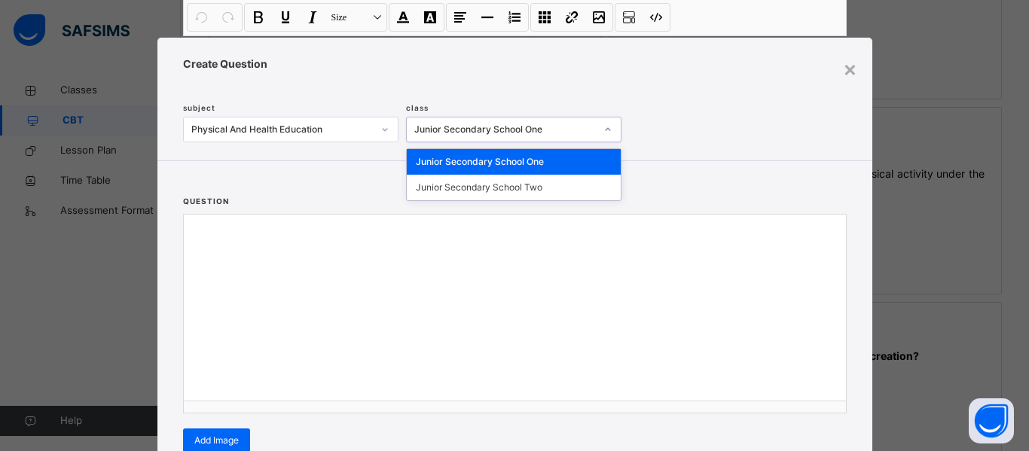
click at [606, 130] on icon at bounding box center [607, 129] width 5 height 3
click at [544, 165] on div "Junior Secondary School One" at bounding box center [514, 162] width 214 height 26
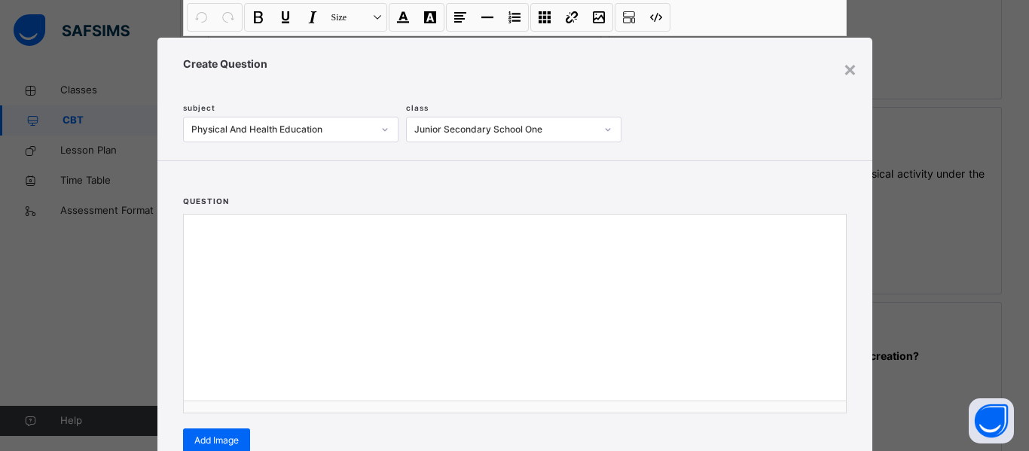
click at [304, 249] on div at bounding box center [515, 232] width 662 height 35
click at [237, 246] on div at bounding box center [515, 232] width 662 height 35
click at [845, 70] on div "×" at bounding box center [850, 69] width 14 height 32
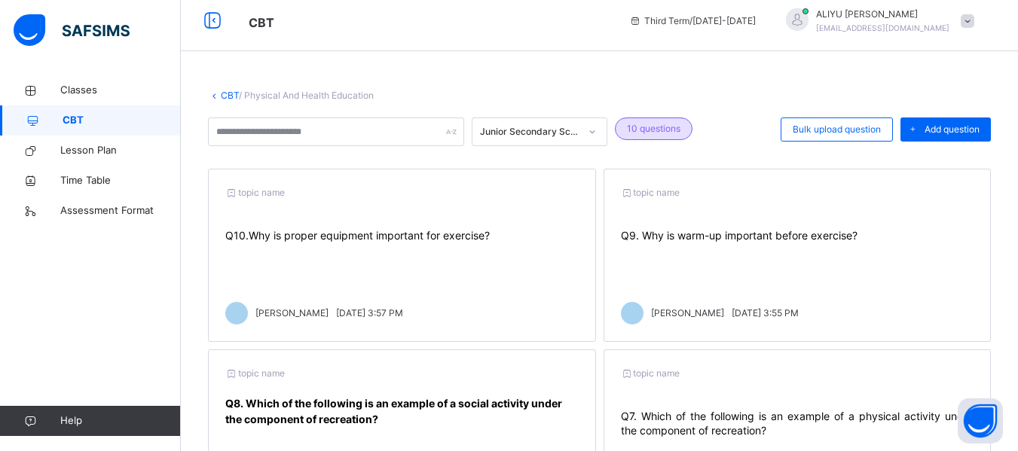
scroll to position [0, 0]
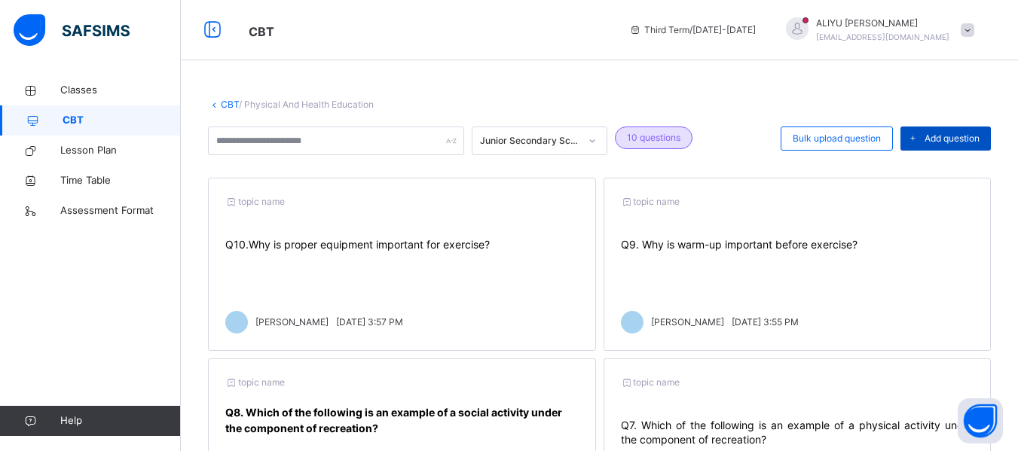
click at [956, 135] on span "Add question" at bounding box center [952, 139] width 55 height 14
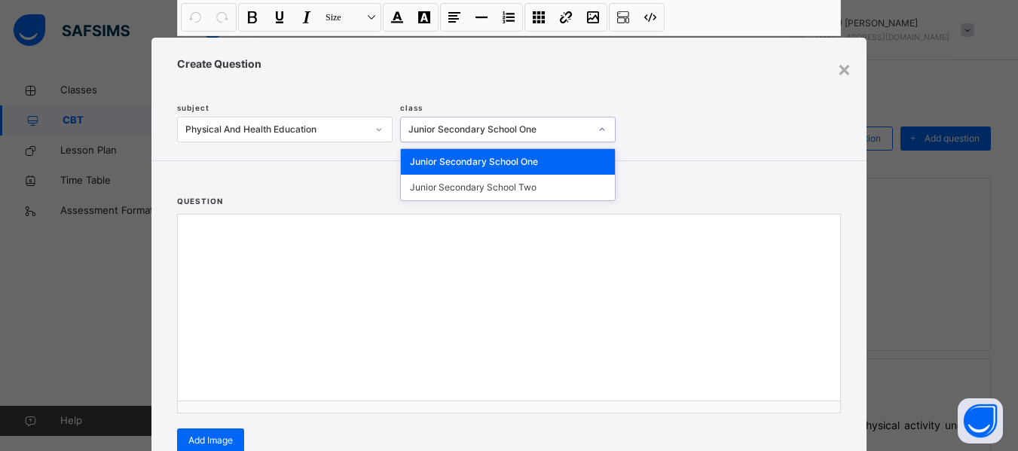
click at [598, 129] on icon at bounding box center [602, 129] width 9 height 15
click at [557, 159] on div "Junior Secondary School One" at bounding box center [508, 162] width 214 height 26
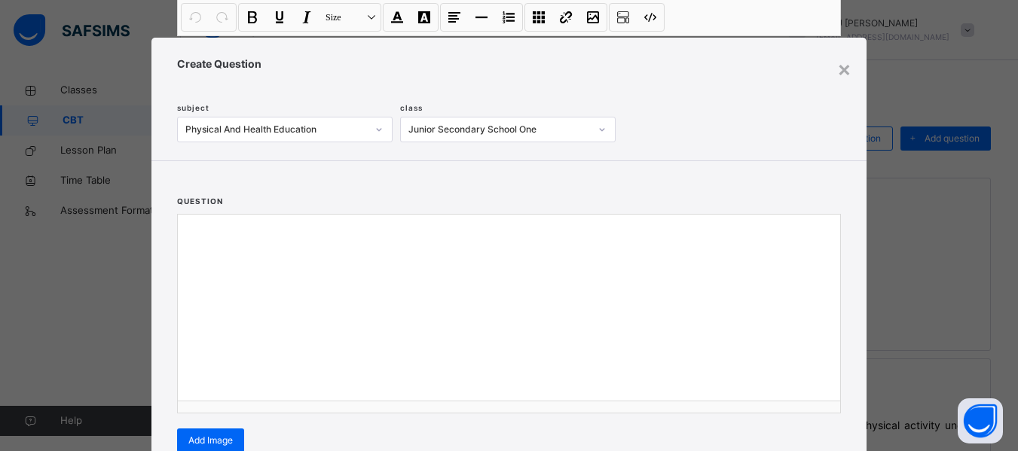
click at [195, 238] on div at bounding box center [509, 232] width 662 height 35
click at [197, 222] on div at bounding box center [509, 232] width 662 height 35
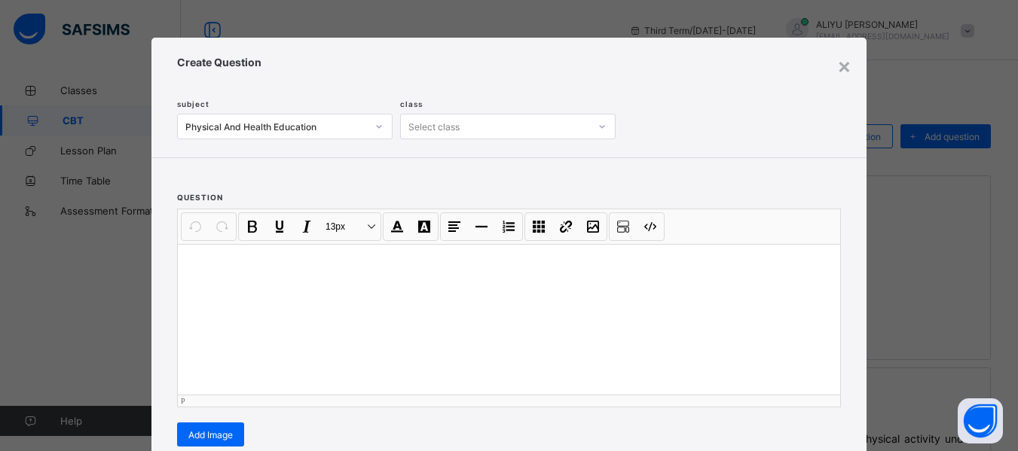
click at [190, 262] on p at bounding box center [509, 263] width 638 height 15
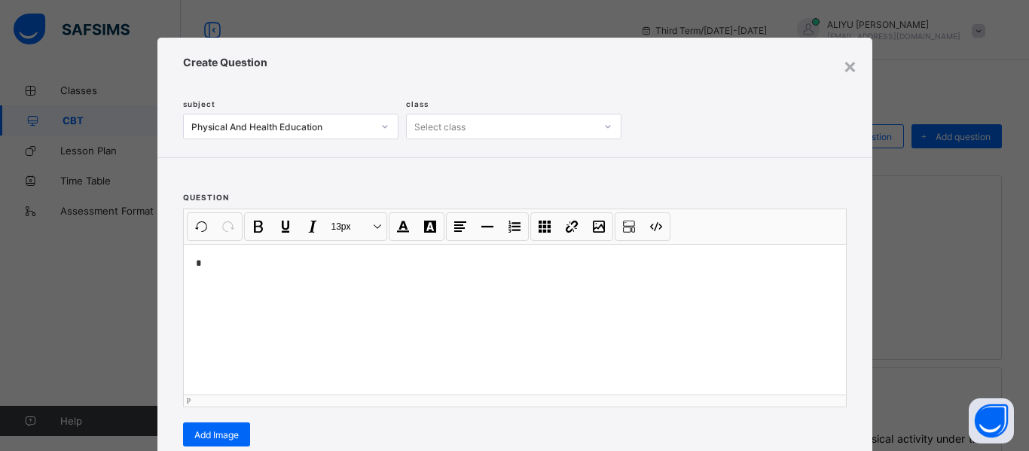
click at [187, 262] on div "*" at bounding box center [515, 319] width 662 height 151
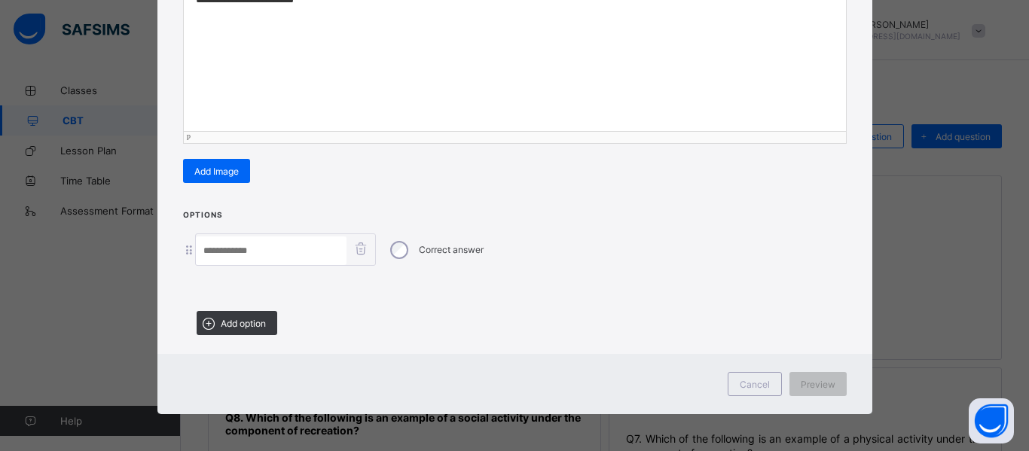
click at [188, 254] on icon at bounding box center [189, 249] width 13 height 11
click at [321, 252] on input at bounding box center [271, 251] width 151 height 29
click at [197, 215] on span "Options" at bounding box center [203, 214] width 40 height 9
click at [187, 253] on icon at bounding box center [189, 249] width 13 height 11
click at [184, 257] on div "Correct answer" at bounding box center [515, 250] width 664 height 32
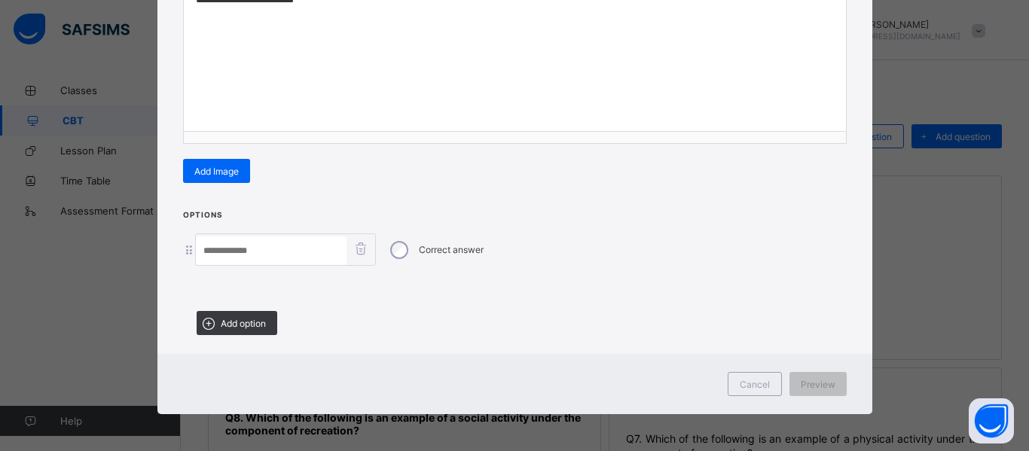
click at [283, 249] on input at bounding box center [271, 251] width 151 height 29
click at [206, 319] on icon at bounding box center [208, 324] width 19 height 16
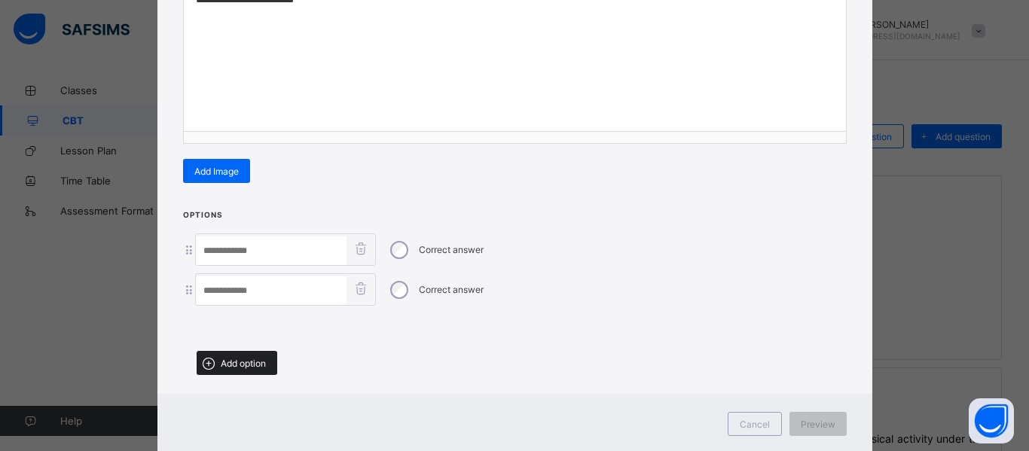
click at [204, 360] on icon at bounding box center [208, 364] width 19 height 16
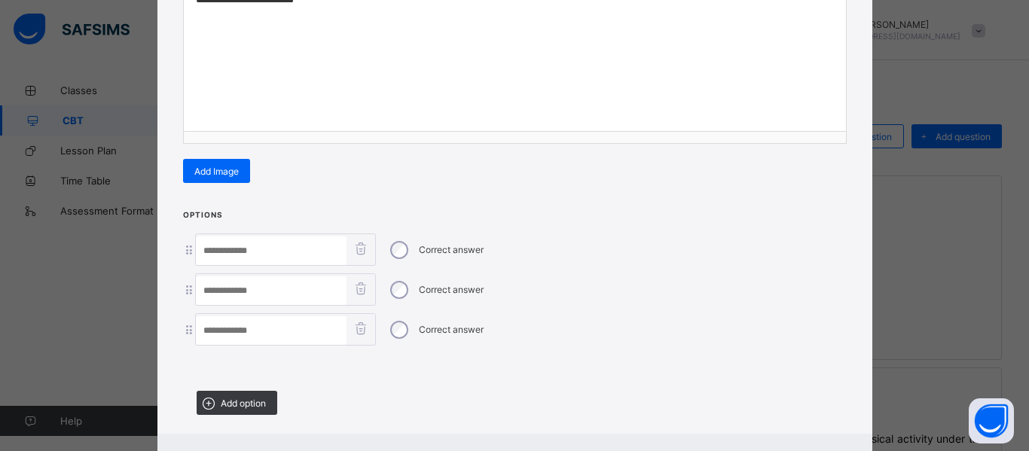
click at [223, 244] on input at bounding box center [271, 251] width 151 height 29
type input "**********"
click at [243, 282] on input at bounding box center [271, 291] width 151 height 29
type input "**********"
click at [253, 329] on input at bounding box center [271, 330] width 151 height 29
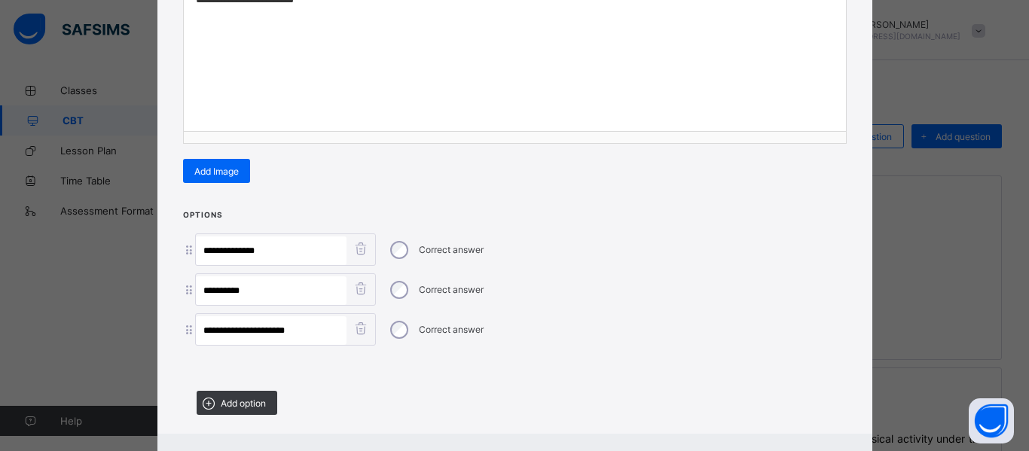
type input "**********"
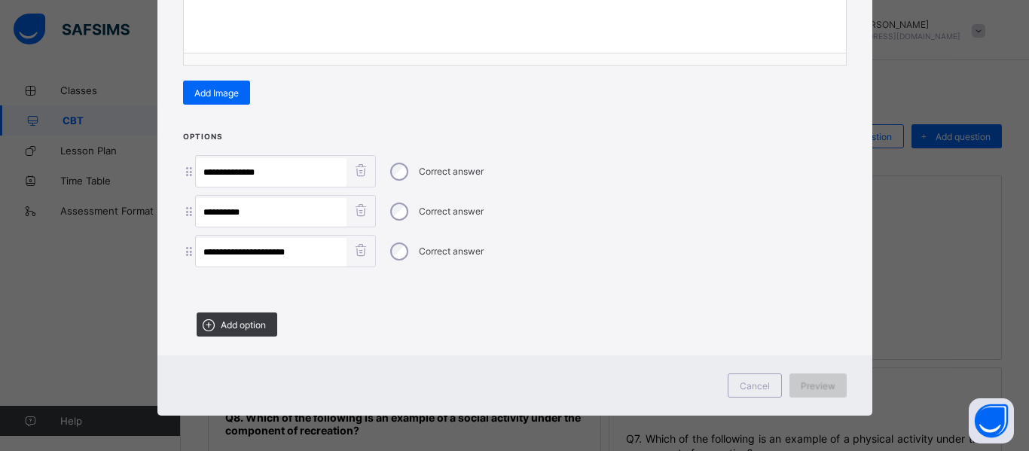
click at [824, 384] on span "Preview" at bounding box center [818, 386] width 35 height 11
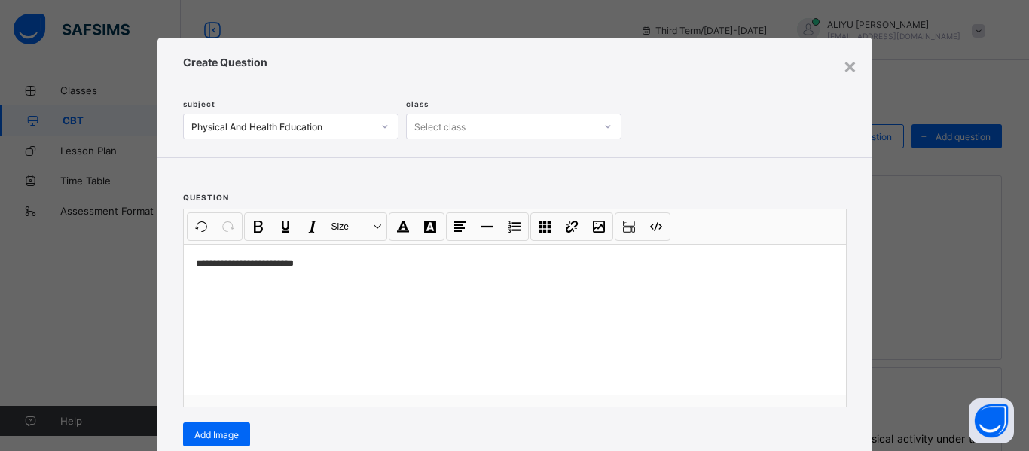
click at [607, 128] on icon at bounding box center [608, 126] width 9 height 15
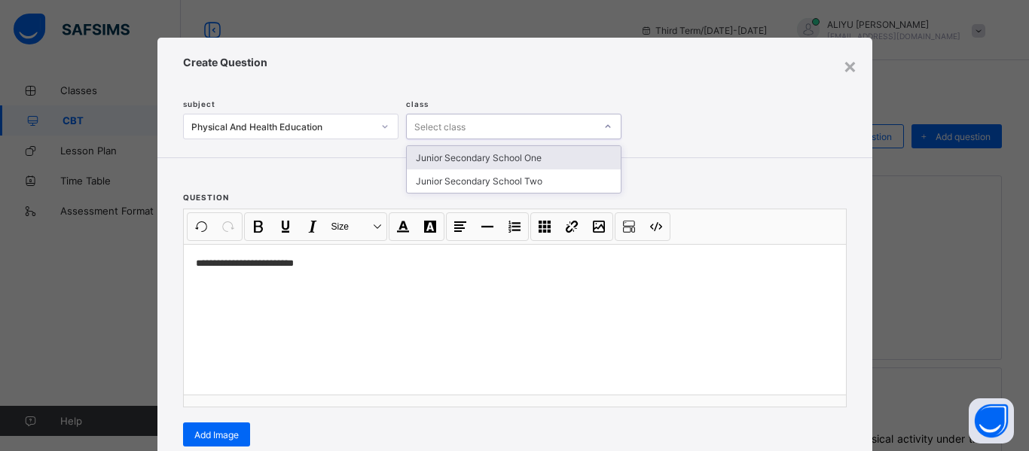
click at [579, 156] on div "Junior Secondary School One" at bounding box center [514, 157] width 214 height 23
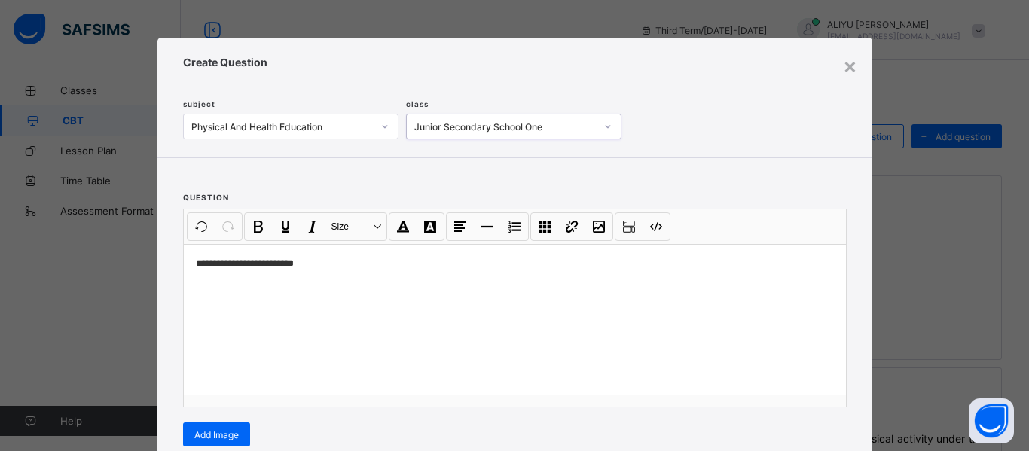
scroll to position [342, 0]
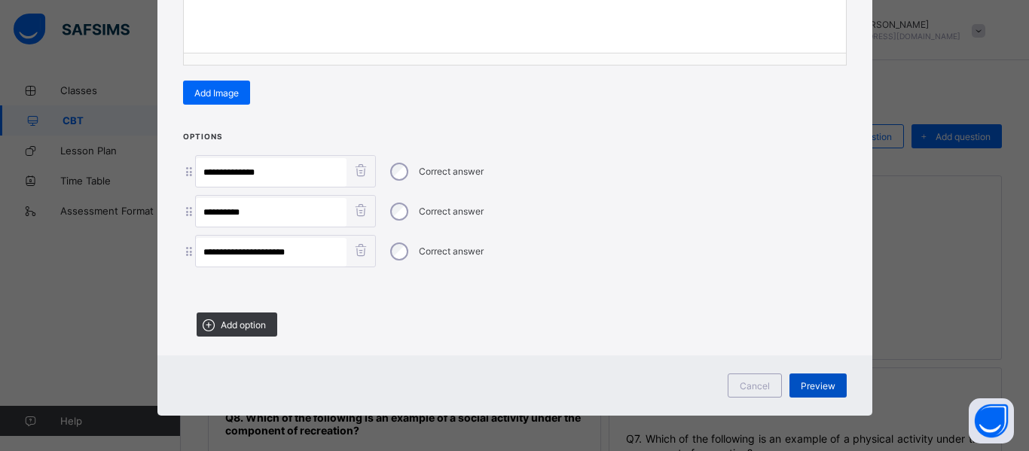
click at [824, 385] on span "Preview" at bounding box center [818, 386] width 35 height 11
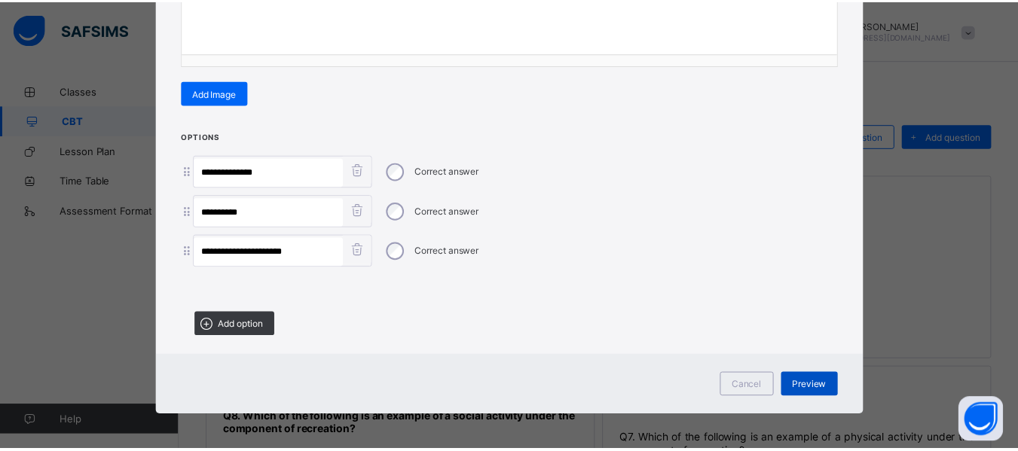
scroll to position [2, 0]
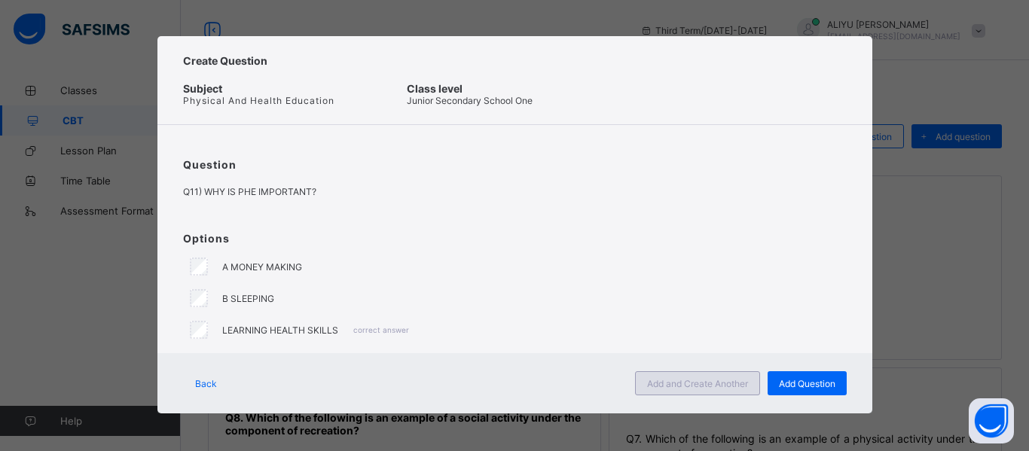
click at [733, 386] on span "Add and Create Another" at bounding box center [697, 383] width 101 height 11
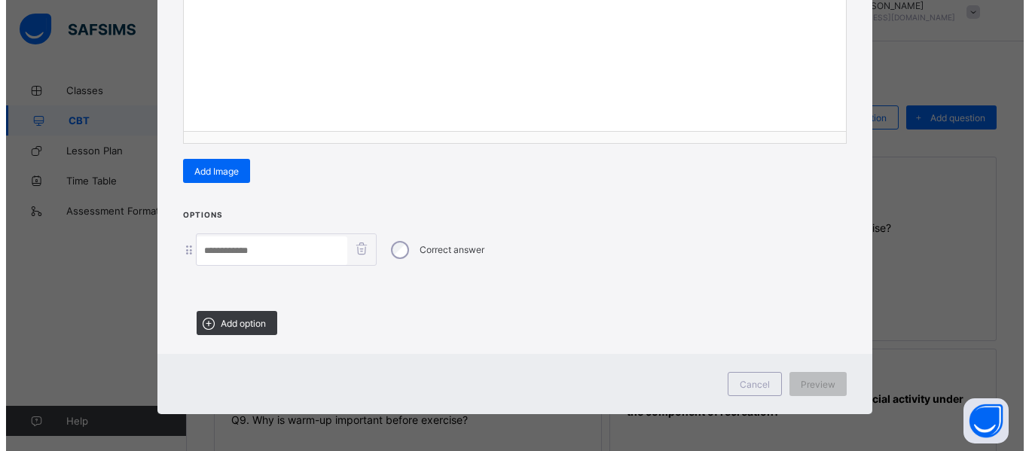
scroll to position [0, 0]
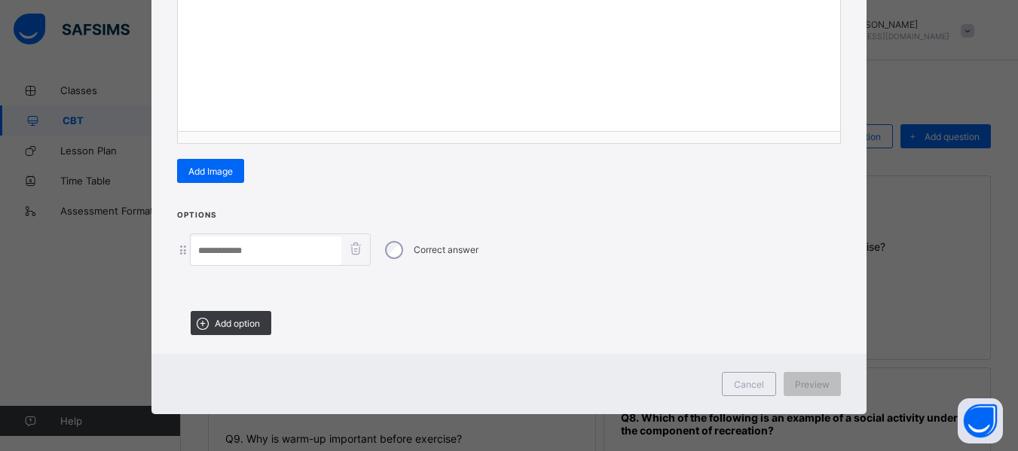
click at [103, 150] on div "× Create Question subject Physical And Health Education class Junior Secondary …" at bounding box center [509, 225] width 1018 height 451
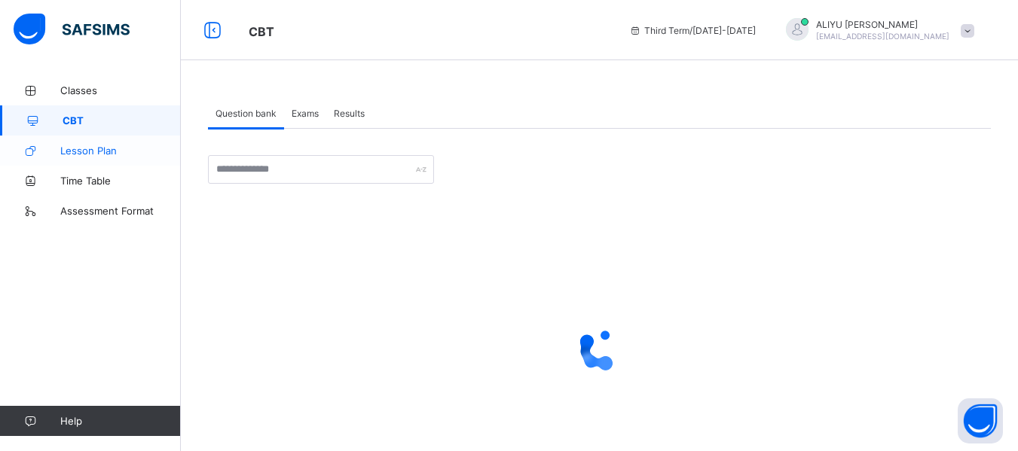
click at [112, 150] on span "Lesson Plan" at bounding box center [120, 151] width 121 height 12
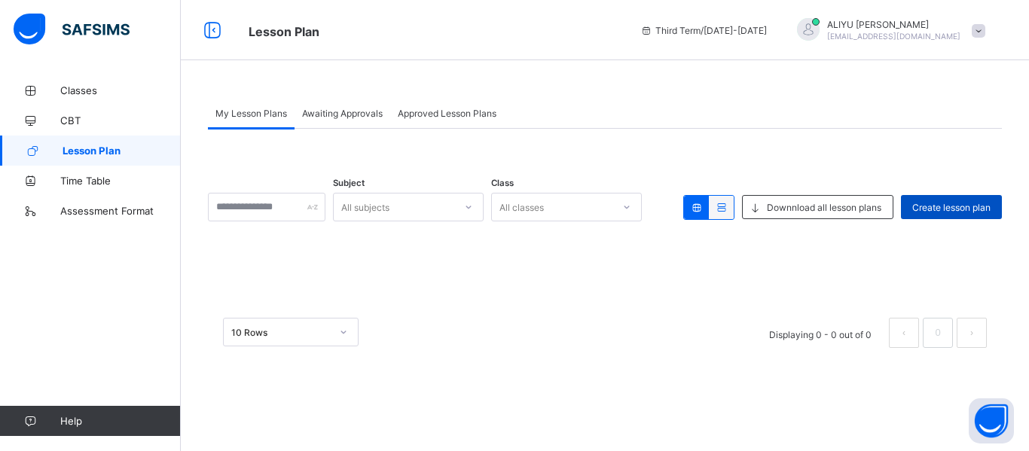
click at [928, 209] on span "Create lesson plan" at bounding box center [952, 207] width 78 height 11
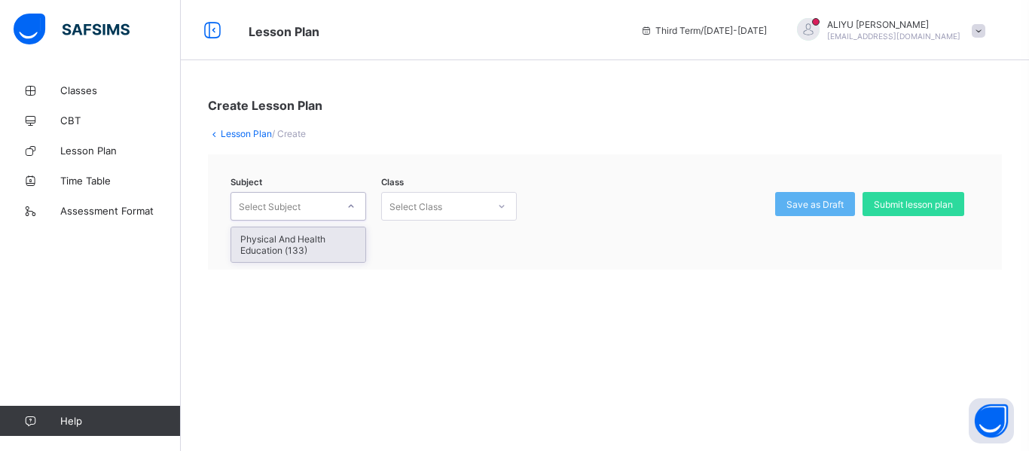
click at [351, 206] on icon at bounding box center [351, 206] width 9 height 15
click at [329, 242] on div "Physical And Health Education (133)" at bounding box center [298, 245] width 134 height 35
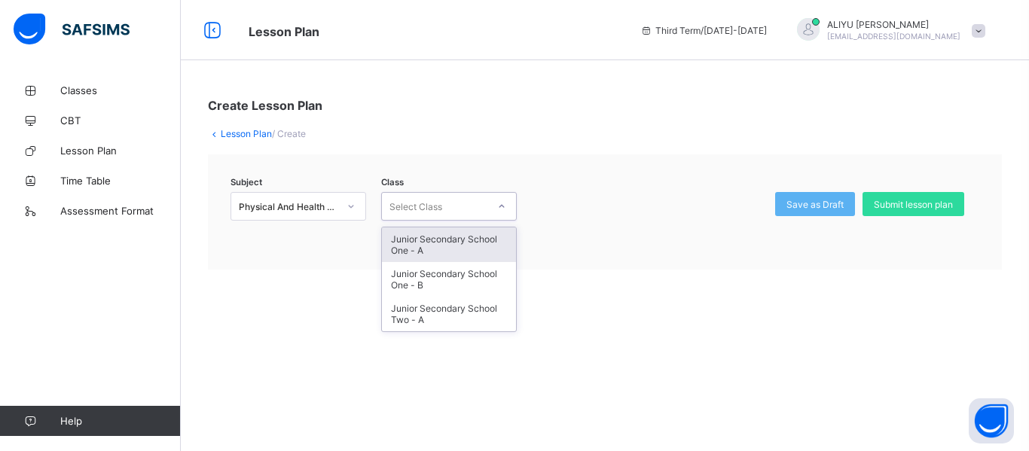
click at [503, 208] on icon at bounding box center [501, 206] width 9 height 15
click at [475, 243] on div "Junior Secondary School One - A" at bounding box center [449, 245] width 134 height 35
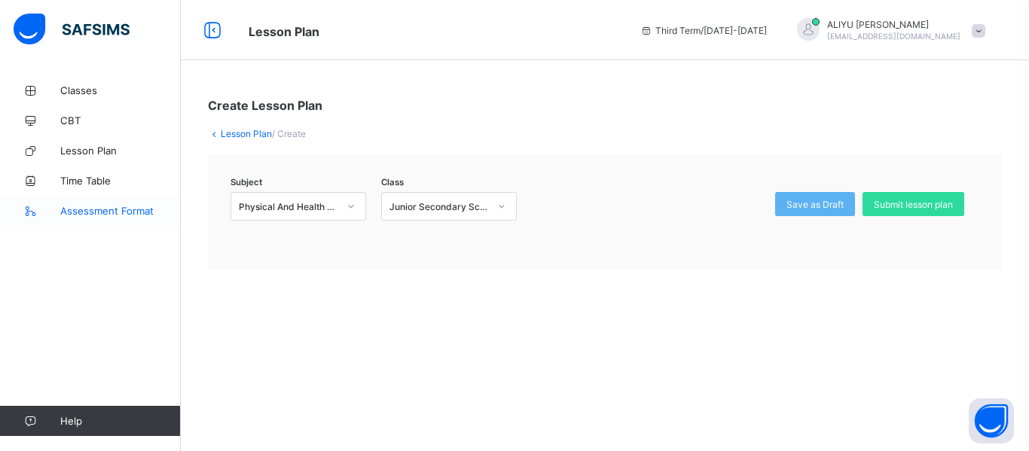
click at [114, 212] on span "Assessment Format" at bounding box center [120, 211] width 121 height 12
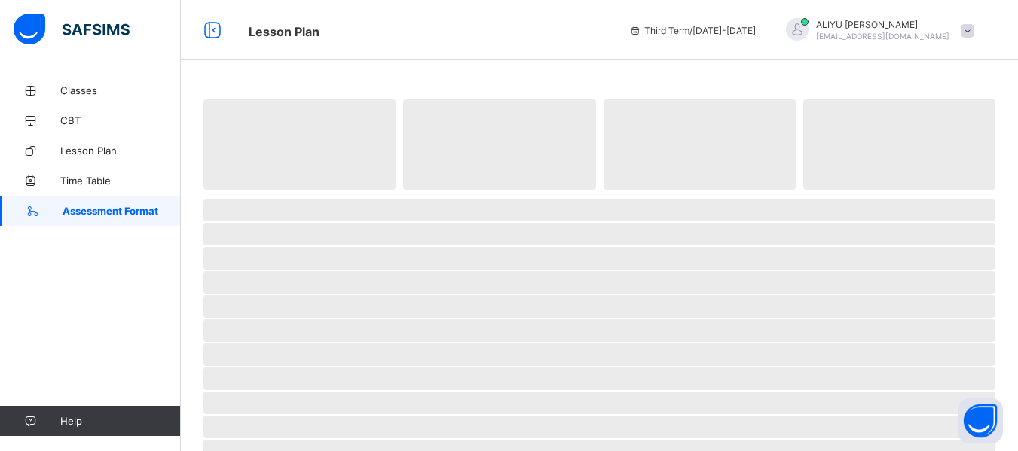
click at [114, 212] on span "Assessment Format" at bounding box center [122, 211] width 118 height 12
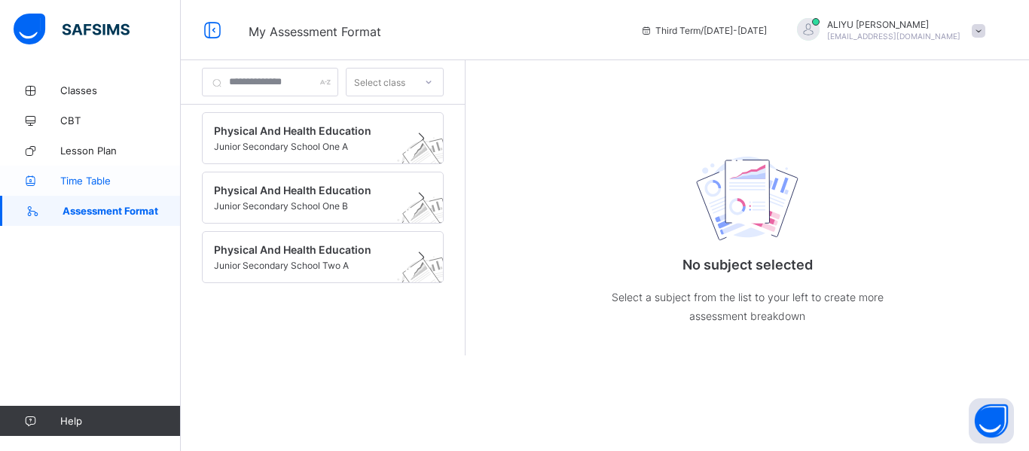
click at [102, 179] on span "Time Table" at bounding box center [120, 181] width 121 height 12
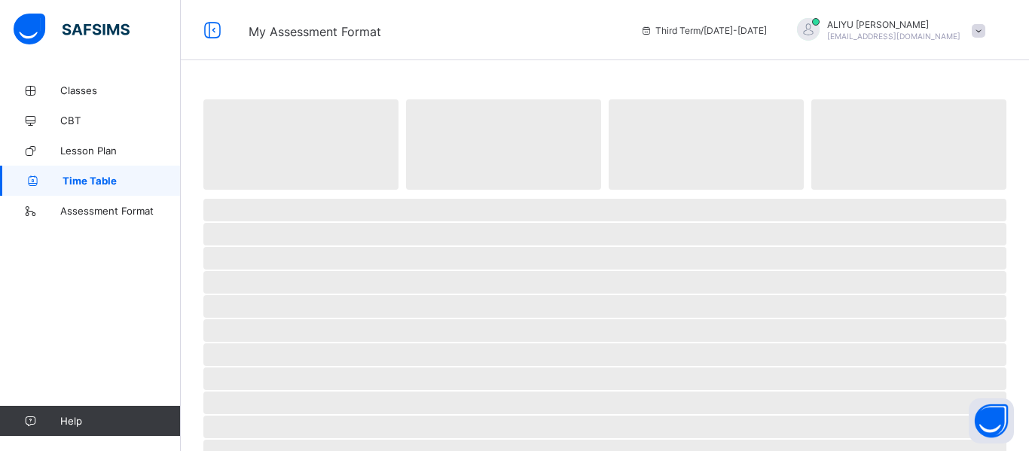
click at [102, 179] on span "Time Table" at bounding box center [122, 181] width 118 height 12
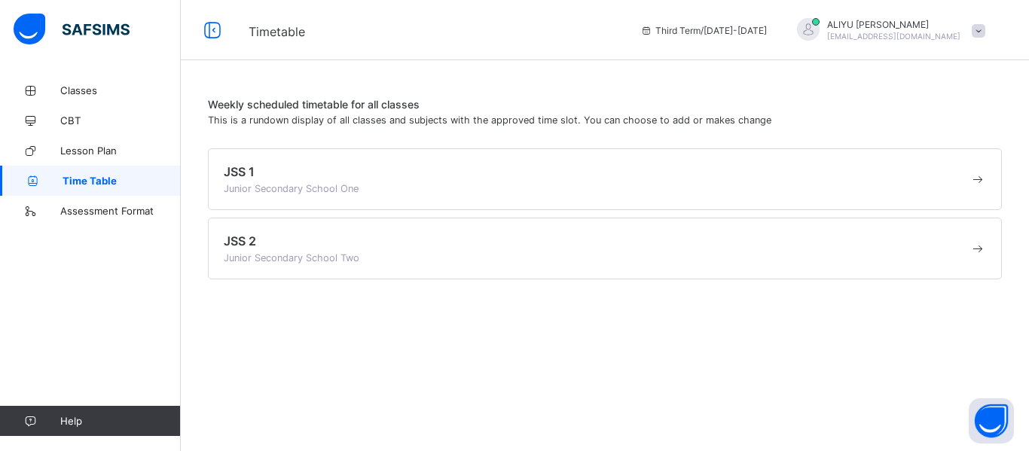
click at [259, 197] on div "JSS 1 Junior Secondary School One" at bounding box center [605, 179] width 794 height 62
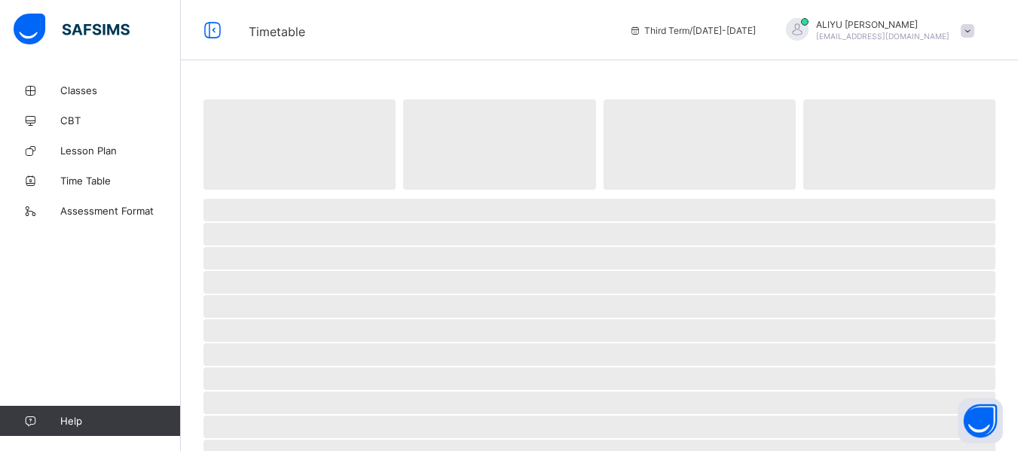
click at [259, 197] on span at bounding box center [599, 194] width 792 height 8
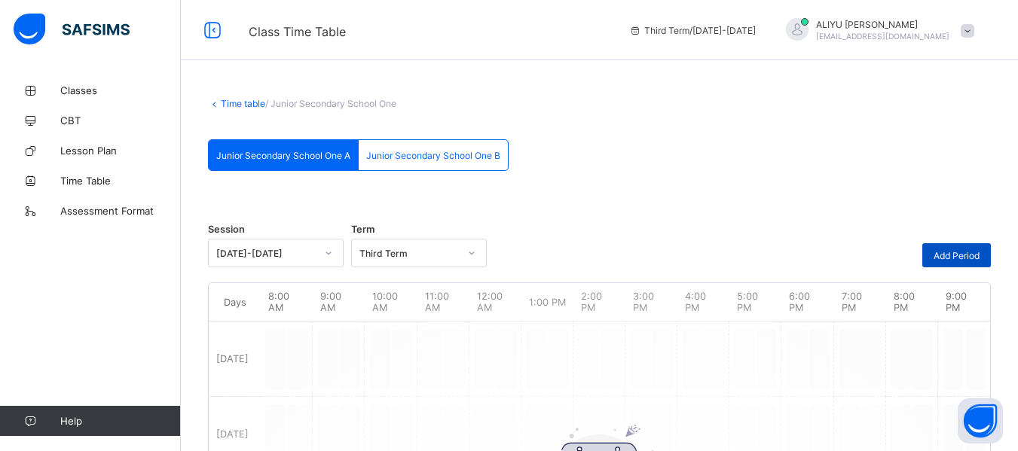
click at [974, 252] on span "Add Period" at bounding box center [957, 255] width 46 height 11
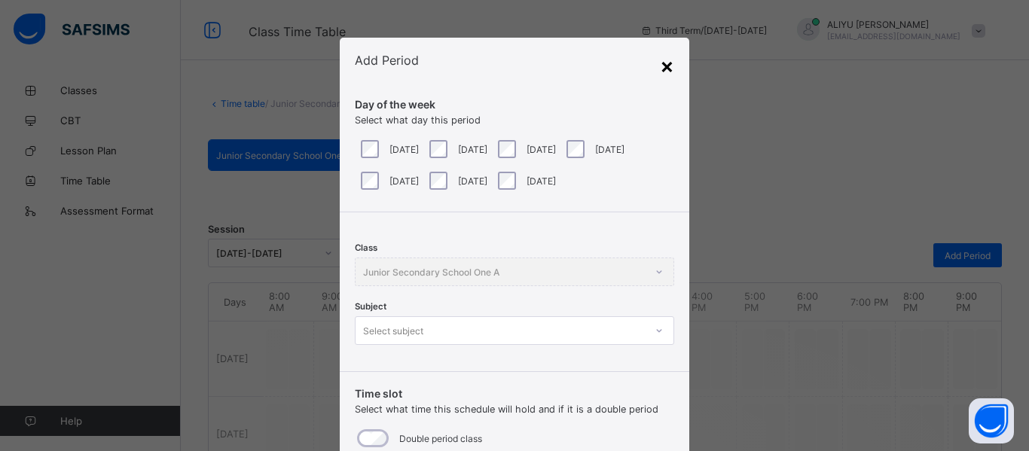
click at [663, 66] on div "×" at bounding box center [667, 66] width 14 height 26
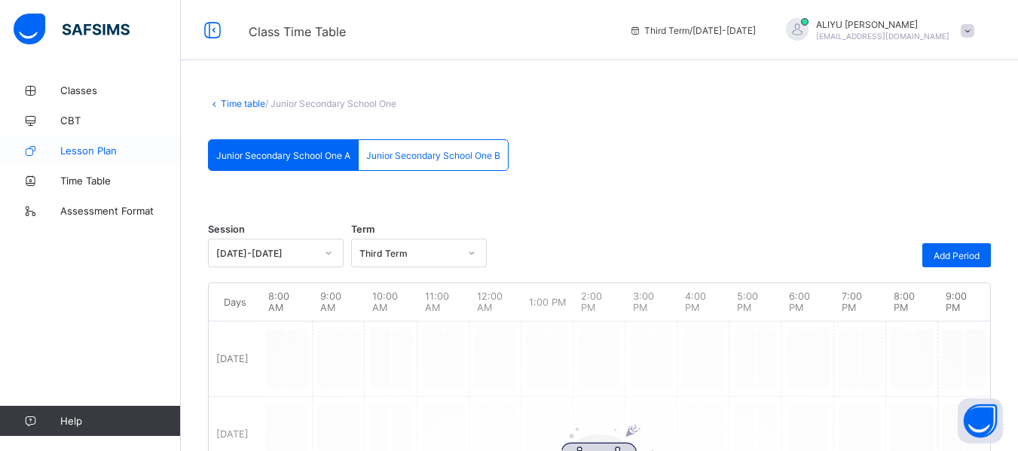
click at [103, 157] on link "Lesson Plan" at bounding box center [90, 151] width 181 height 30
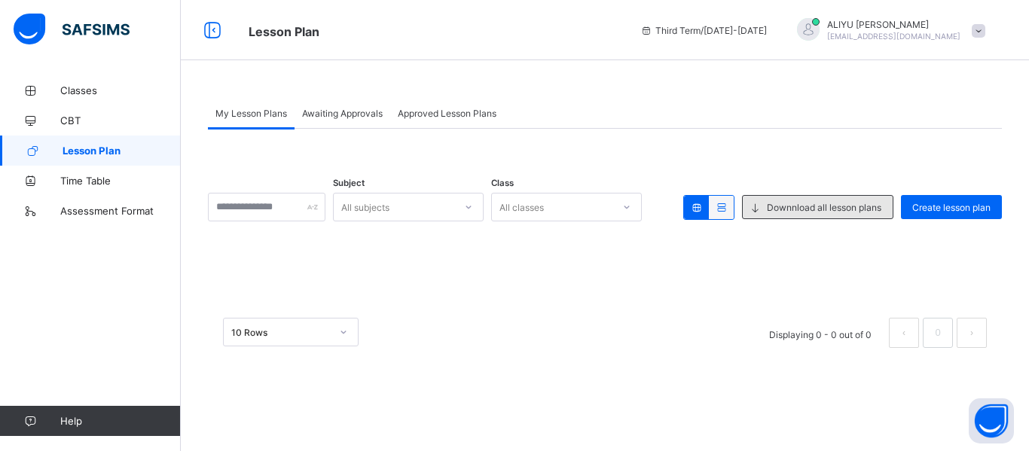
click at [882, 206] on div "Downnload all lesson plans" at bounding box center [817, 207] width 151 height 24
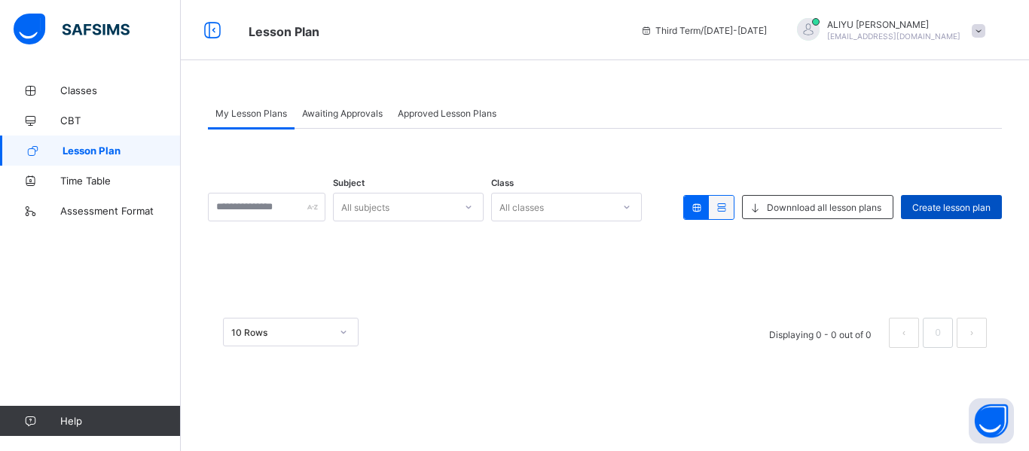
click at [945, 206] on span "Create lesson plan" at bounding box center [952, 207] width 78 height 11
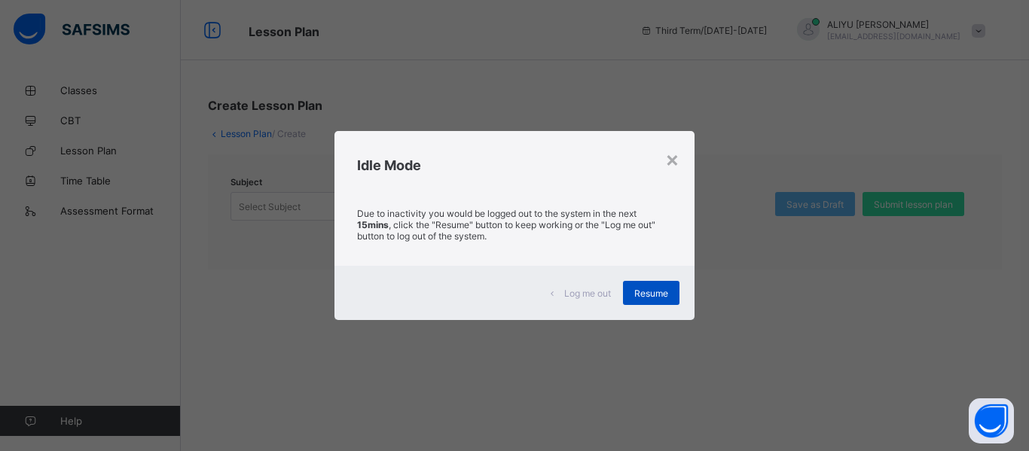
click at [658, 292] on span "Resume" at bounding box center [651, 293] width 34 height 11
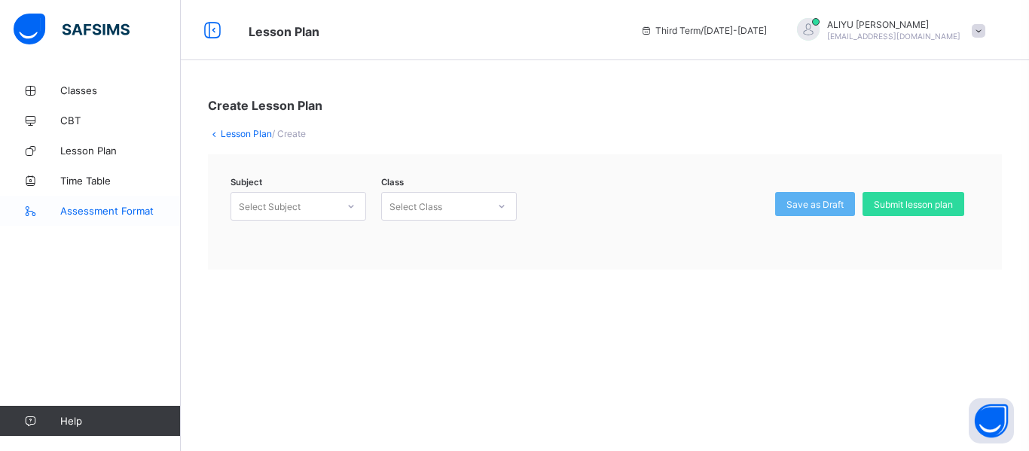
click at [103, 211] on span "Assessment Format" at bounding box center [120, 211] width 121 height 12
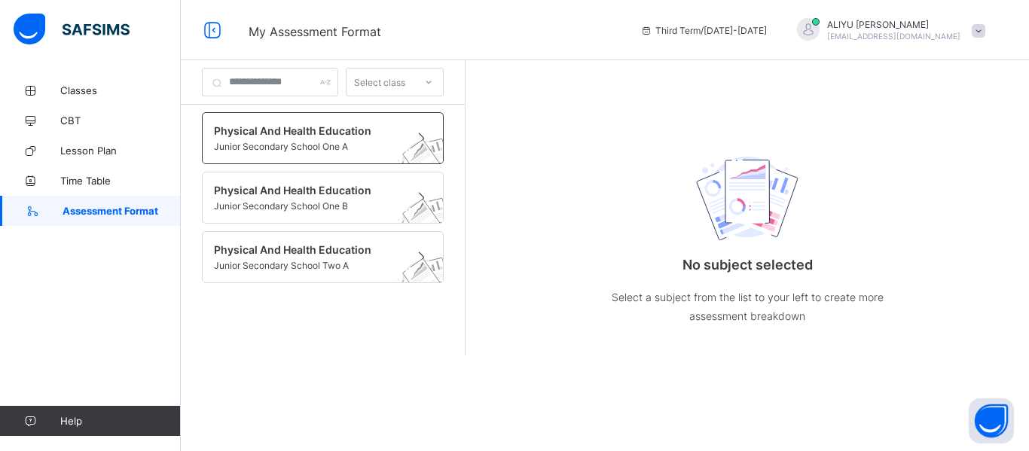
click at [281, 139] on span at bounding box center [308, 139] width 189 height 4
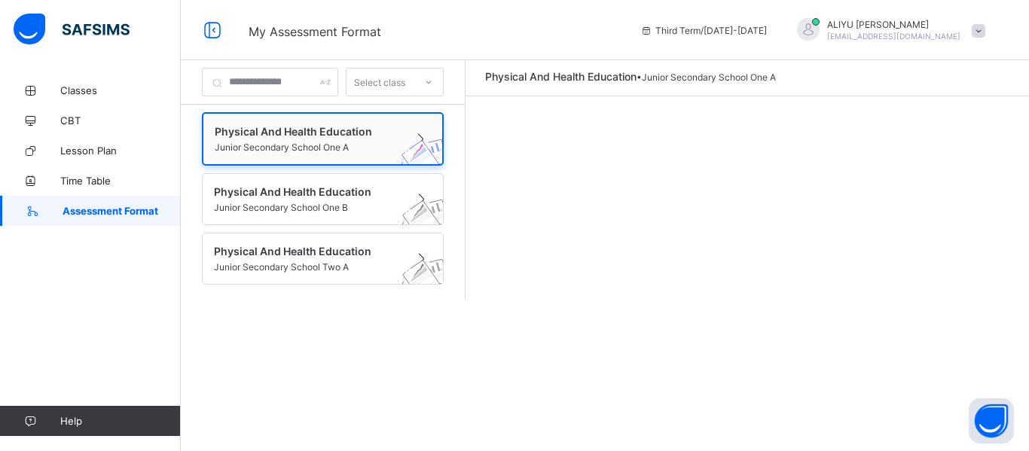
click at [281, 139] on span at bounding box center [309, 140] width 188 height 4
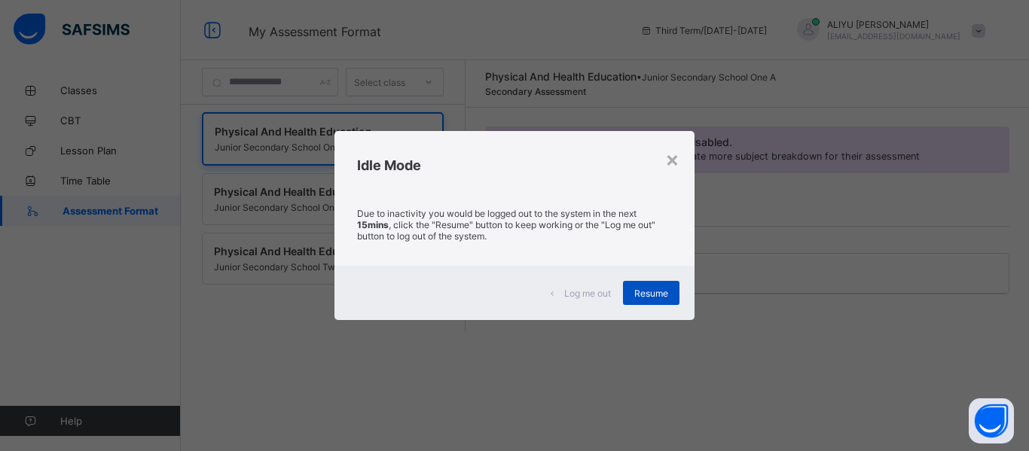
click at [644, 290] on span "Resume" at bounding box center [651, 293] width 34 height 11
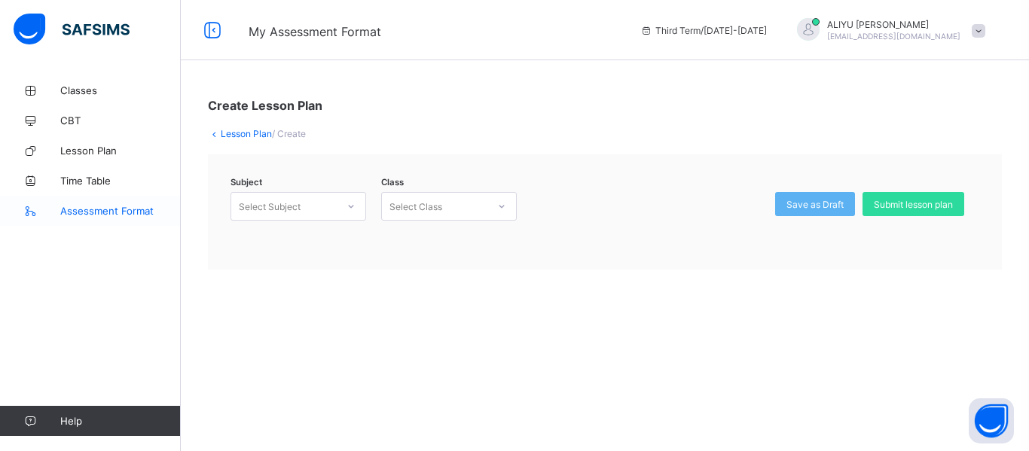
click at [90, 207] on span "Assessment Format" at bounding box center [120, 211] width 121 height 12
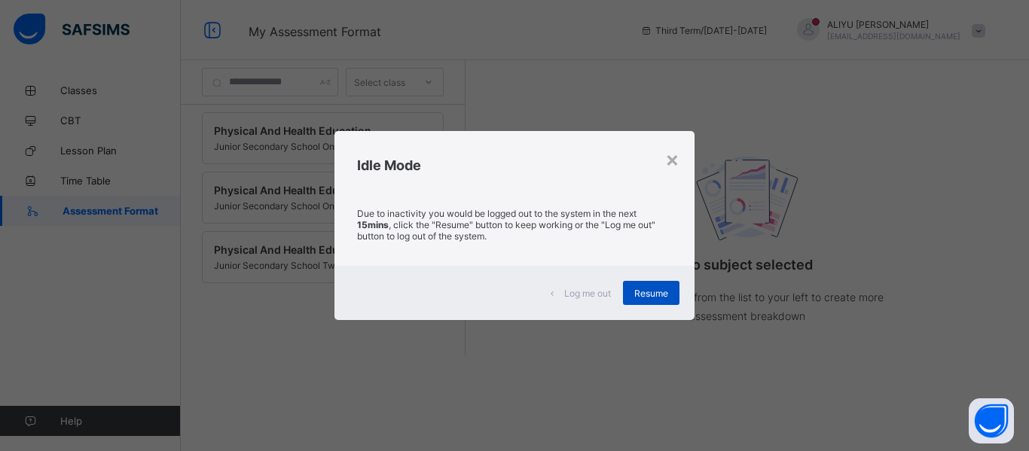
click at [661, 298] on span "Resume" at bounding box center [651, 293] width 34 height 11
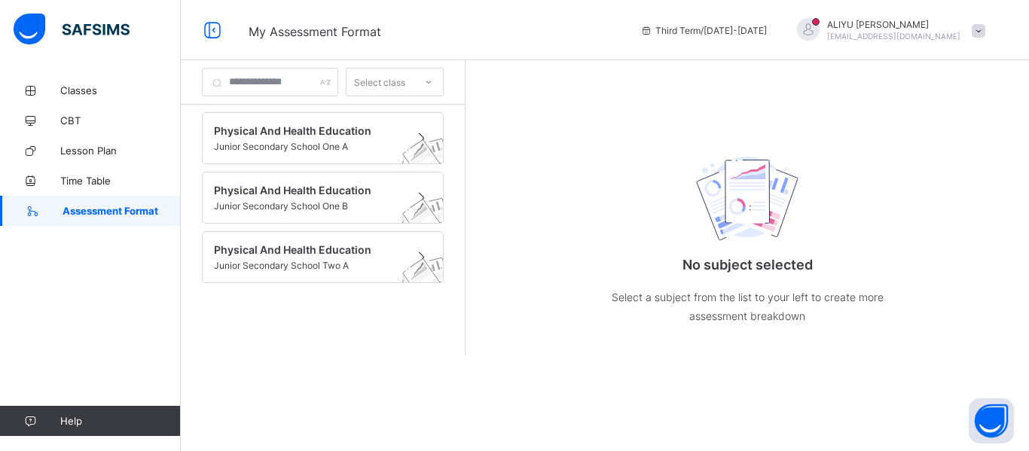
click at [661, 298] on p "Select a subject from the list to your left to create more assessment breakdown" at bounding box center [747, 307] width 301 height 38
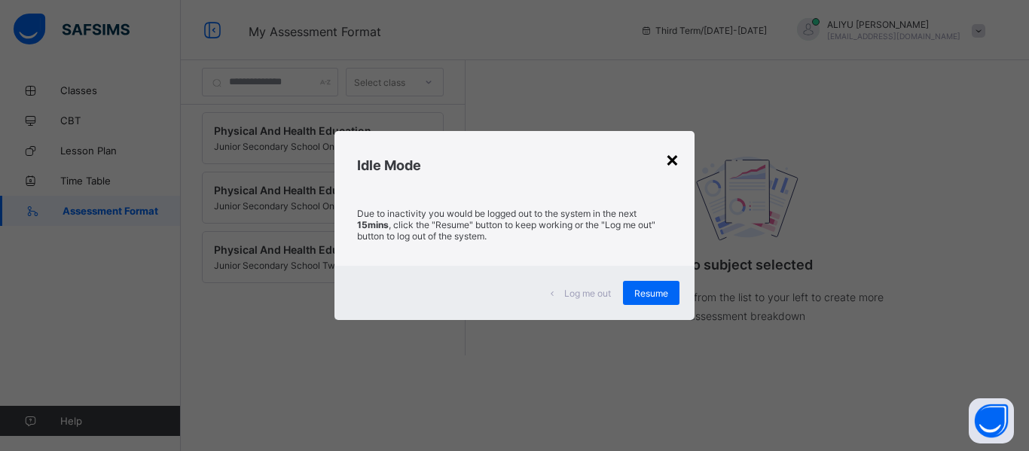
click at [674, 151] on div "×" at bounding box center [672, 159] width 14 height 26
click at [661, 290] on span "Resume" at bounding box center [651, 293] width 34 height 11
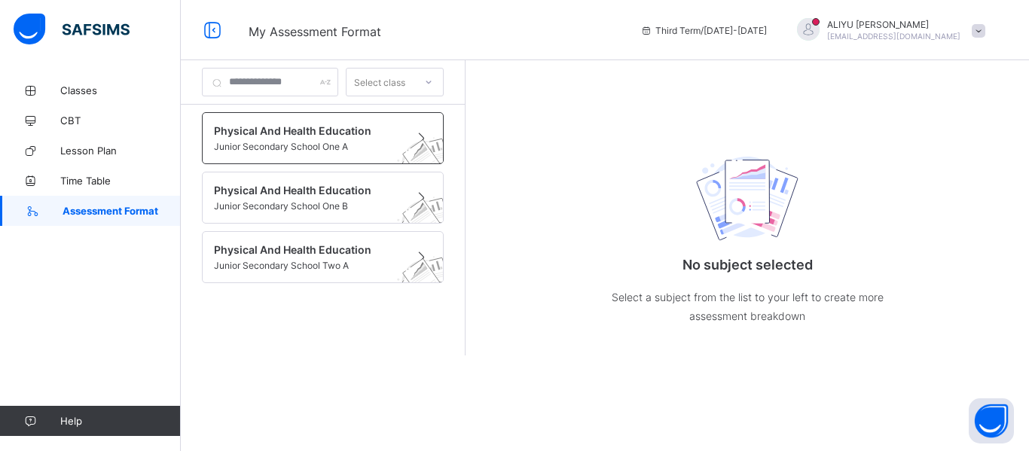
click at [331, 142] on span "Junior Secondary School One A" at bounding box center [308, 146] width 189 height 11
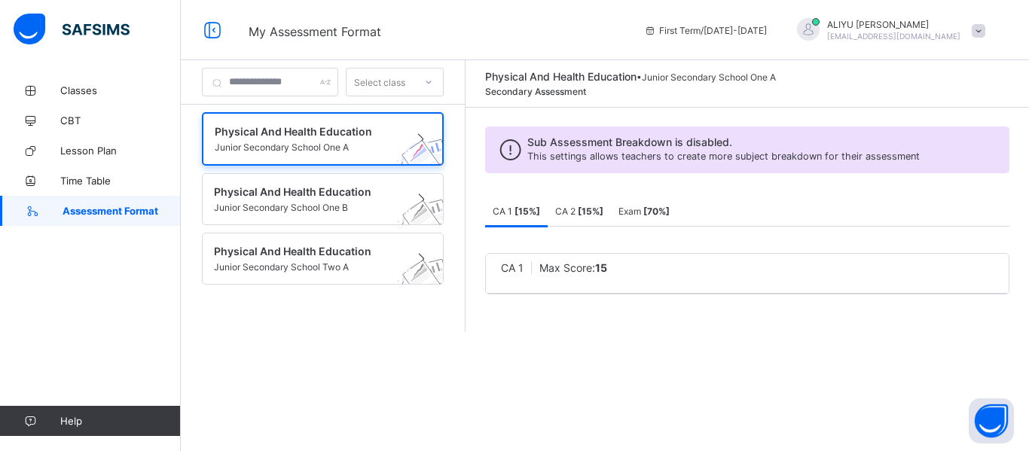
click at [688, 154] on span "This settings allows teachers to create more subject breakdown for their assess…" at bounding box center [723, 156] width 393 height 11
click at [83, 87] on span "Classes" at bounding box center [120, 90] width 121 height 12
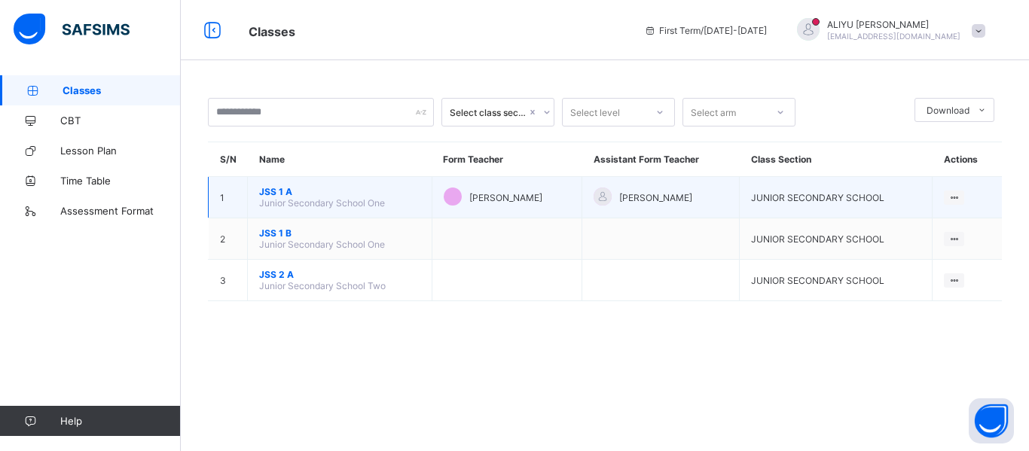
click at [494, 200] on span "[PERSON_NAME]" at bounding box center [505, 197] width 73 height 11
click at [956, 196] on icon at bounding box center [954, 197] width 13 height 11
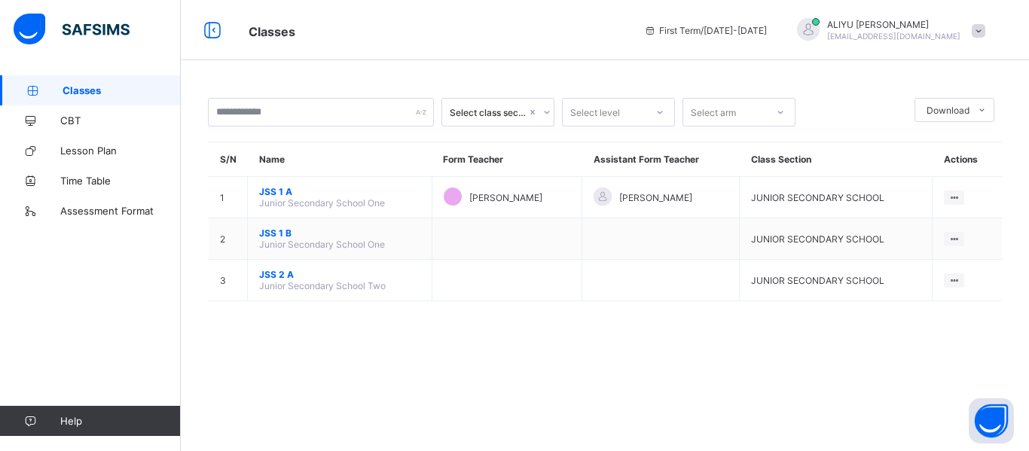
drag, startPoint x: 956, startPoint y: 196, endPoint x: 582, endPoint y: 44, distance: 403.6
click at [582, 44] on div "Classes First Term / 2025-2026 ALIYU SALEH aliyusaleh2@gmail.com" at bounding box center [514, 30] width 1029 height 60
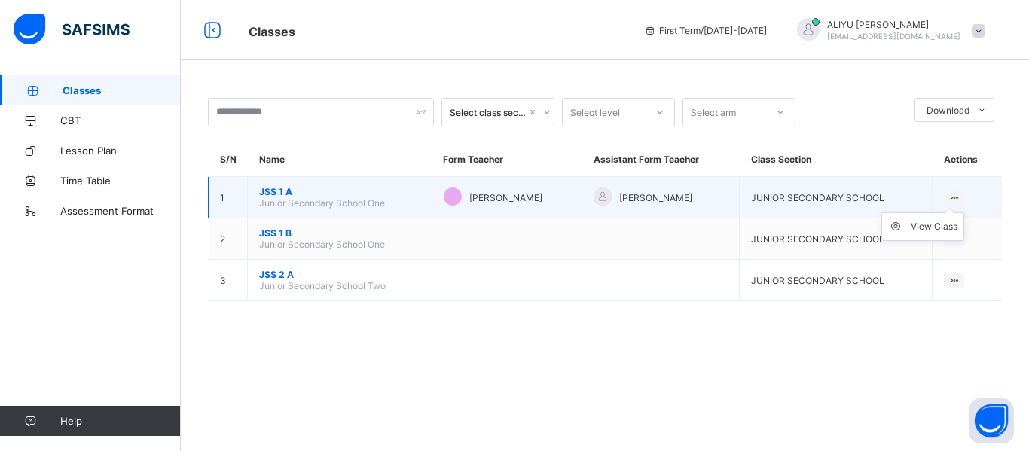
click at [958, 195] on icon at bounding box center [954, 197] width 13 height 11
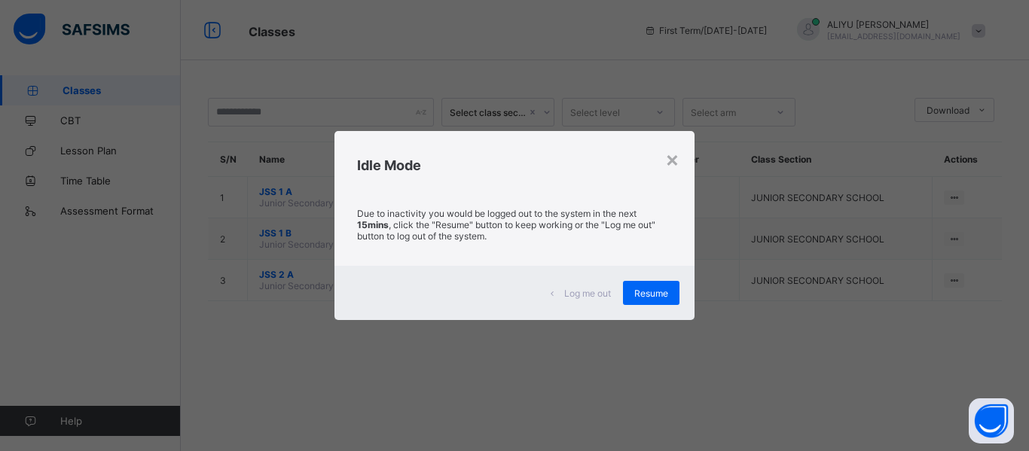
click at [726, 133] on div "× Idle Mode Due to inactivity you would be logged out to the system in the next…" at bounding box center [514, 225] width 1029 height 451
click at [650, 293] on span "Resume" at bounding box center [651, 293] width 34 height 11
